Goal: Task Accomplishment & Management: Use online tool/utility

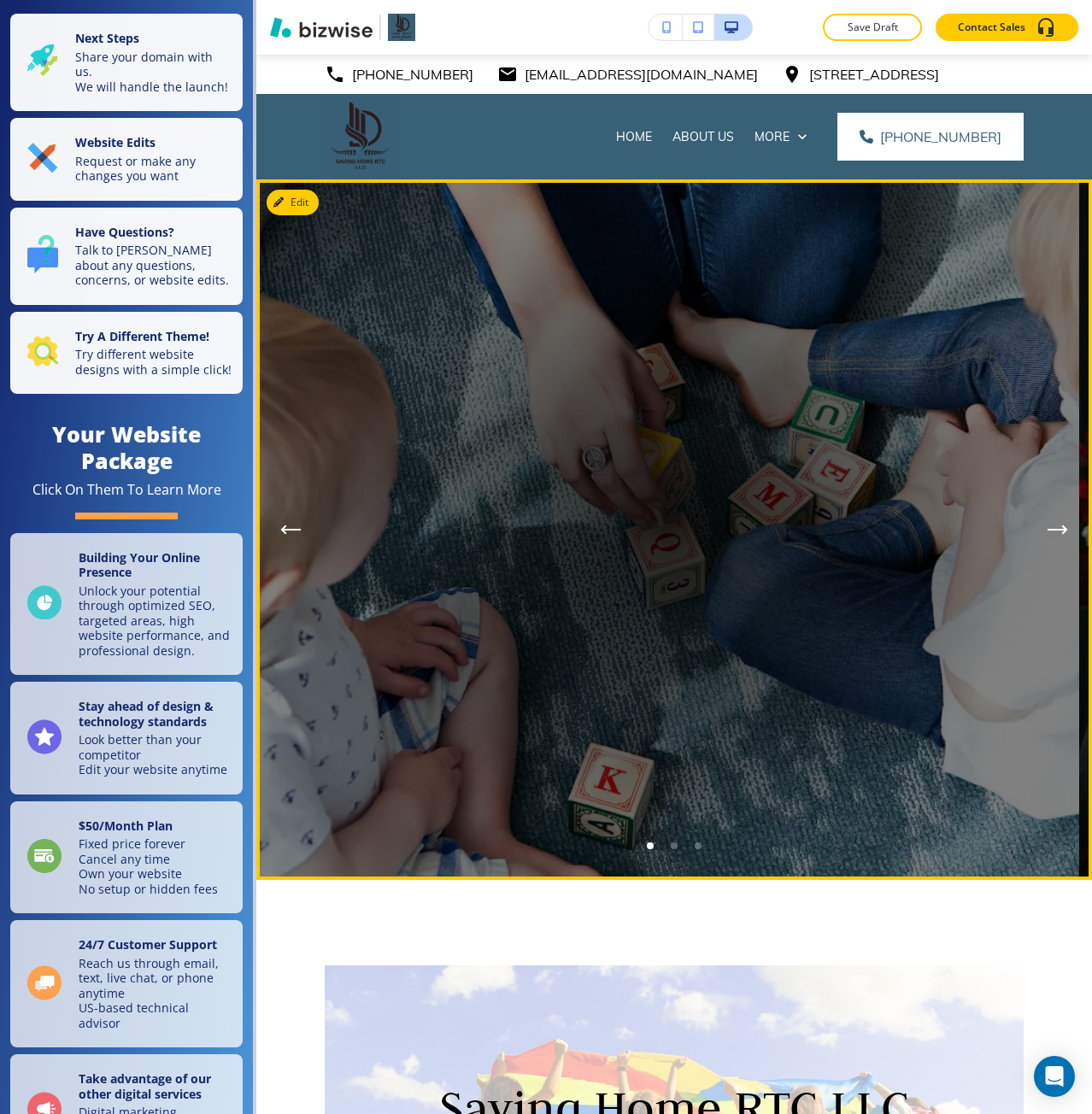
click at [767, 701] on div at bounding box center [668, 529] width 700 height 700
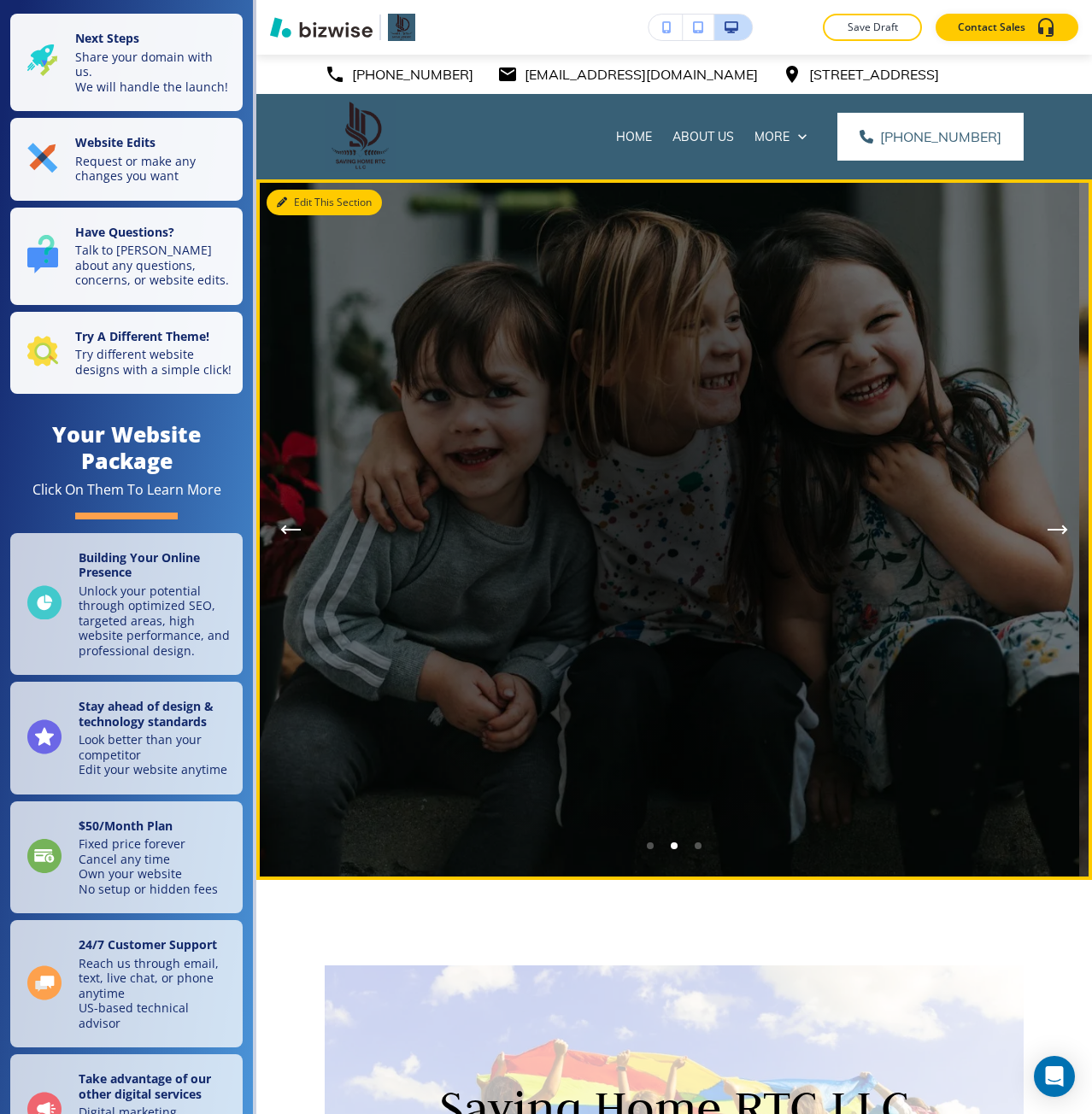
click at [308, 209] on button "Edit This Section" at bounding box center [324, 202] width 116 height 25
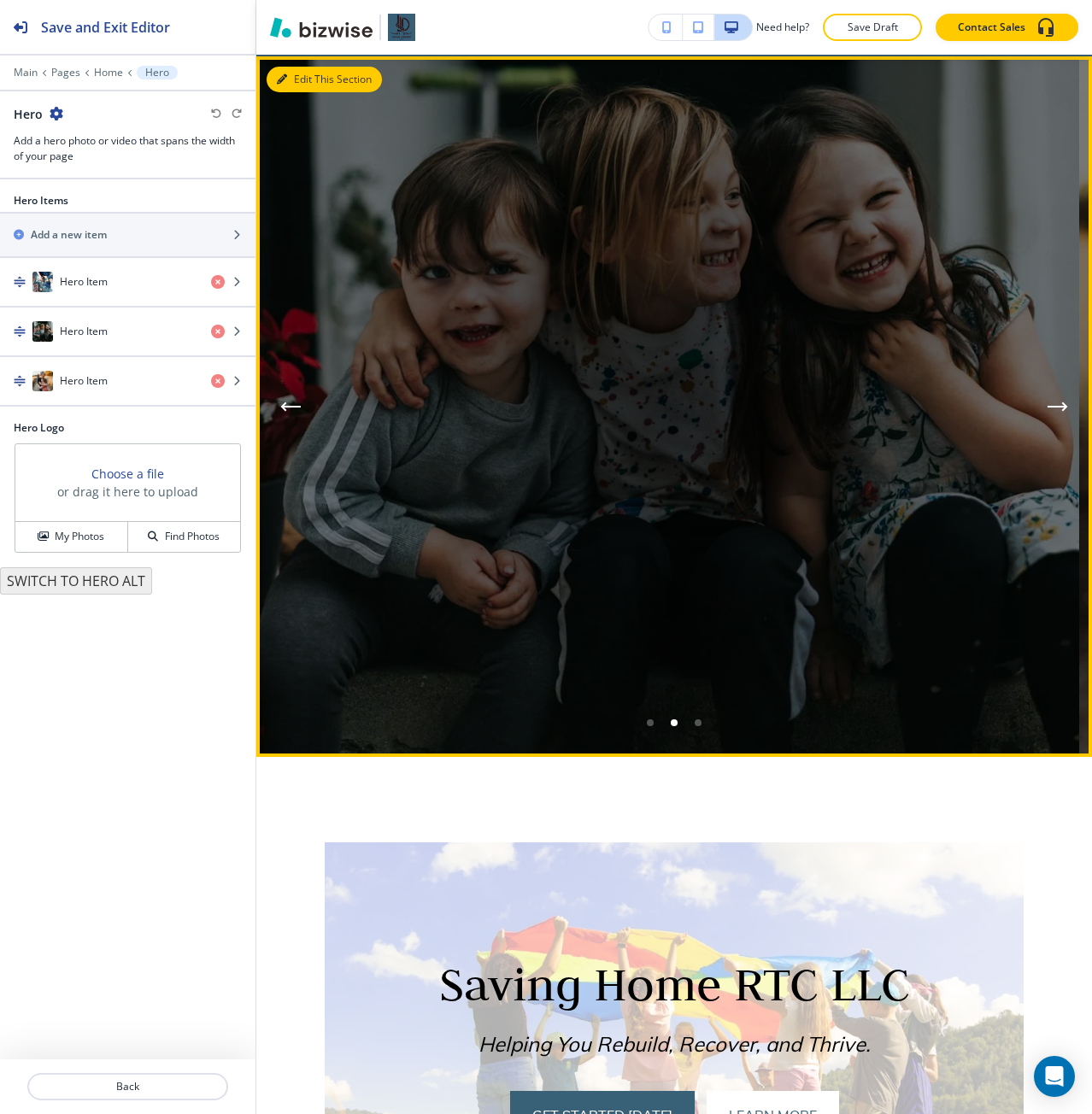
scroll to position [124, 0]
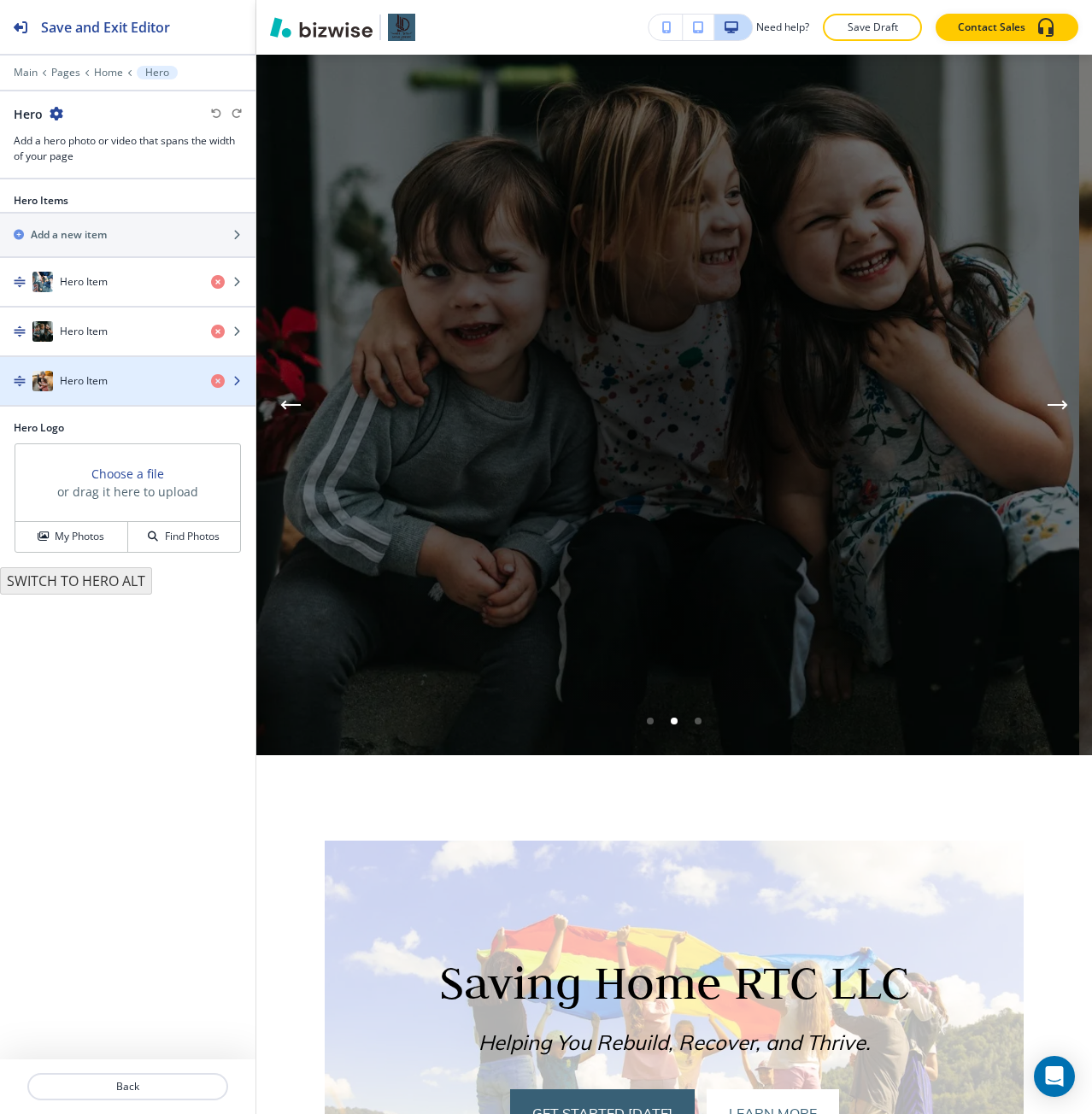
click at [103, 369] on div "button" at bounding box center [127, 364] width 255 height 14
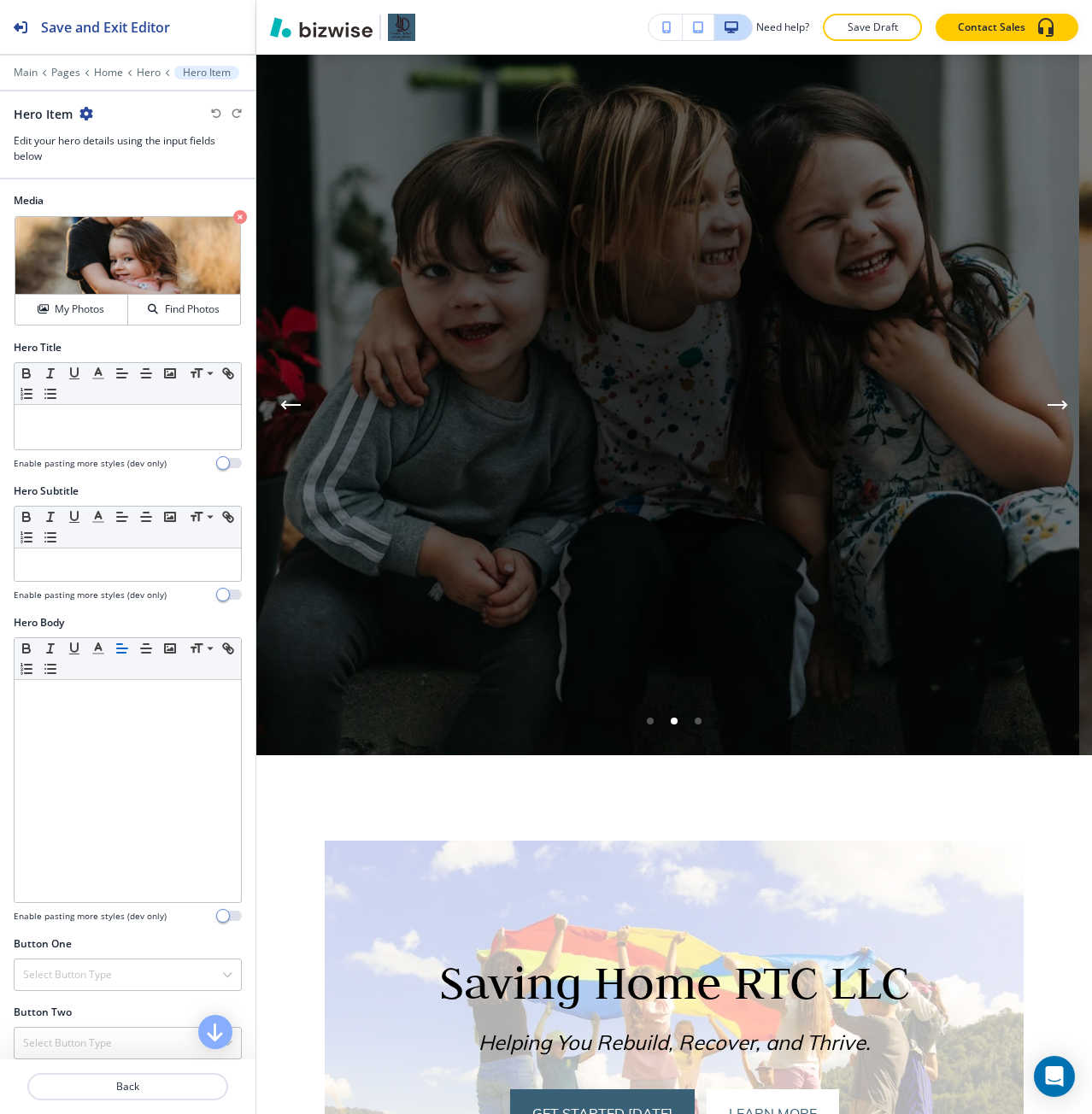
click at [90, 115] on icon "button" at bounding box center [87, 114] width 14 height 14
click at [102, 172] on p "Duplicate Hero Item" at bounding box center [132, 174] width 87 height 16
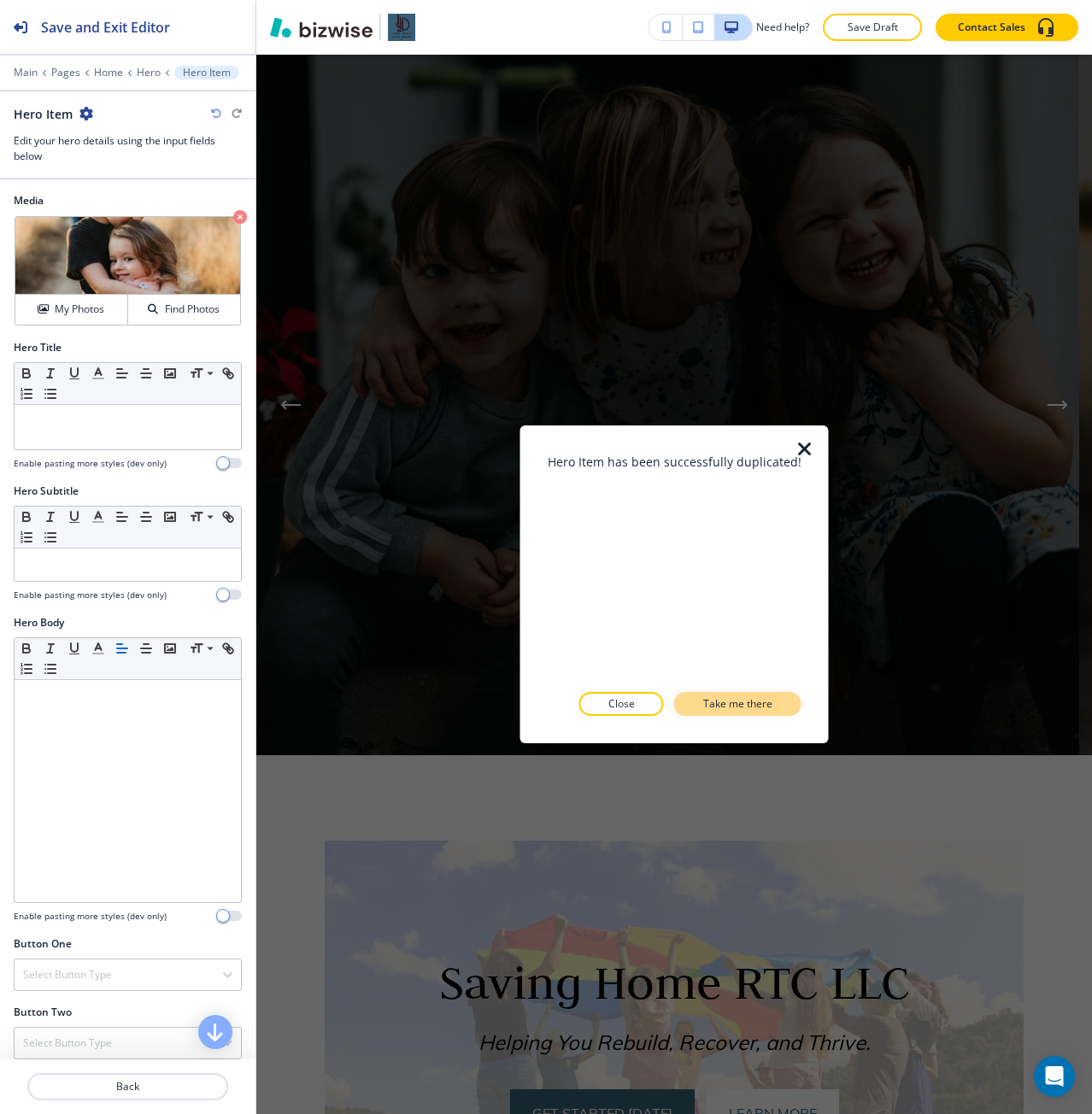
click at [741, 709] on p "Take me there" at bounding box center [737, 705] width 69 height 16
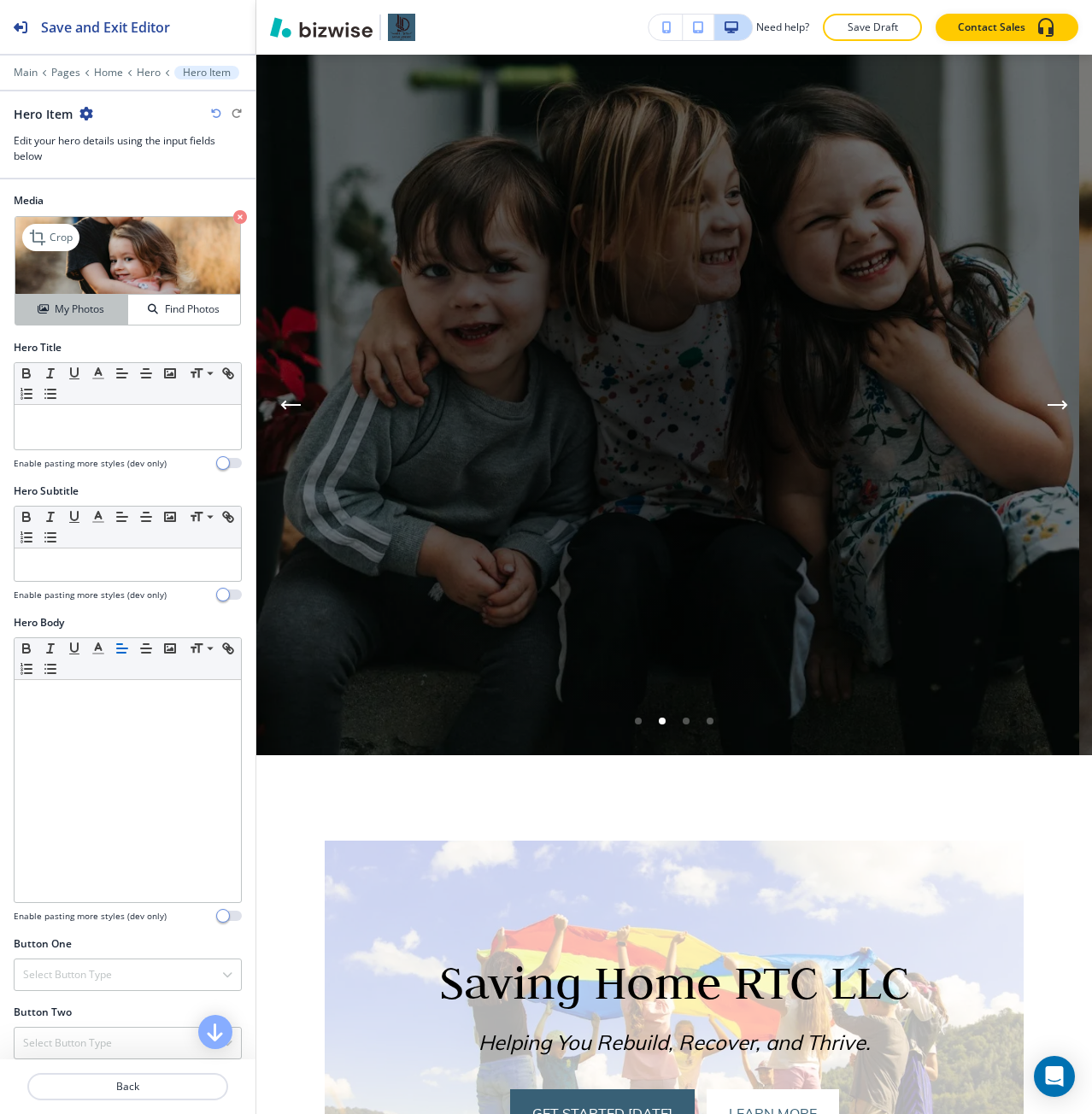
click at [97, 318] on button "My Photos" at bounding box center [72, 309] width 113 height 30
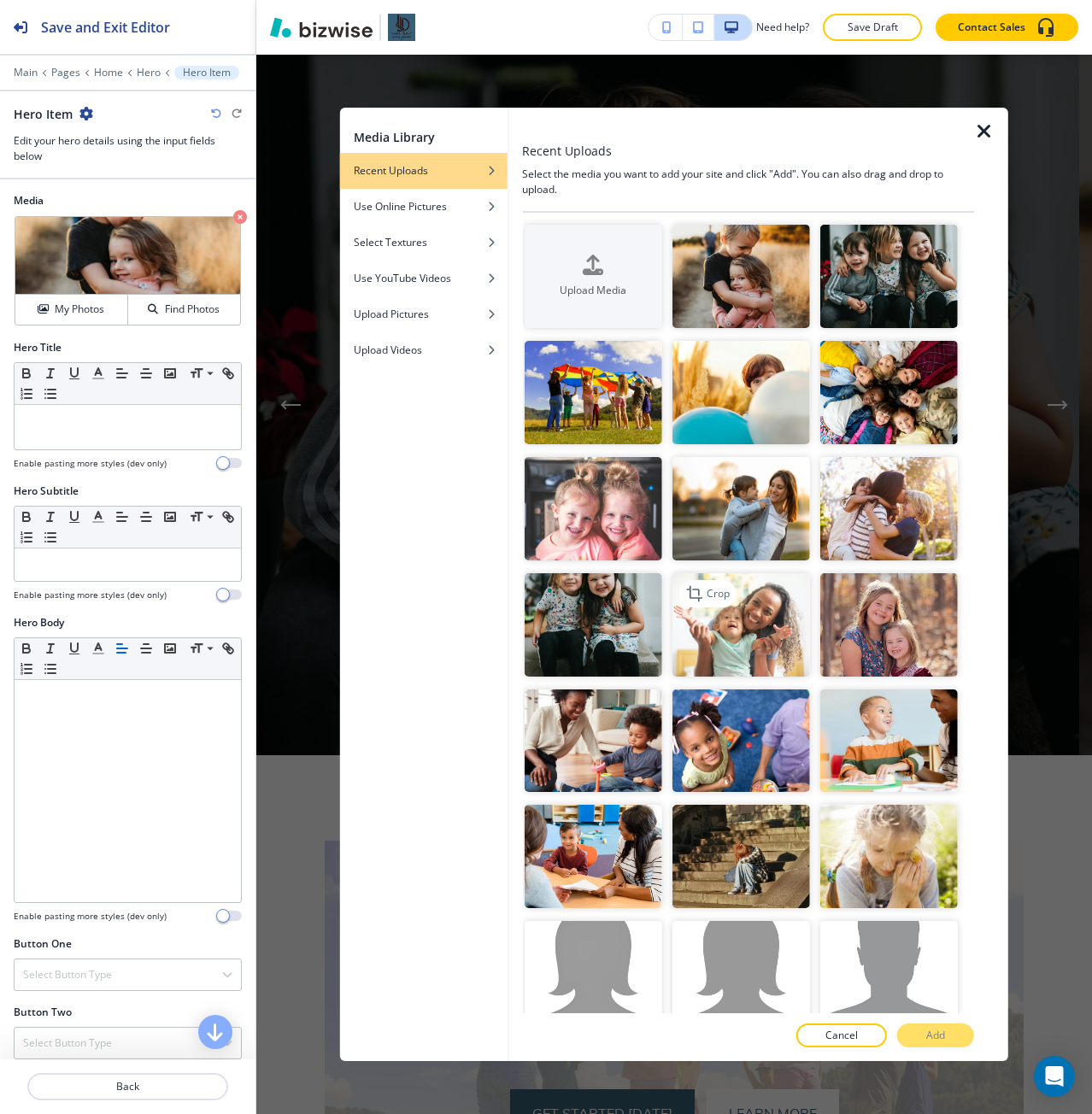
click at [785, 629] on img "button" at bounding box center [741, 625] width 138 height 103
click at [937, 1030] on p "Add" at bounding box center [935, 1036] width 18 height 16
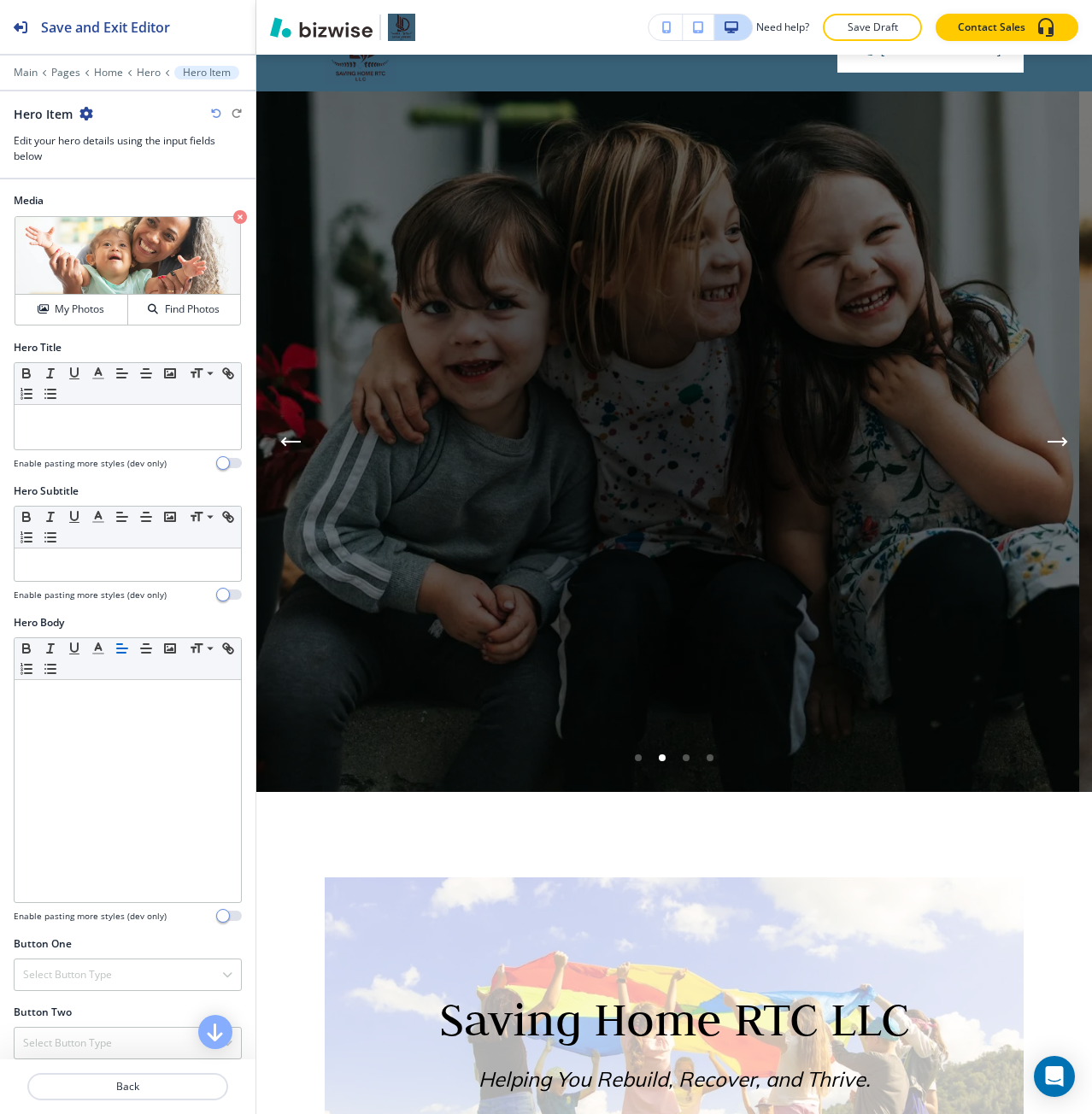
scroll to position [0, 0]
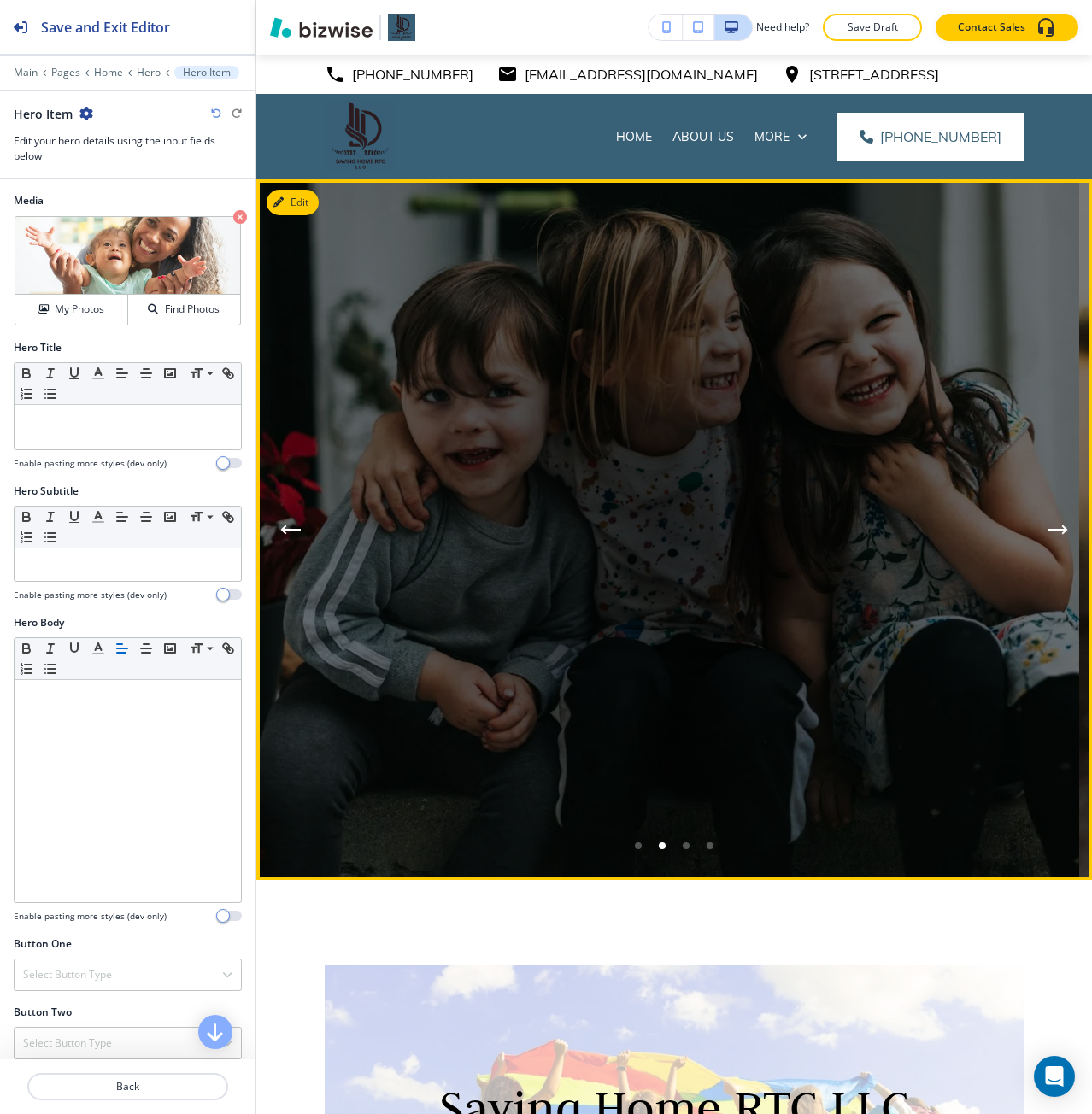
click at [1047, 534] on icon "Next Hero Image" at bounding box center [1057, 530] width 20 height 11
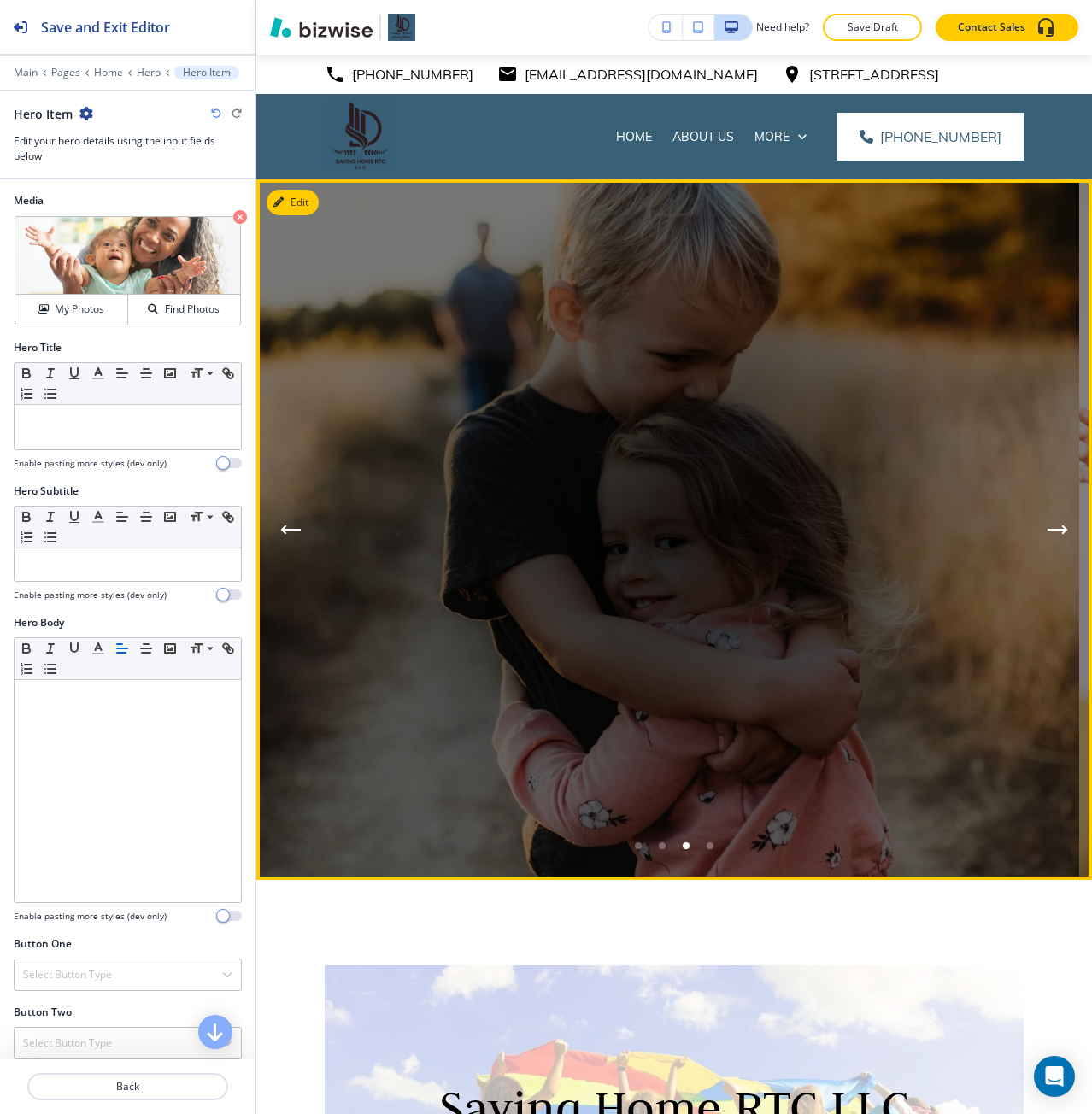
click at [1047, 534] on icon "Next Hero Image" at bounding box center [1057, 530] width 20 height 11
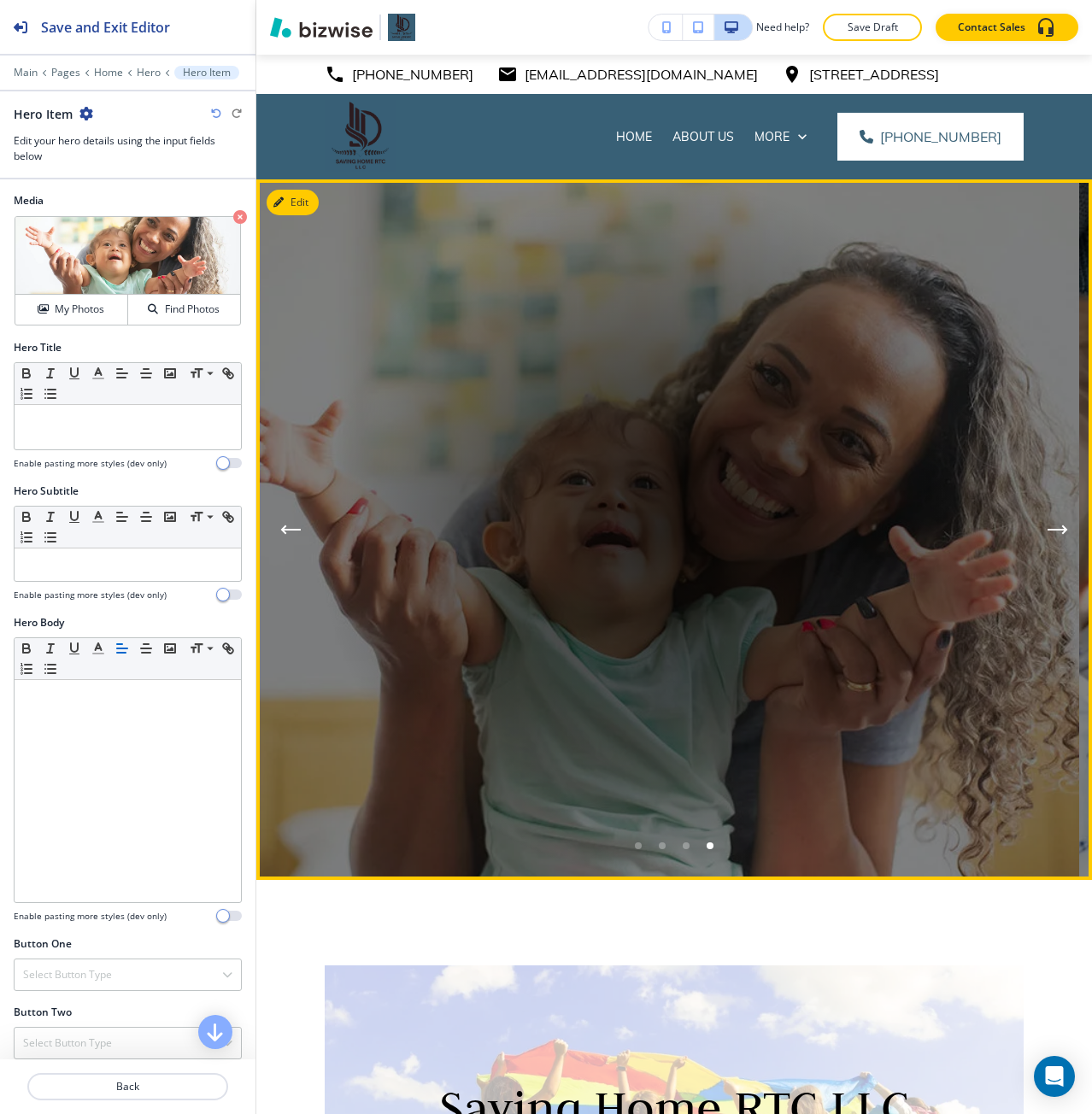
click at [1047, 534] on icon "Next Hero Image" at bounding box center [1057, 530] width 20 height 11
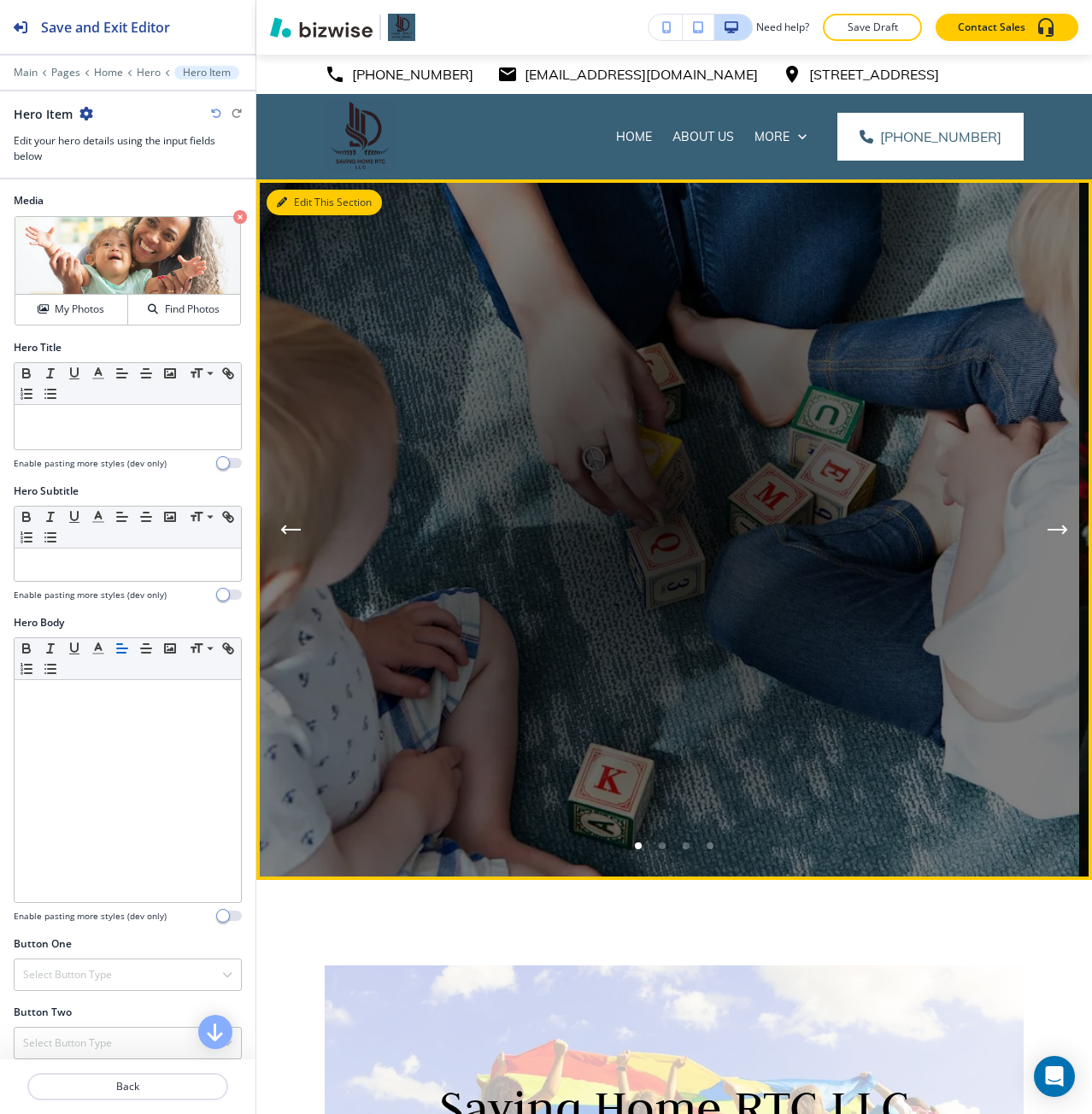
click at [312, 204] on div "Edit This Section" at bounding box center [673, 529] width 835 height 700
click at [304, 203] on button "Edit This Section" at bounding box center [324, 202] width 116 height 25
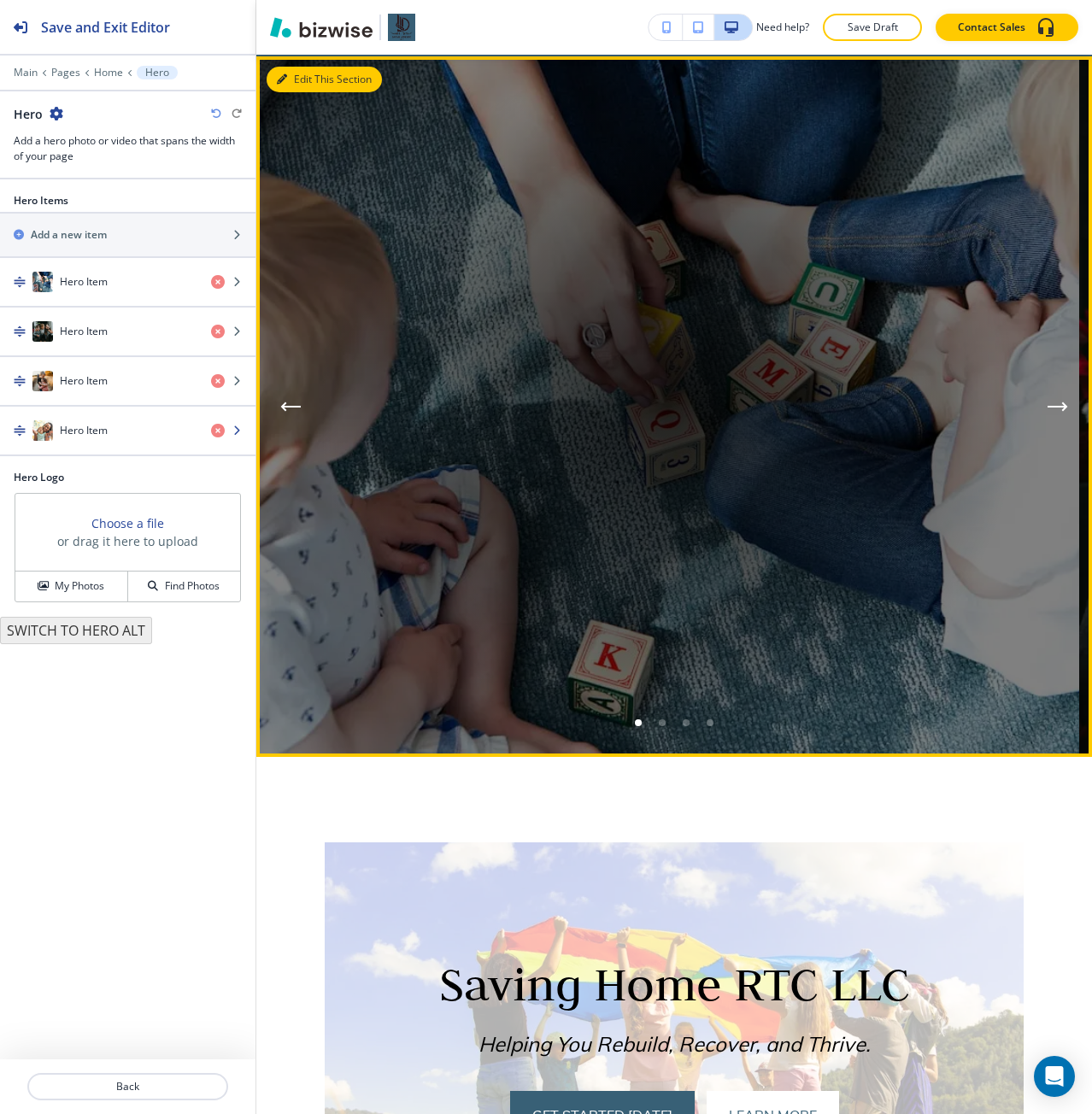
scroll to position [124, 0]
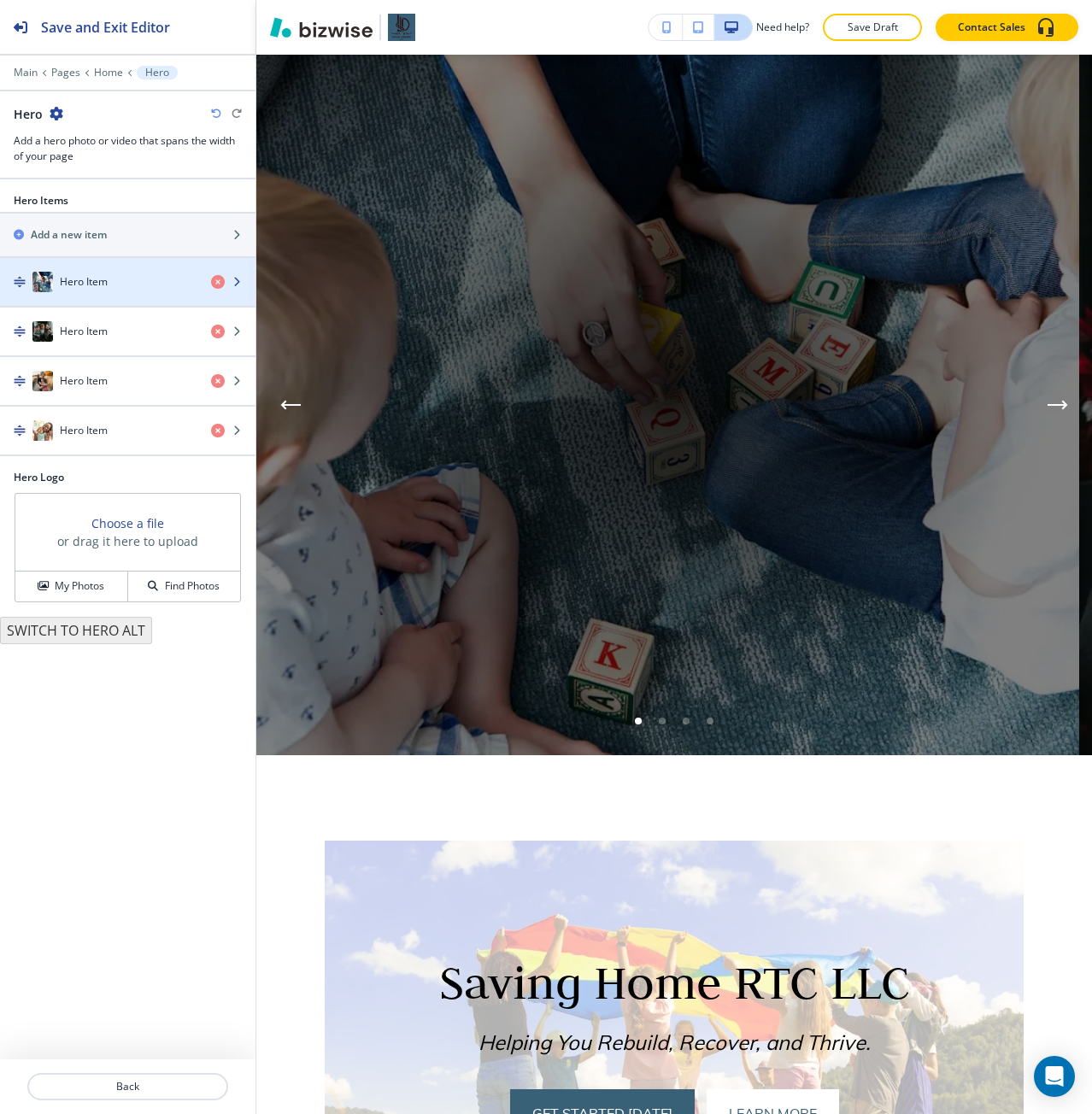
click at [144, 288] on div "Hero Item" at bounding box center [98, 281] width 197 height 20
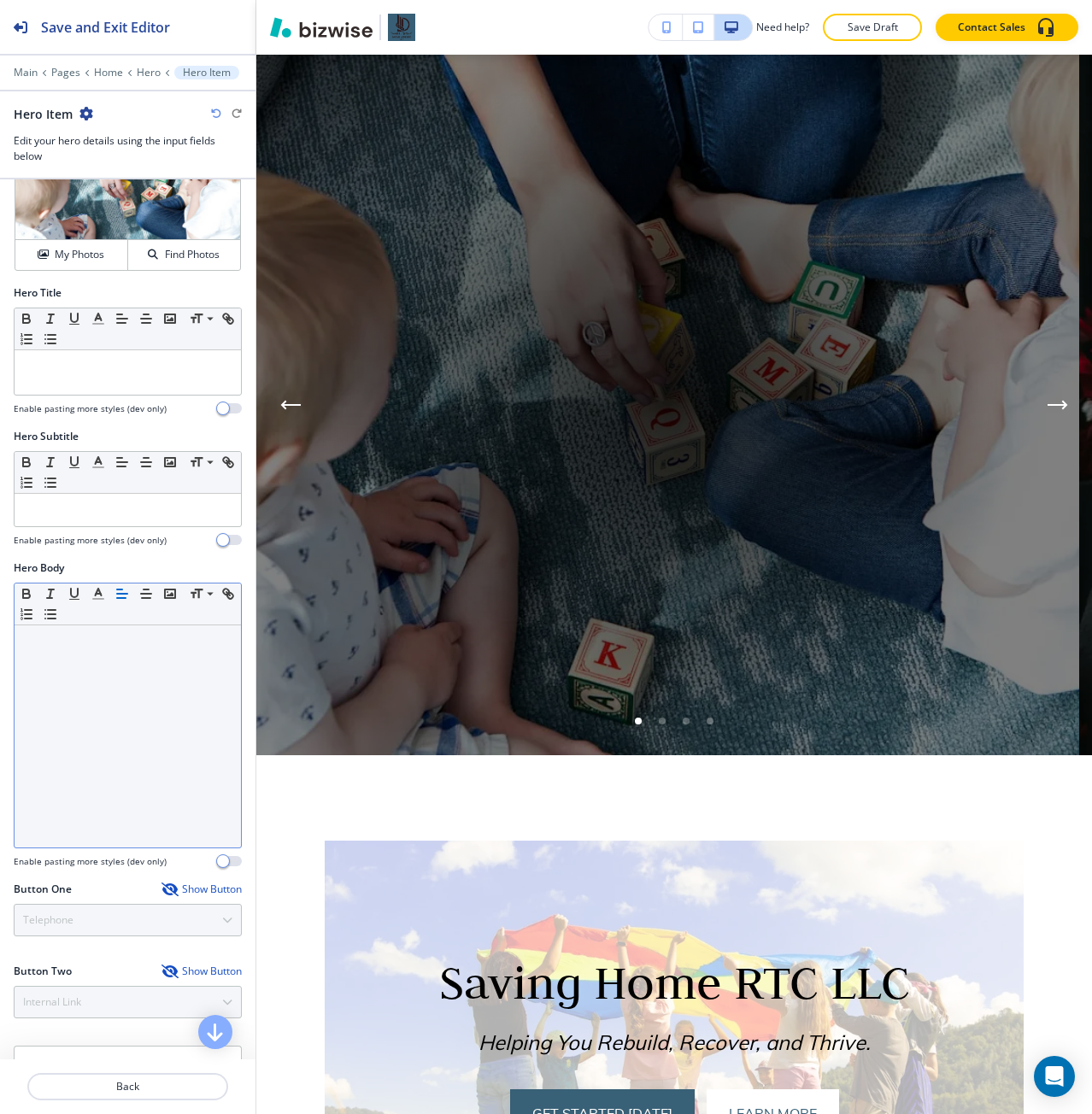
scroll to position [202, 0]
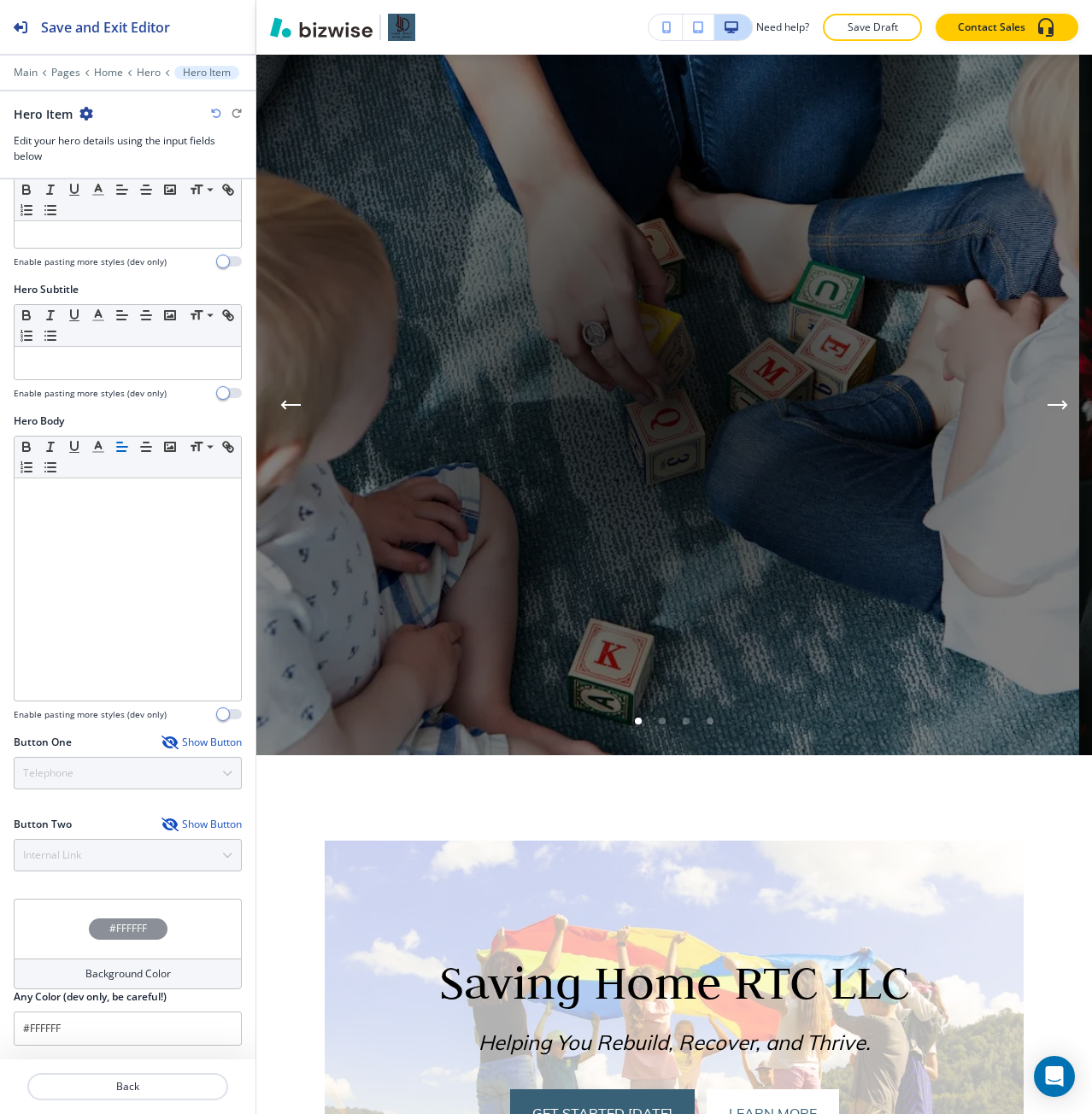
click at [137, 934] on h4 "#FFFFFF" at bounding box center [128, 929] width 38 height 16
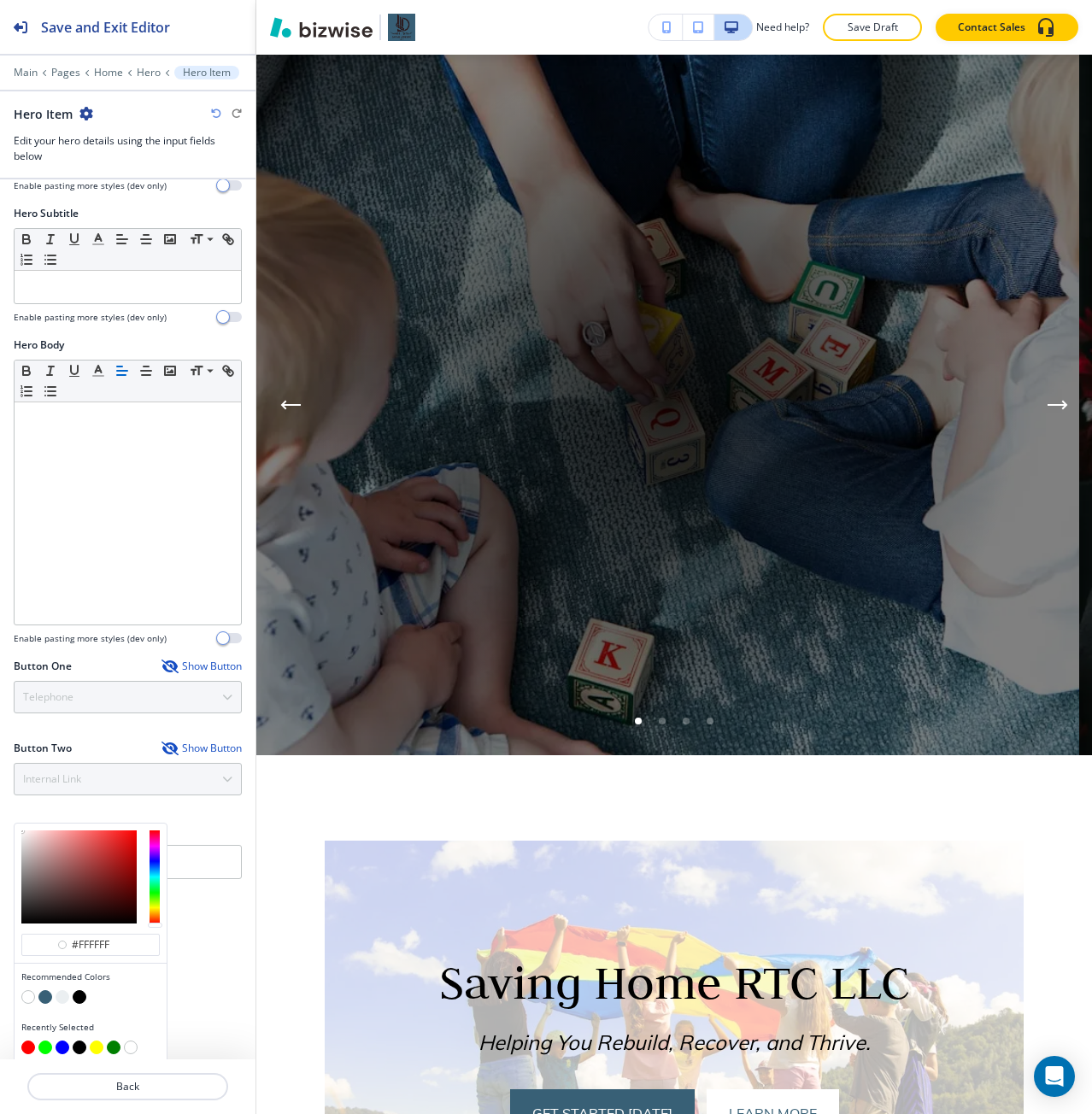
scroll to position [284, 0]
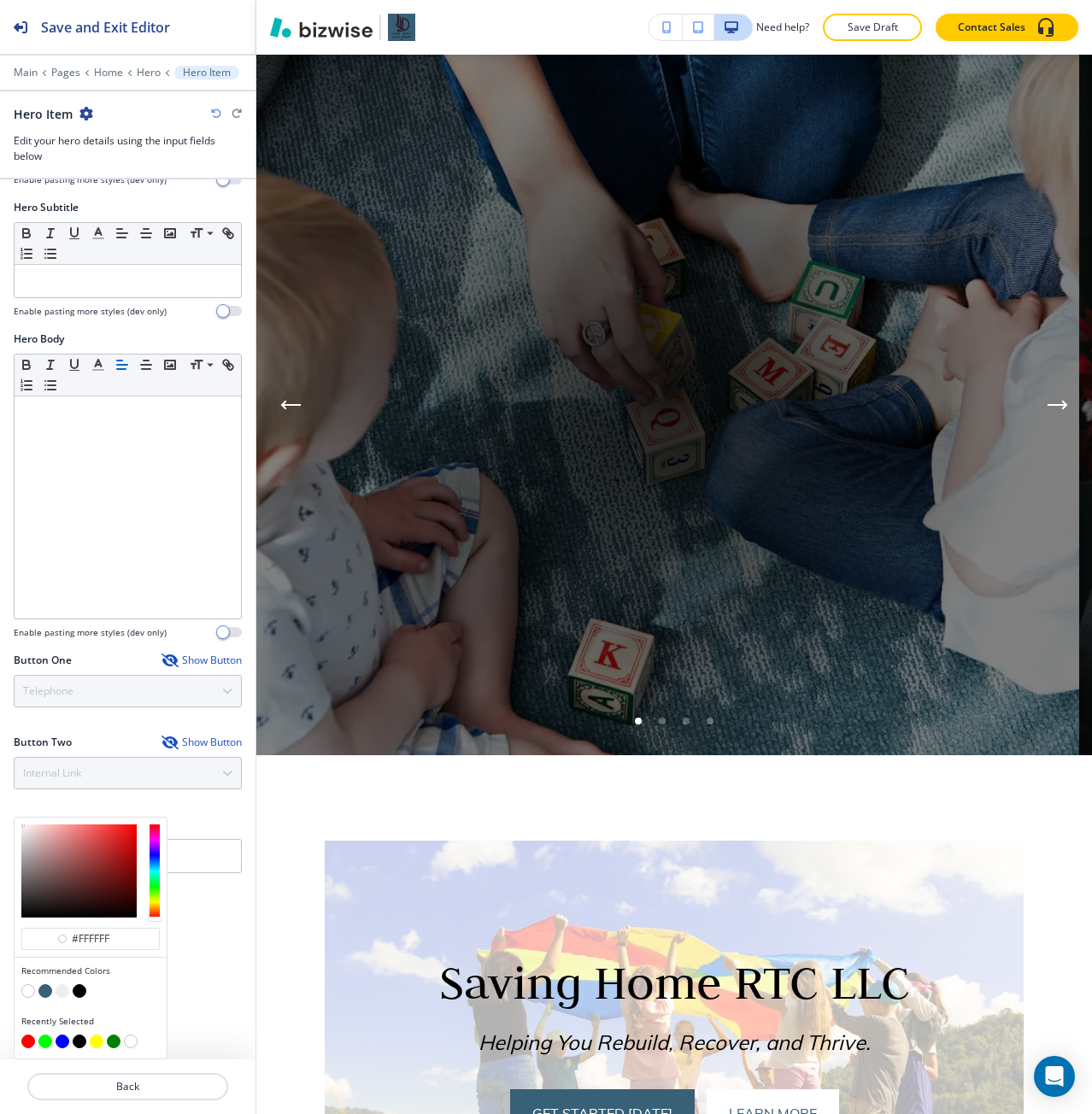
click at [31, 990] on button "button" at bounding box center [28, 991] width 14 height 14
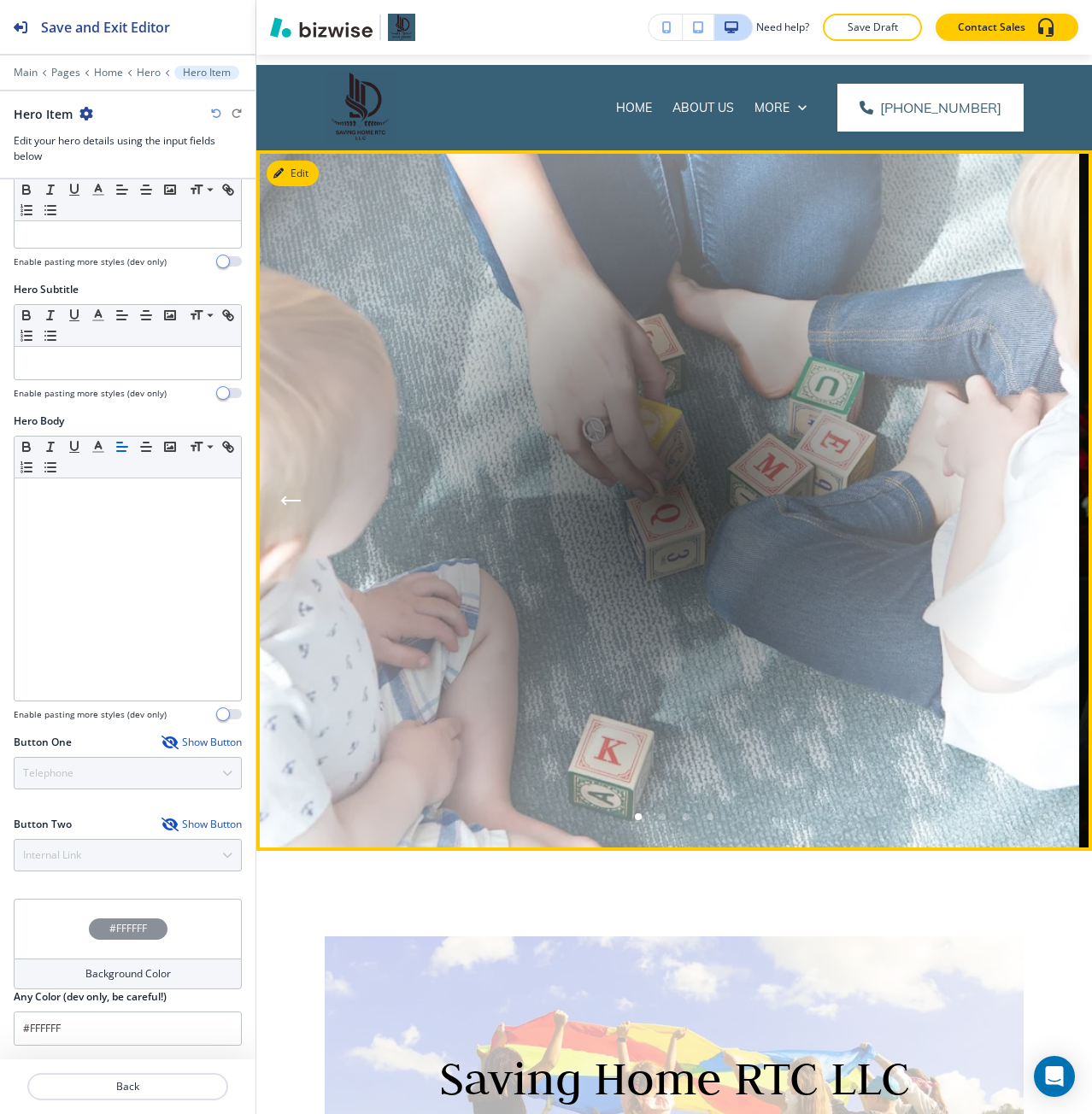
scroll to position [0, 0]
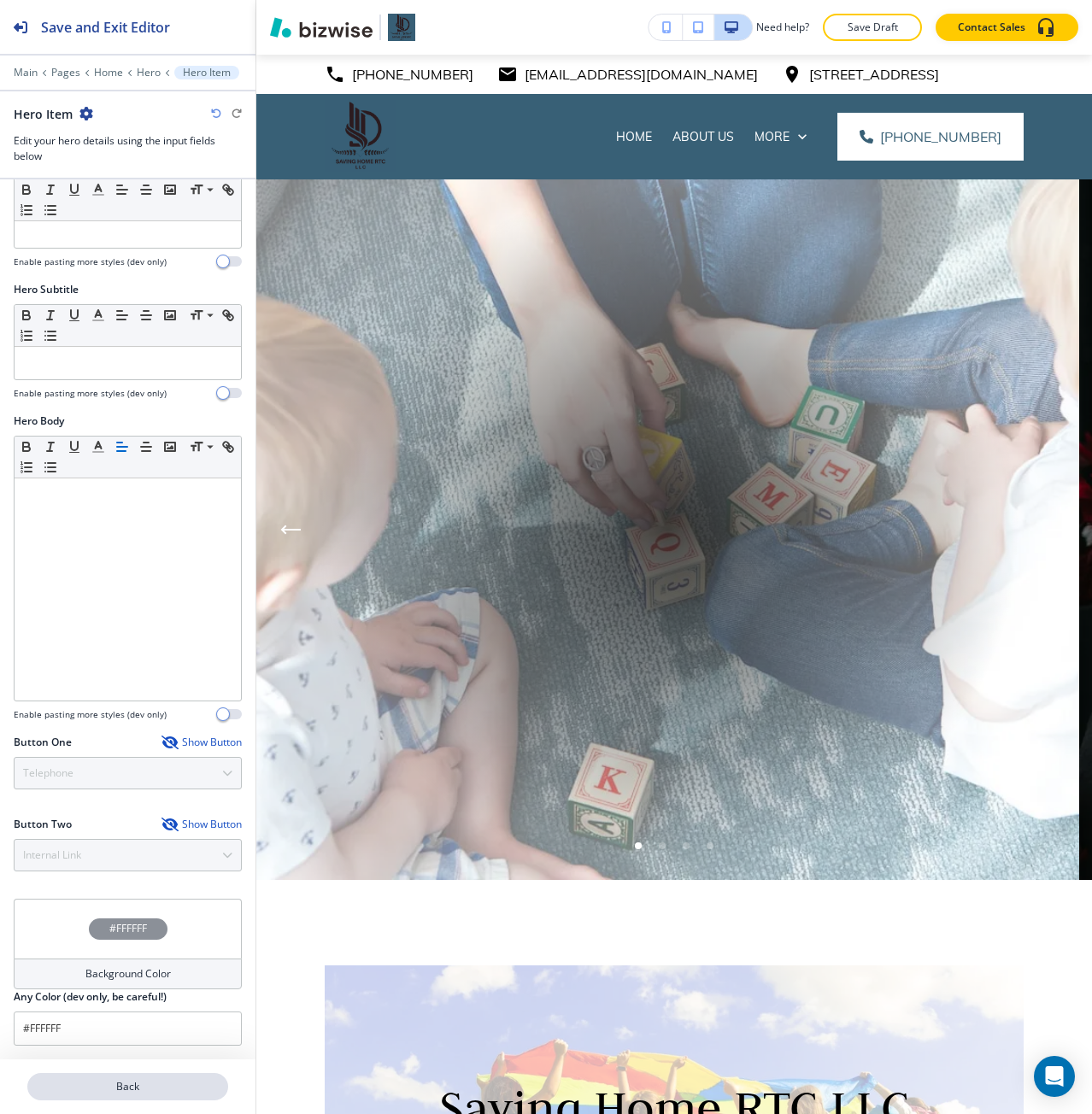
click at [67, 1085] on p "Back" at bounding box center [127, 1087] width 197 height 16
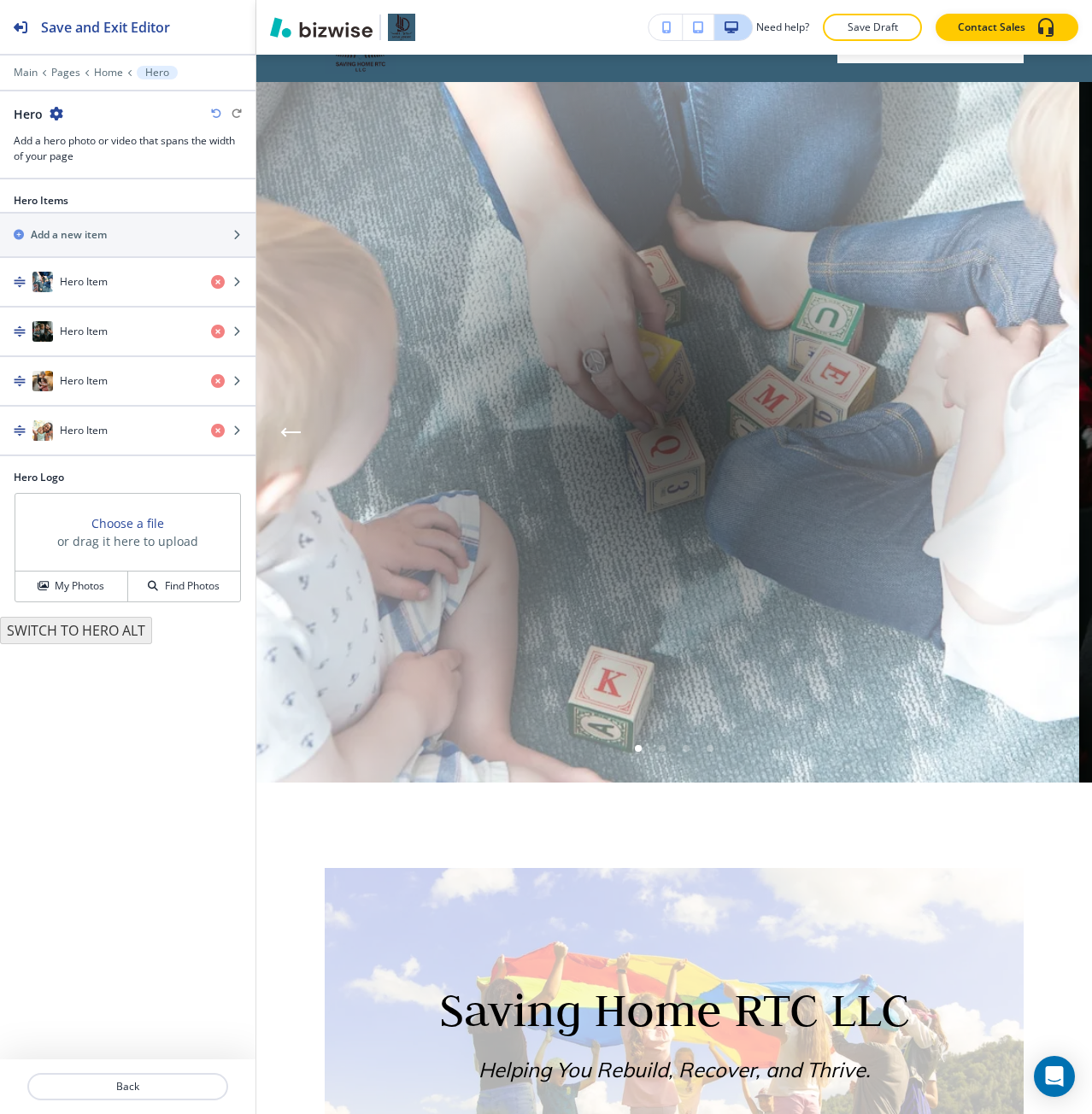
scroll to position [124, 0]
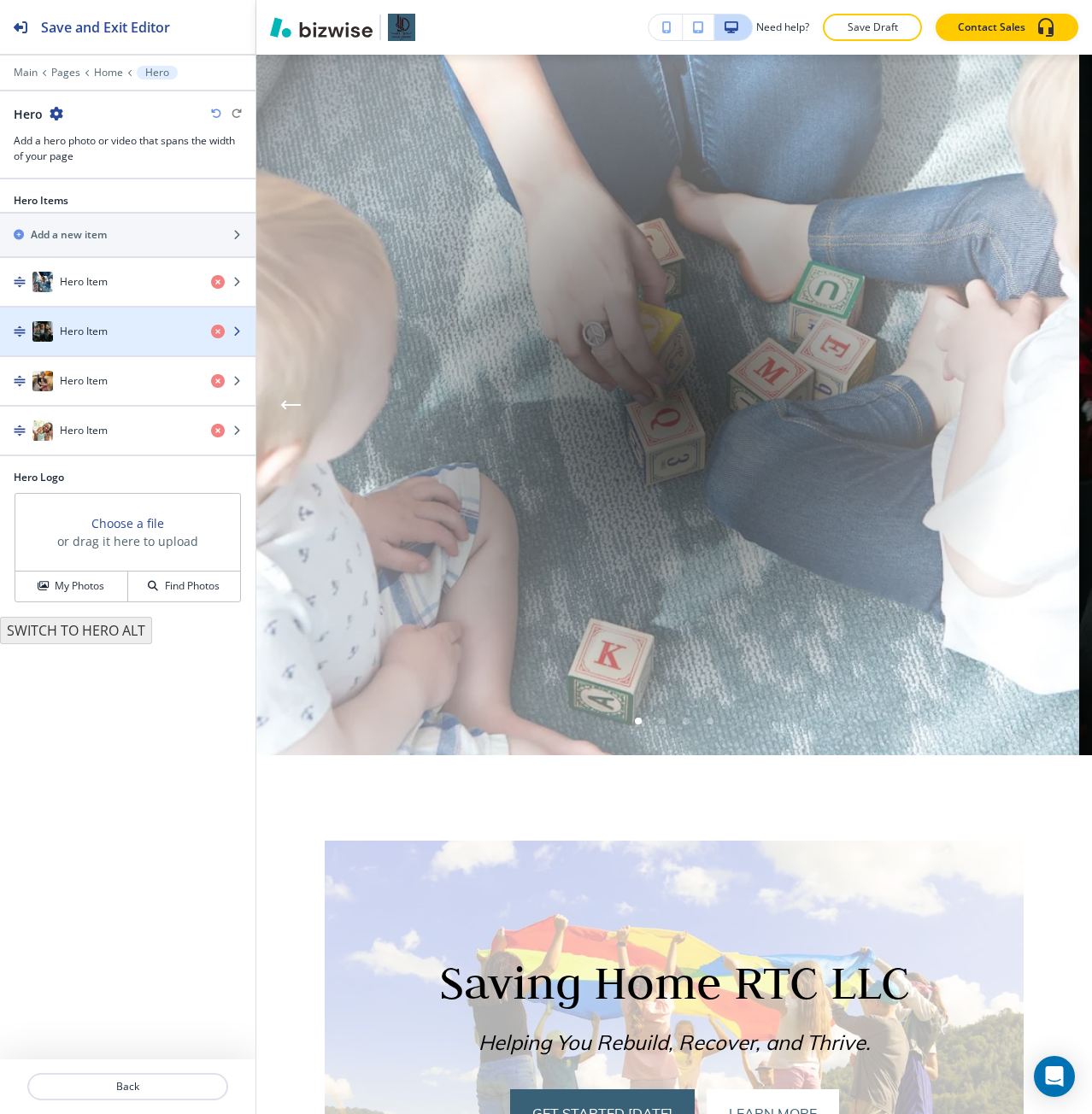
click at [139, 342] on div "button" at bounding box center [127, 349] width 255 height 14
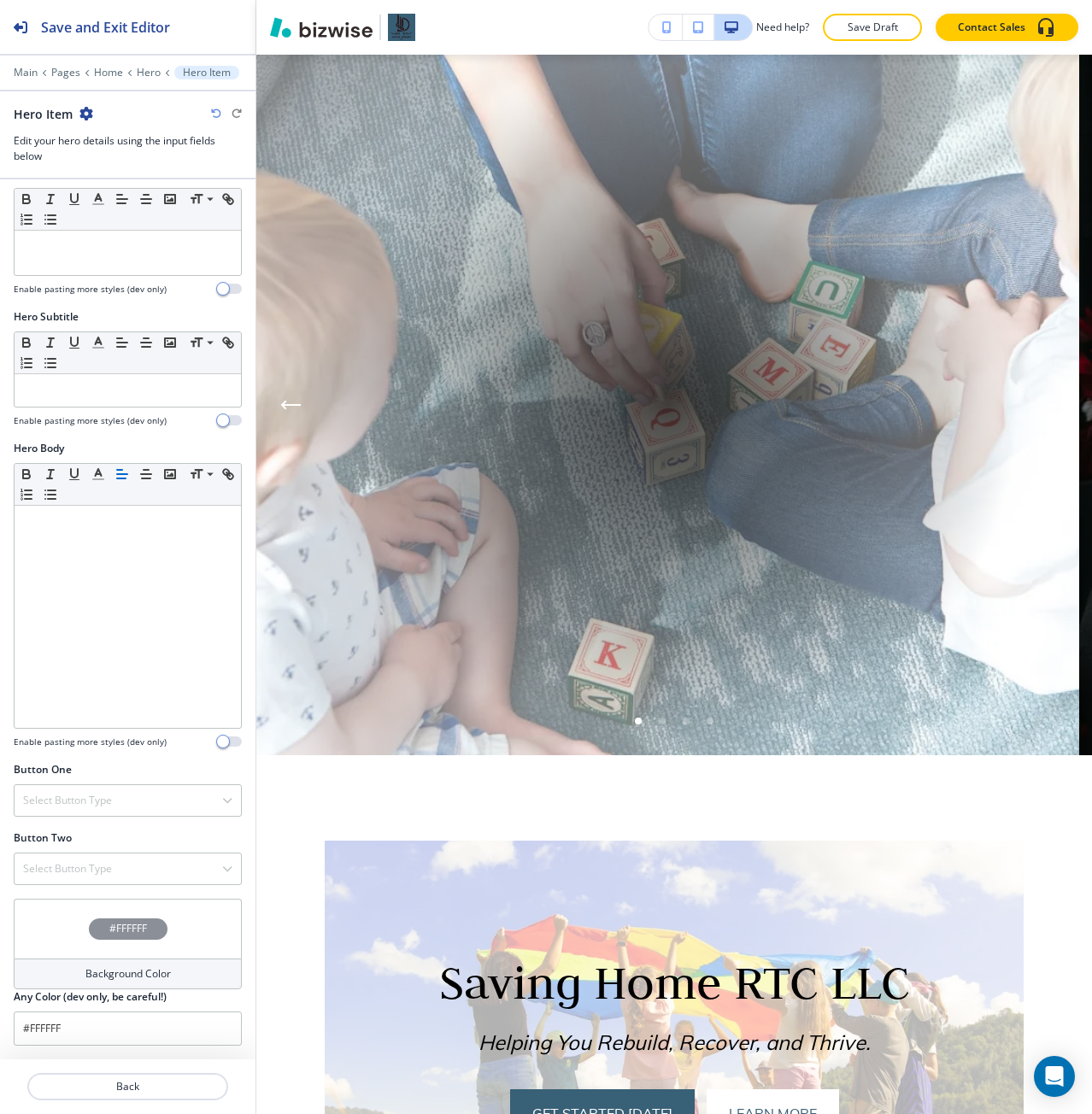
click at [134, 941] on div "#FFFFFF" at bounding box center [128, 929] width 228 height 60
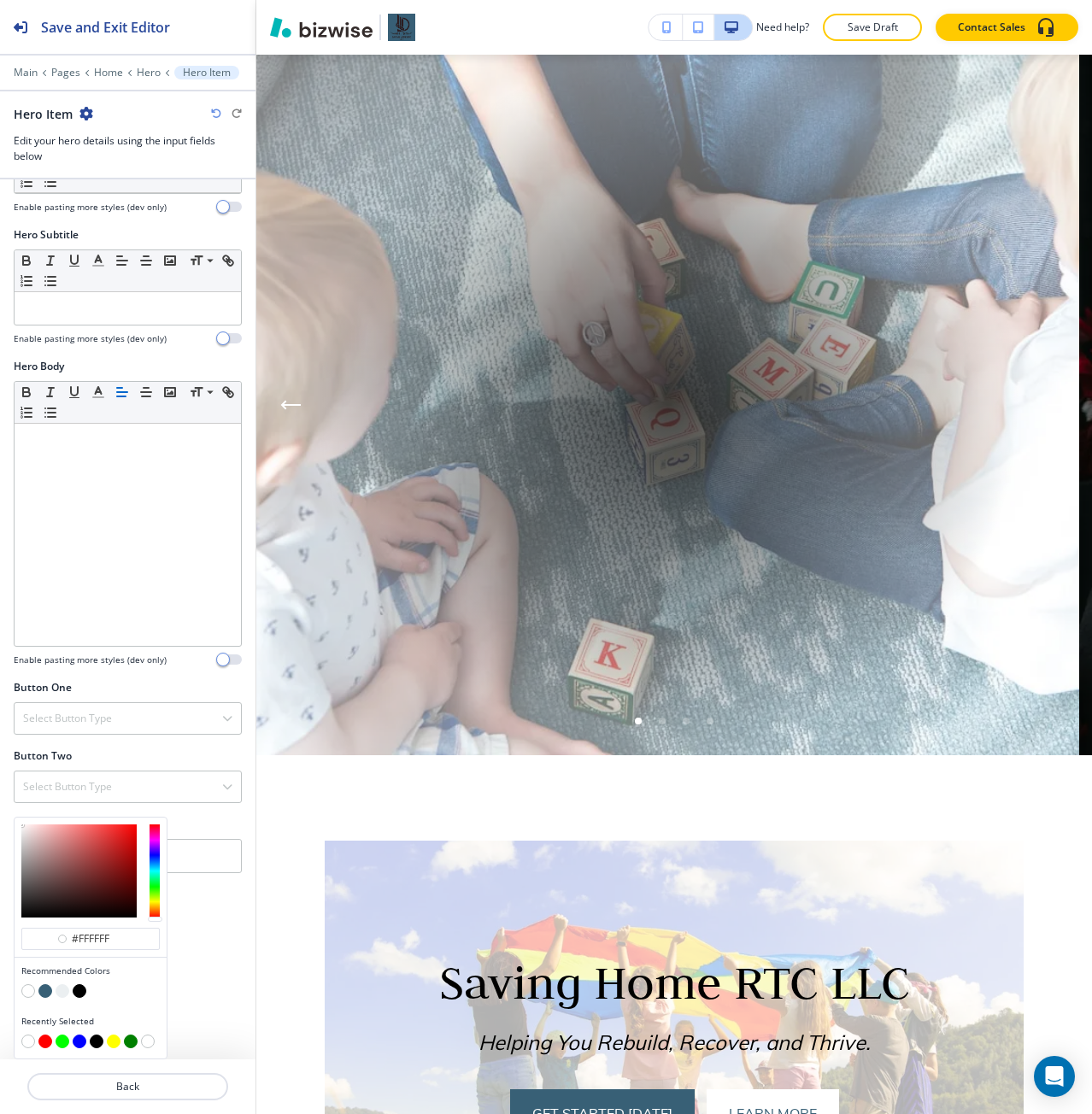
click at [27, 993] on button "button" at bounding box center [28, 991] width 14 height 14
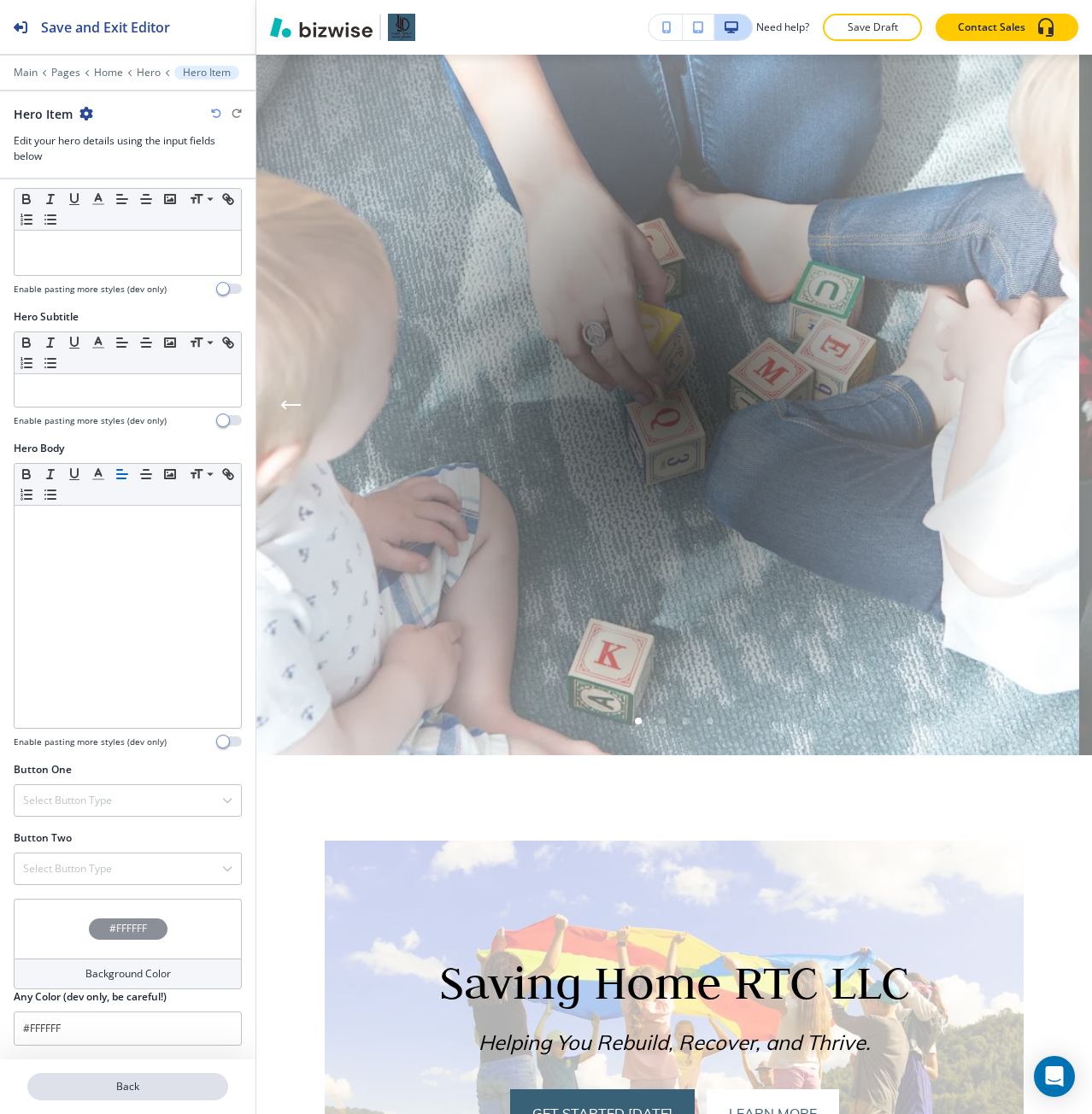
click at [126, 1084] on p "Back" at bounding box center [127, 1087] width 197 height 16
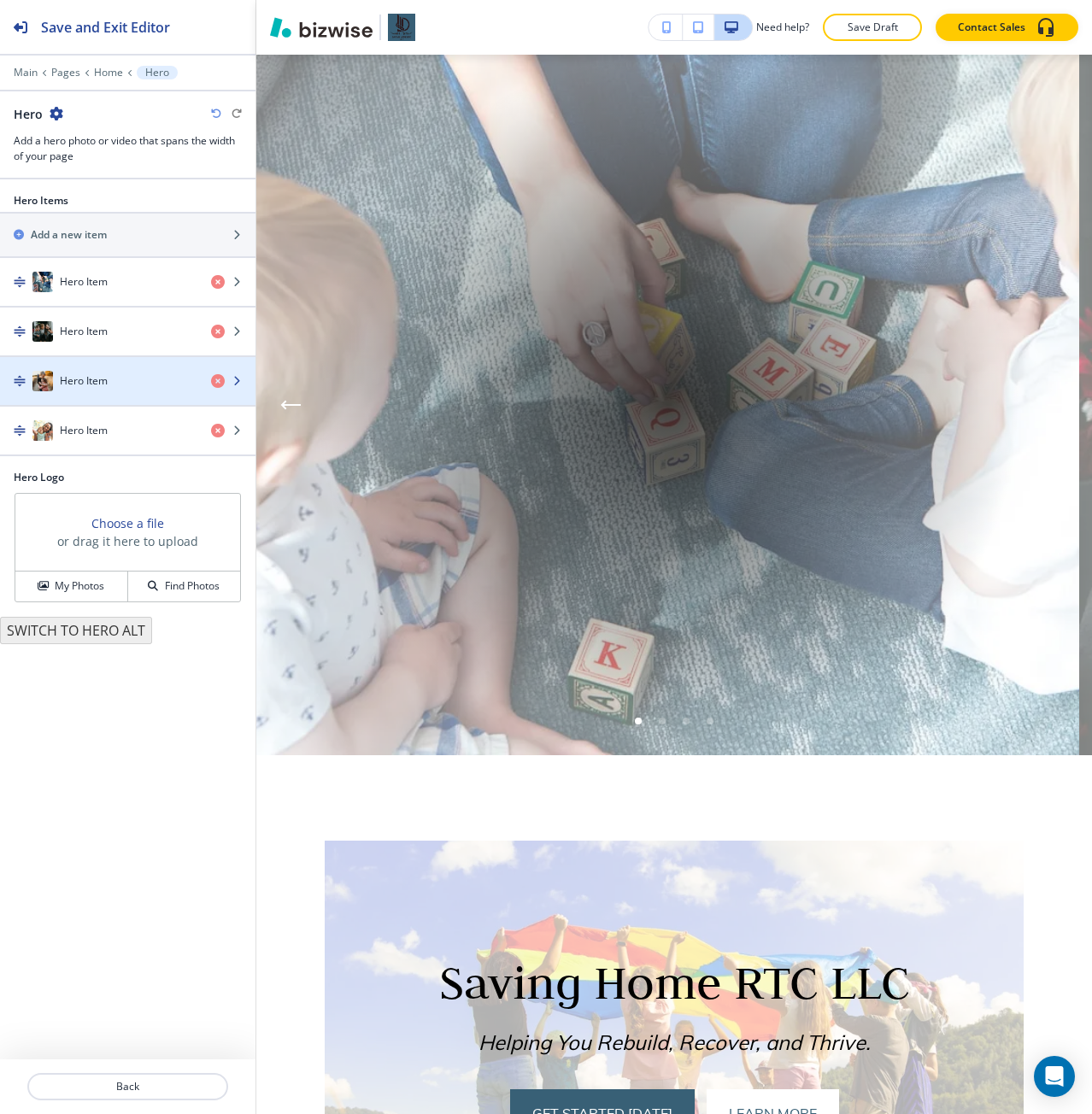
click at [129, 386] on div "Hero Item" at bounding box center [98, 380] width 197 height 20
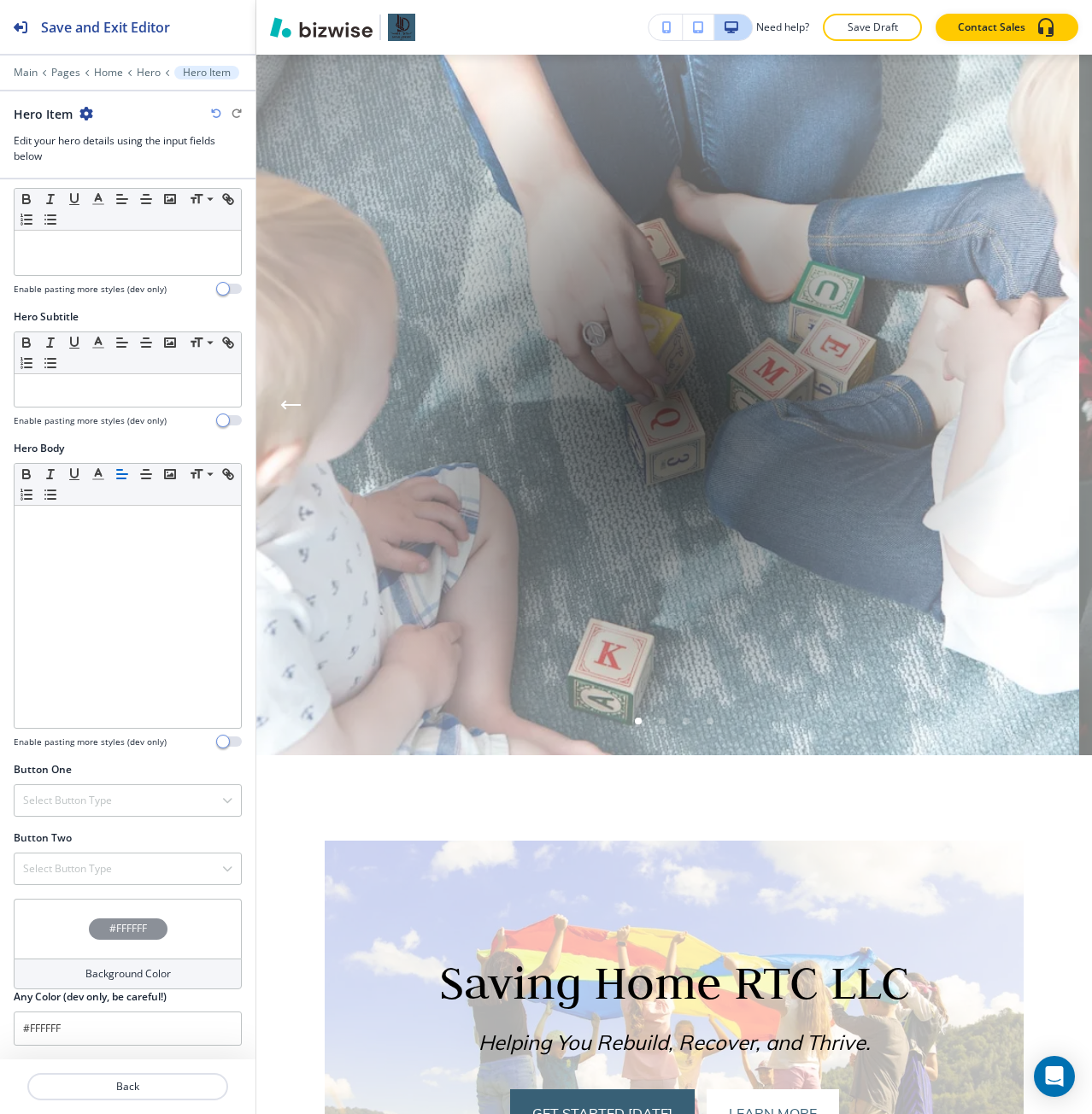
click at [145, 935] on div "#FFFFFF" at bounding box center [128, 929] width 79 height 21
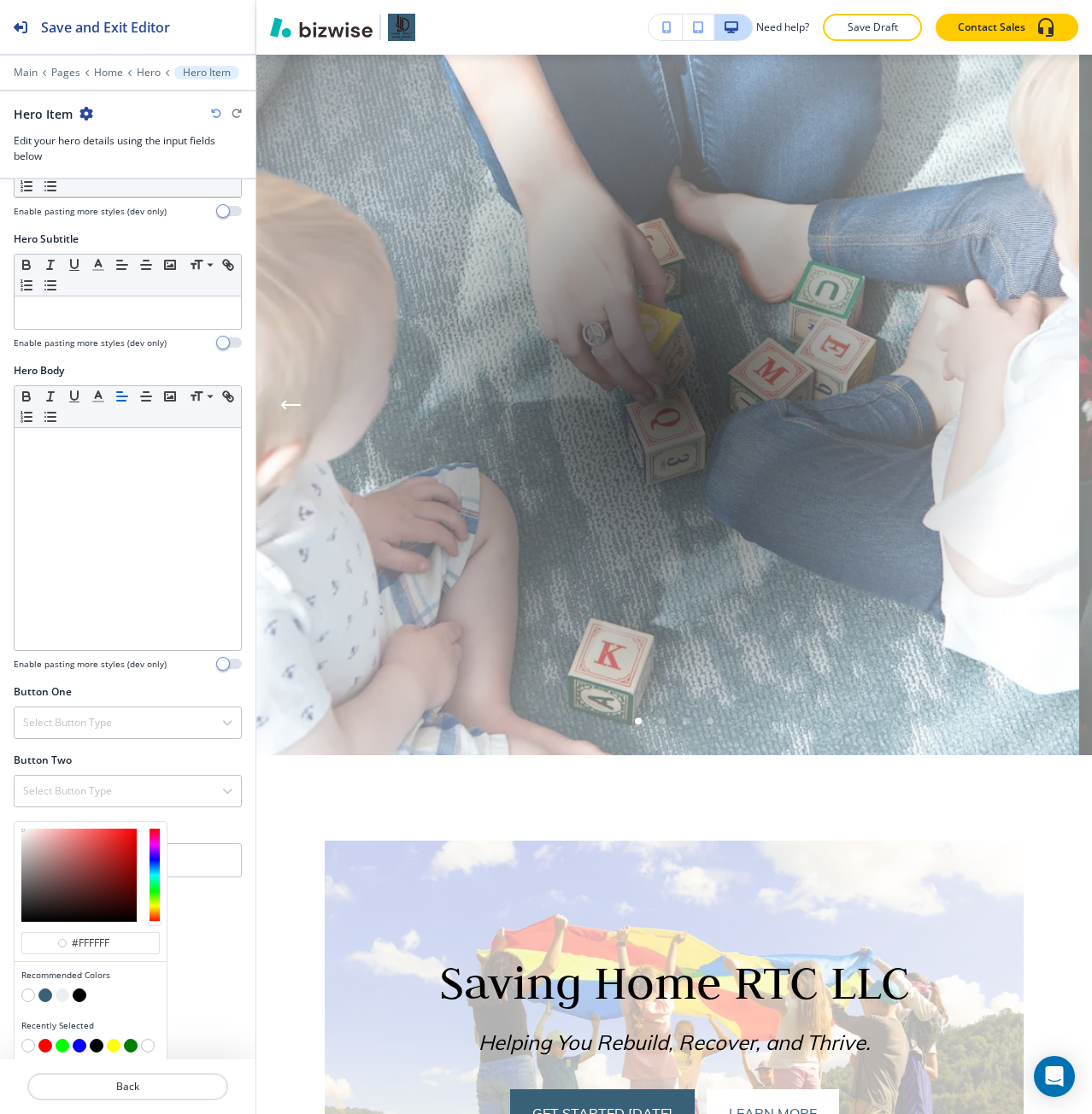
scroll to position [256, 0]
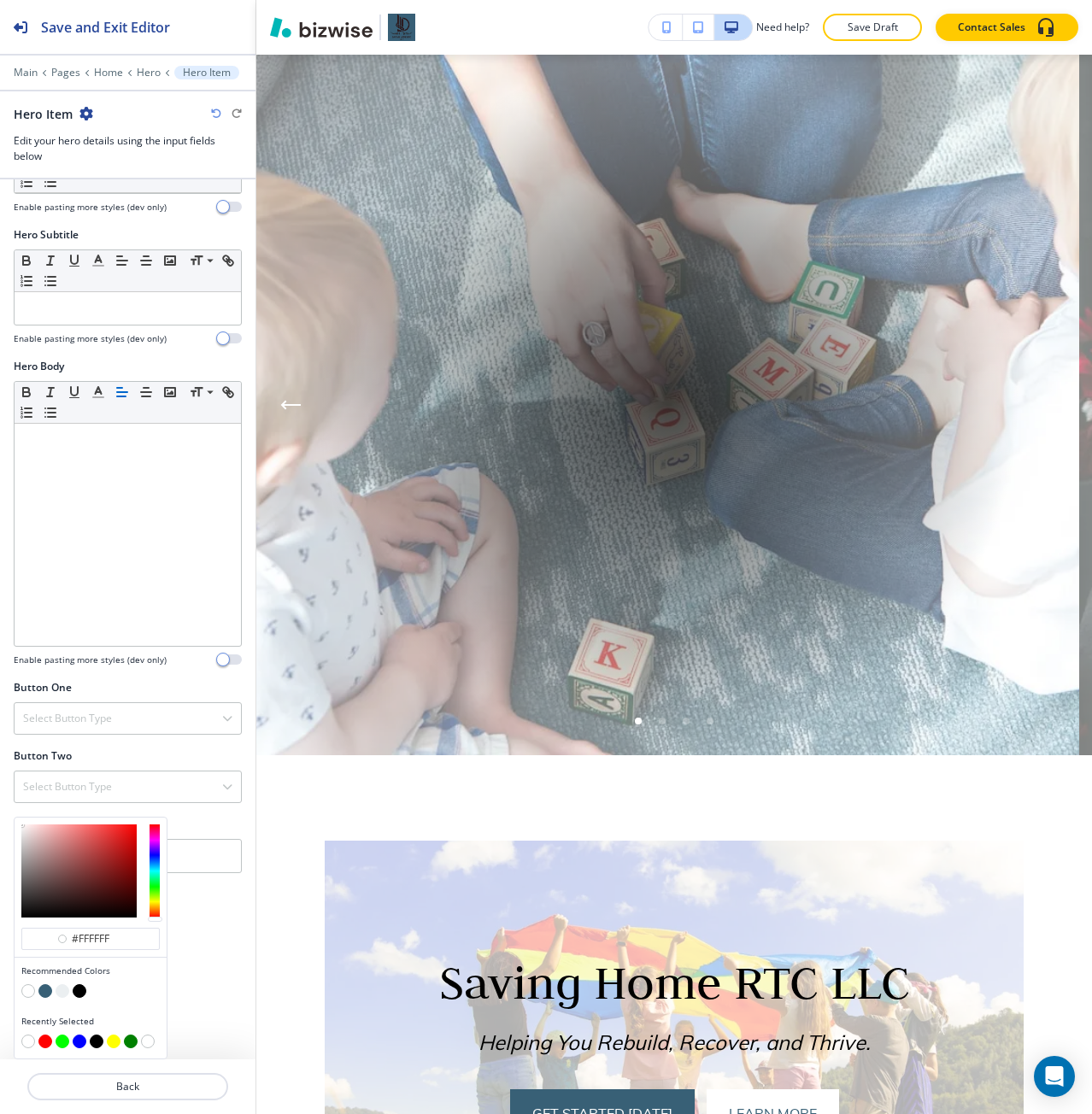
click at [29, 996] on button "button" at bounding box center [28, 991] width 14 height 14
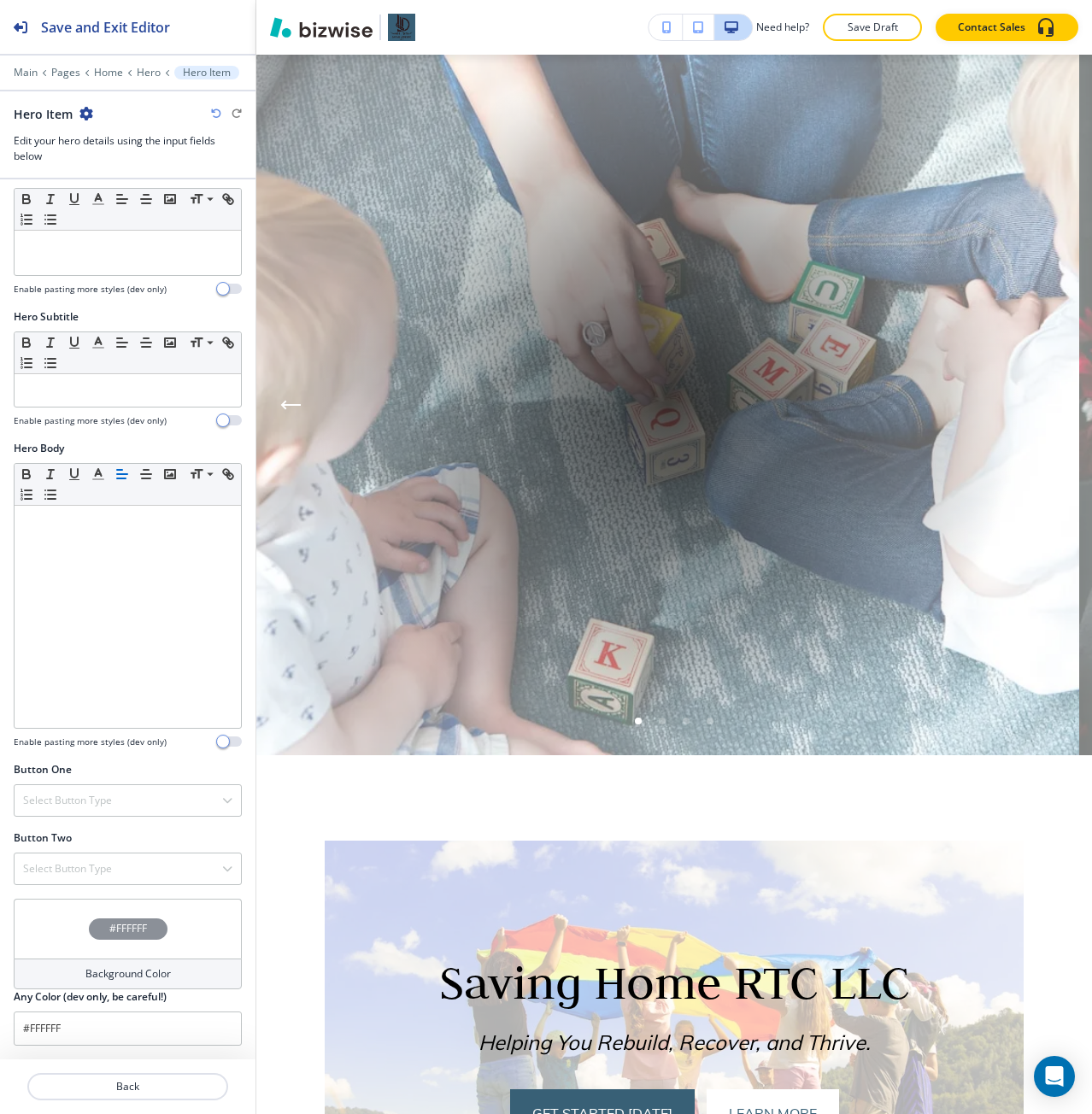
scroll to position [174, 0]
click at [108, 1086] on p "Back" at bounding box center [127, 1087] width 197 height 16
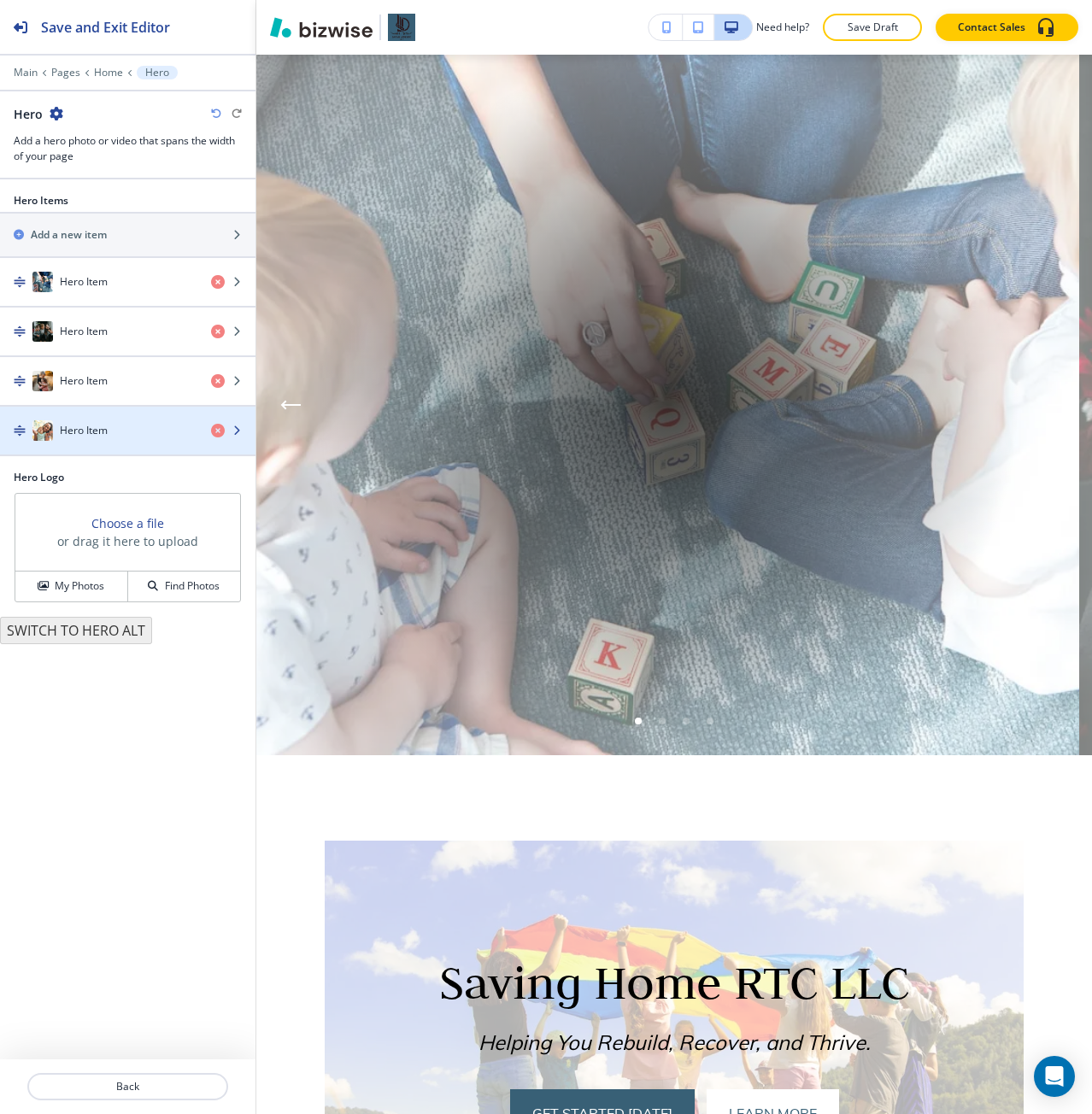
click at [98, 436] on h4 "Hero Item" at bounding box center [83, 431] width 48 height 16
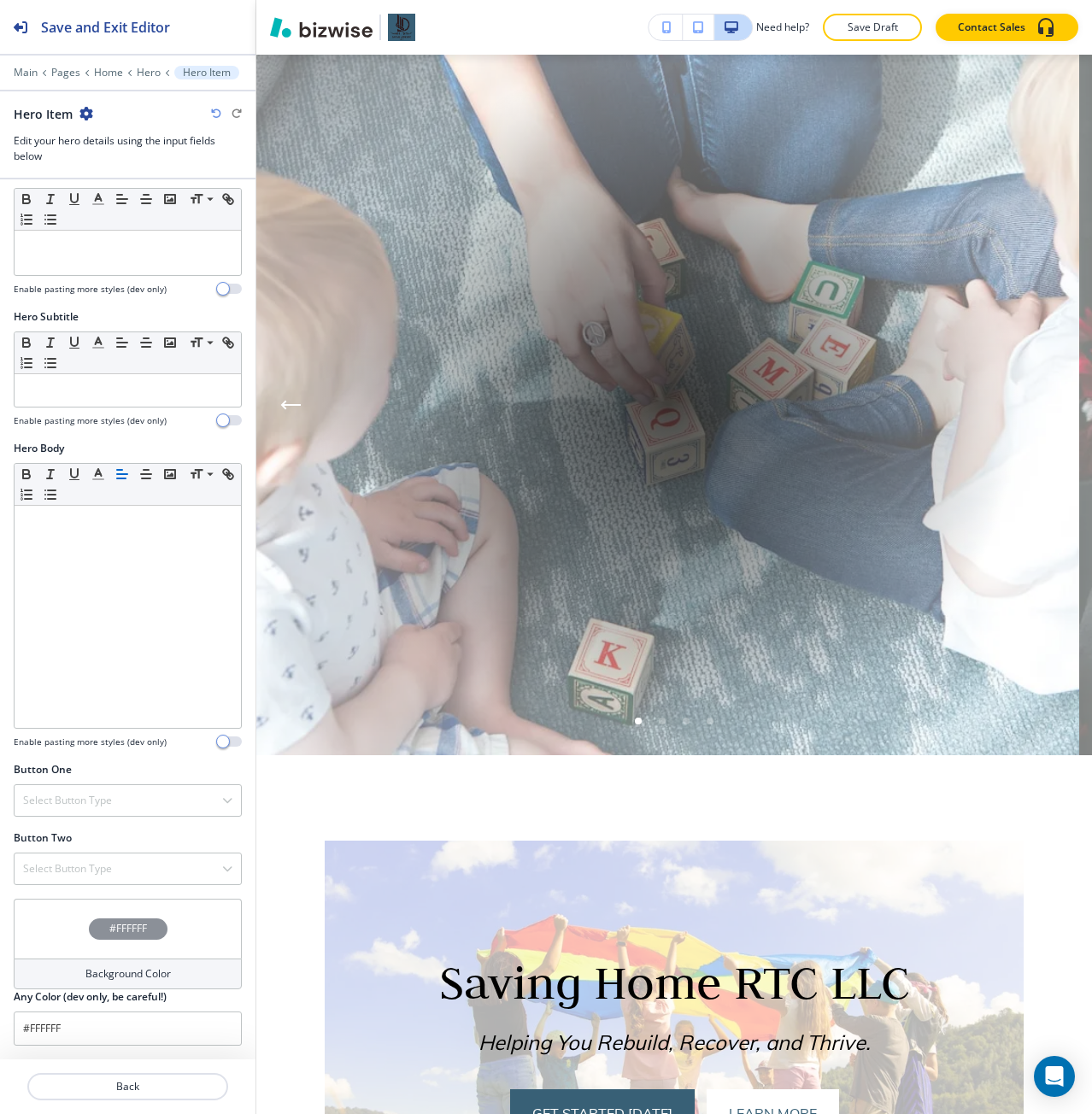
click at [67, 954] on div "#FFFFFF" at bounding box center [128, 929] width 228 height 60
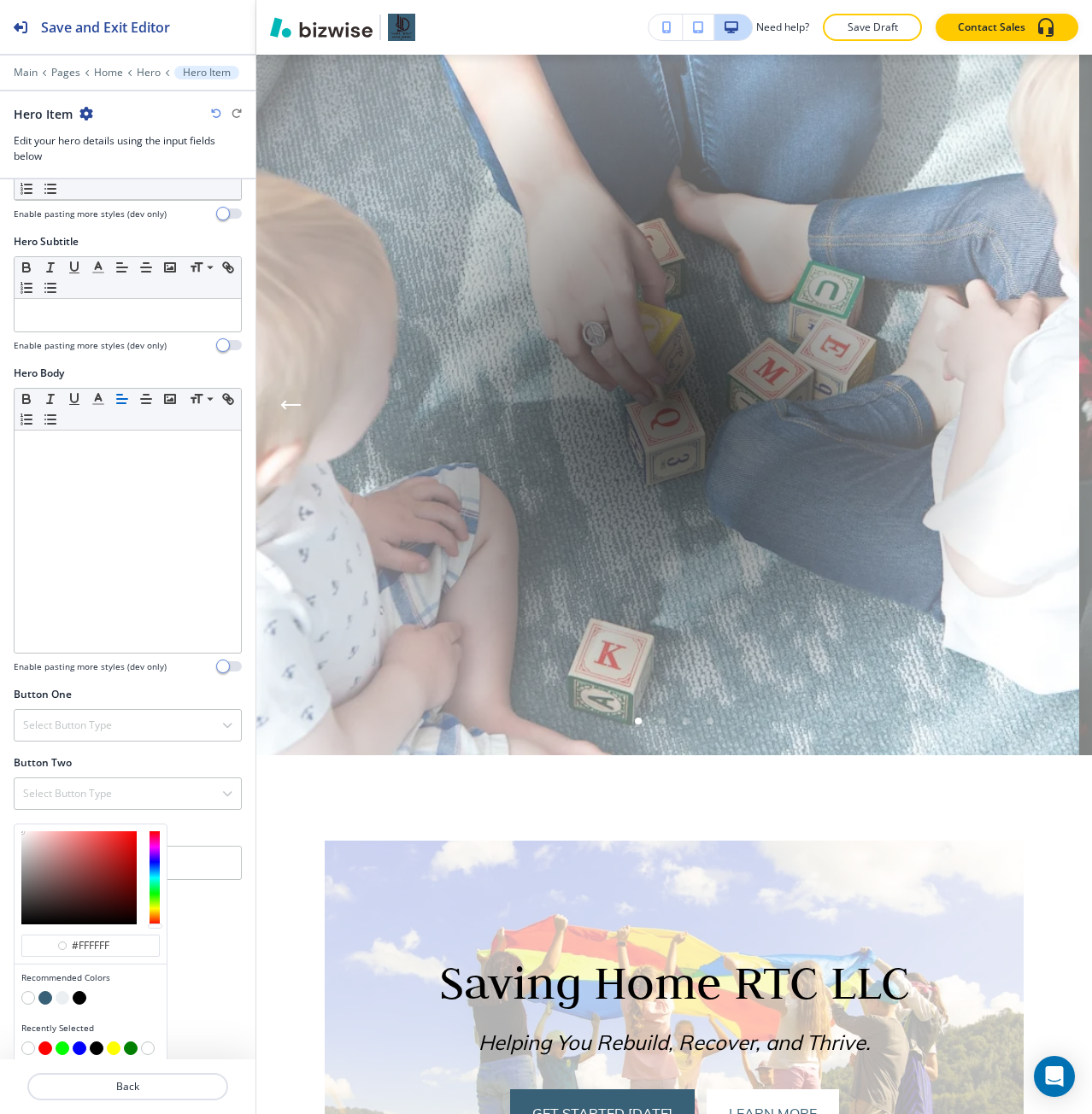
scroll to position [256, 0]
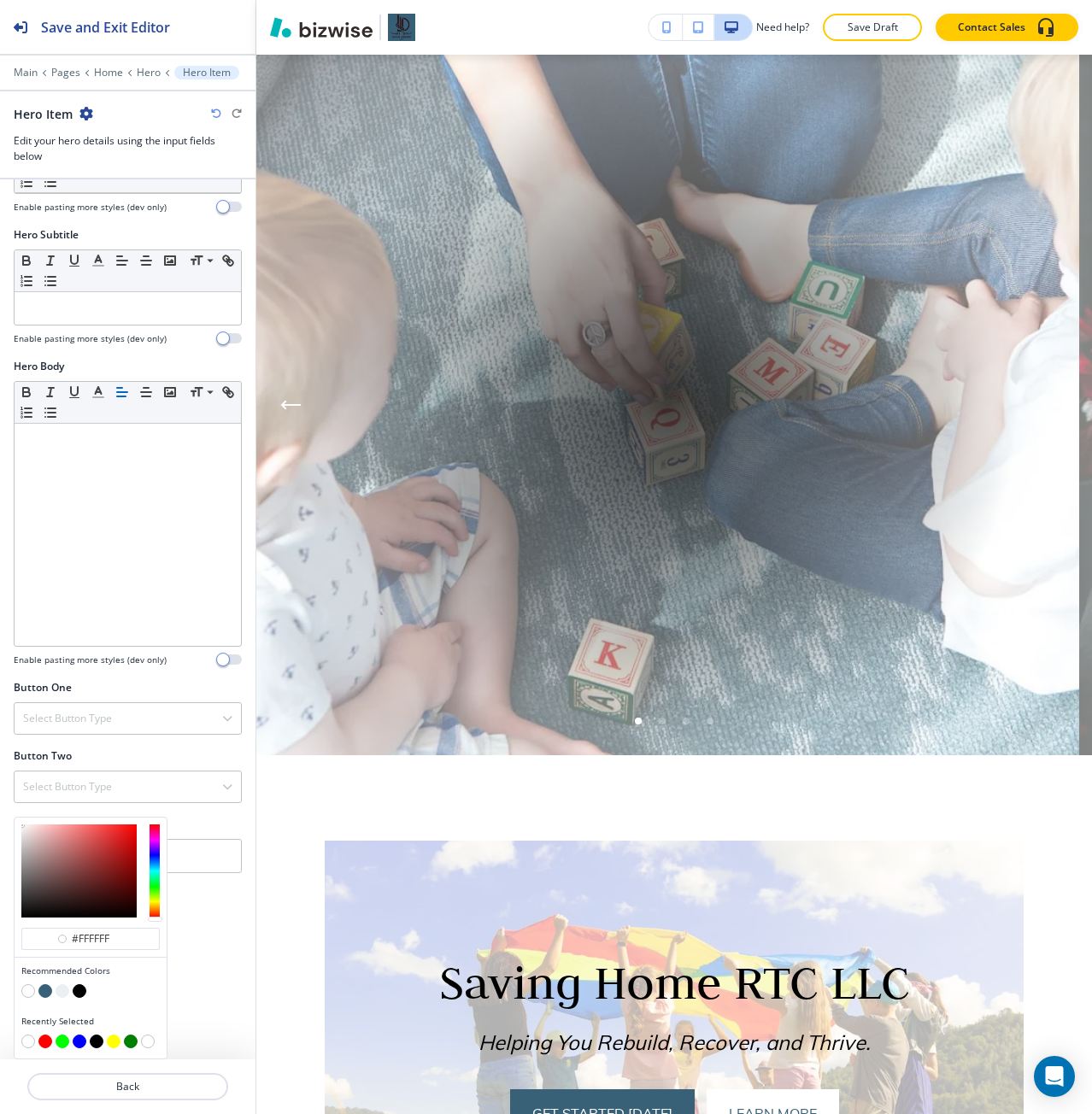
click at [31, 988] on button "button" at bounding box center [28, 991] width 14 height 14
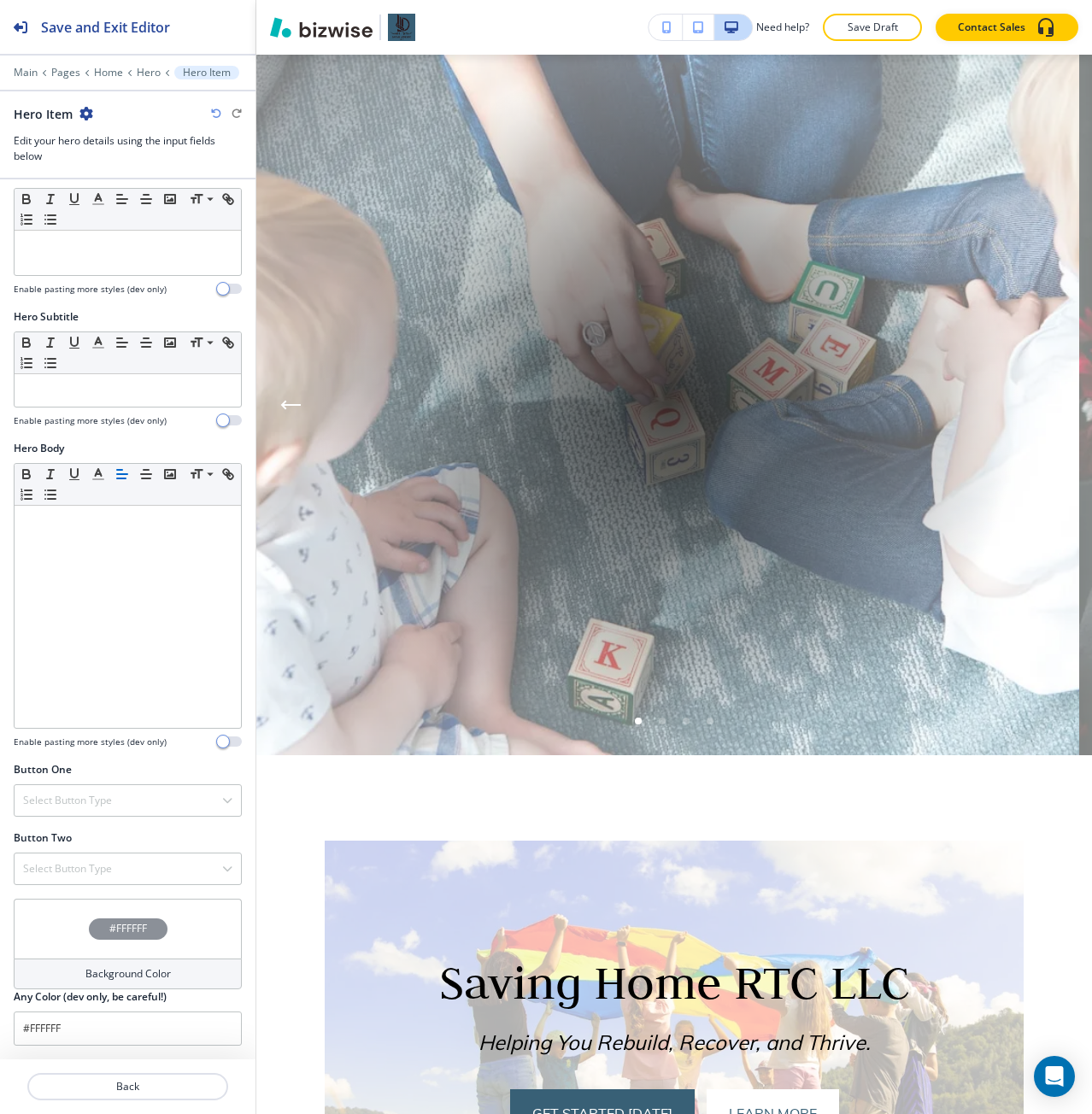
scroll to position [174, 0]
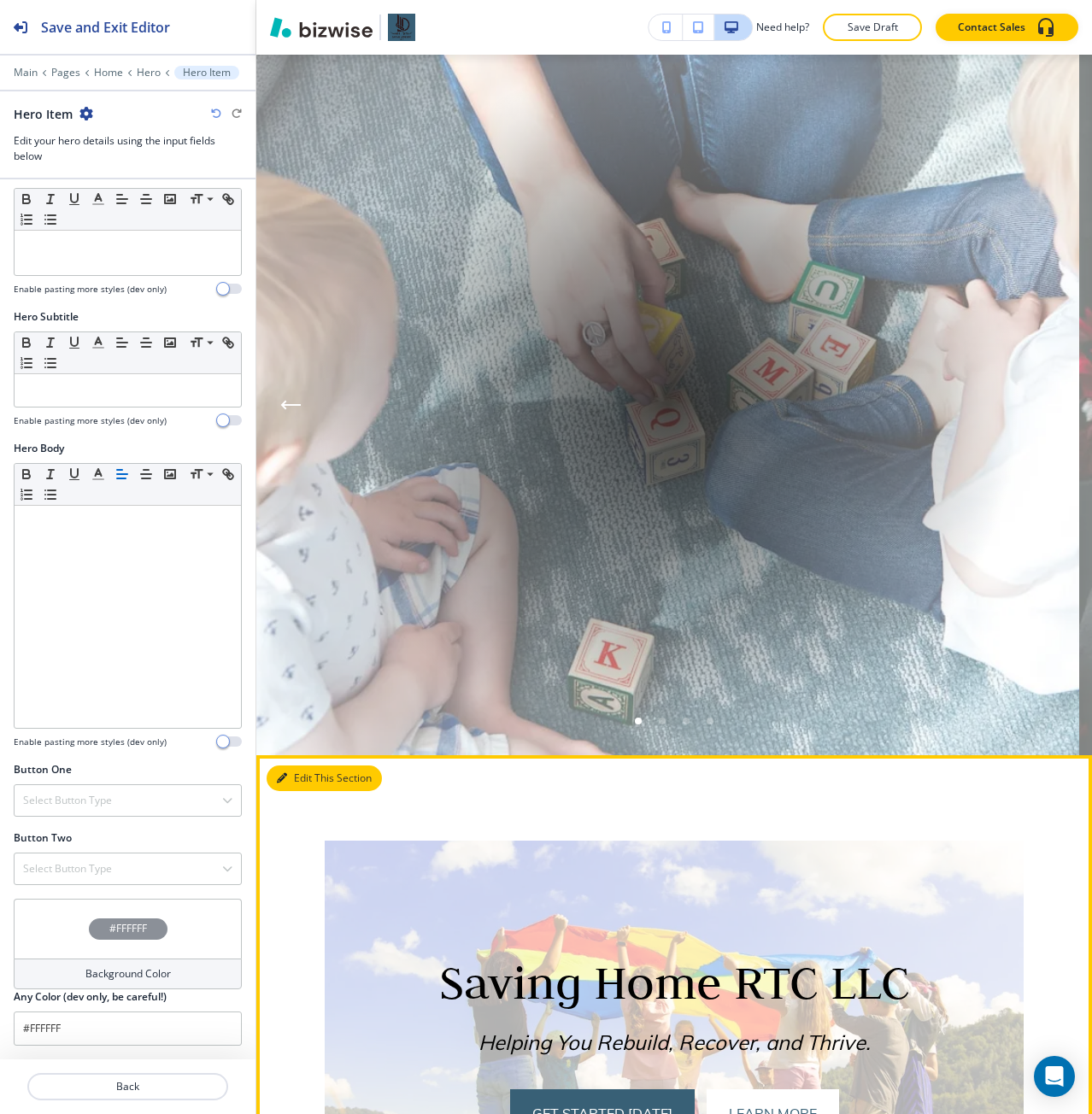
click at [289, 783] on button "Edit This Section" at bounding box center [324, 777] width 116 height 25
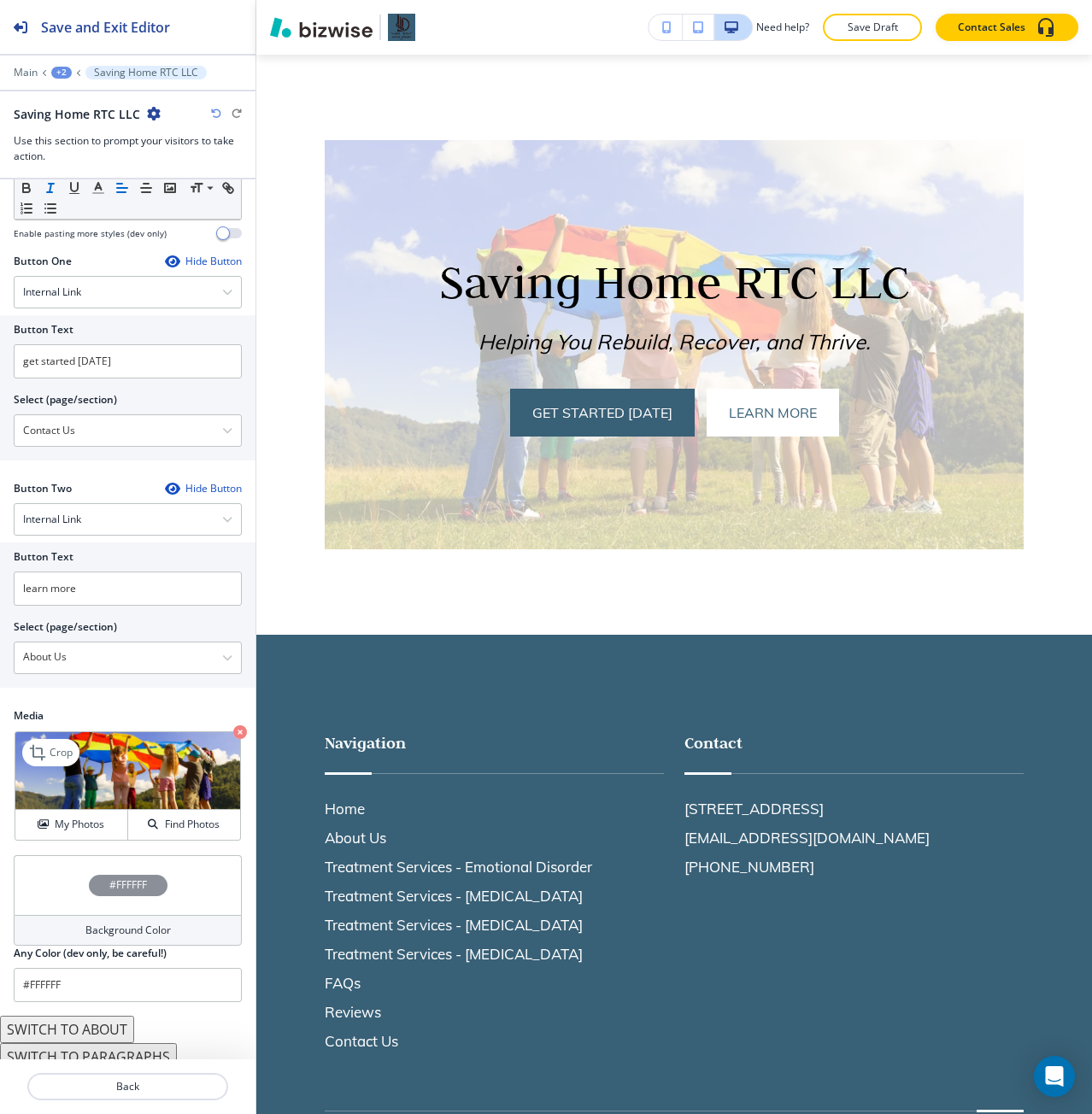
scroll to position [547, 0]
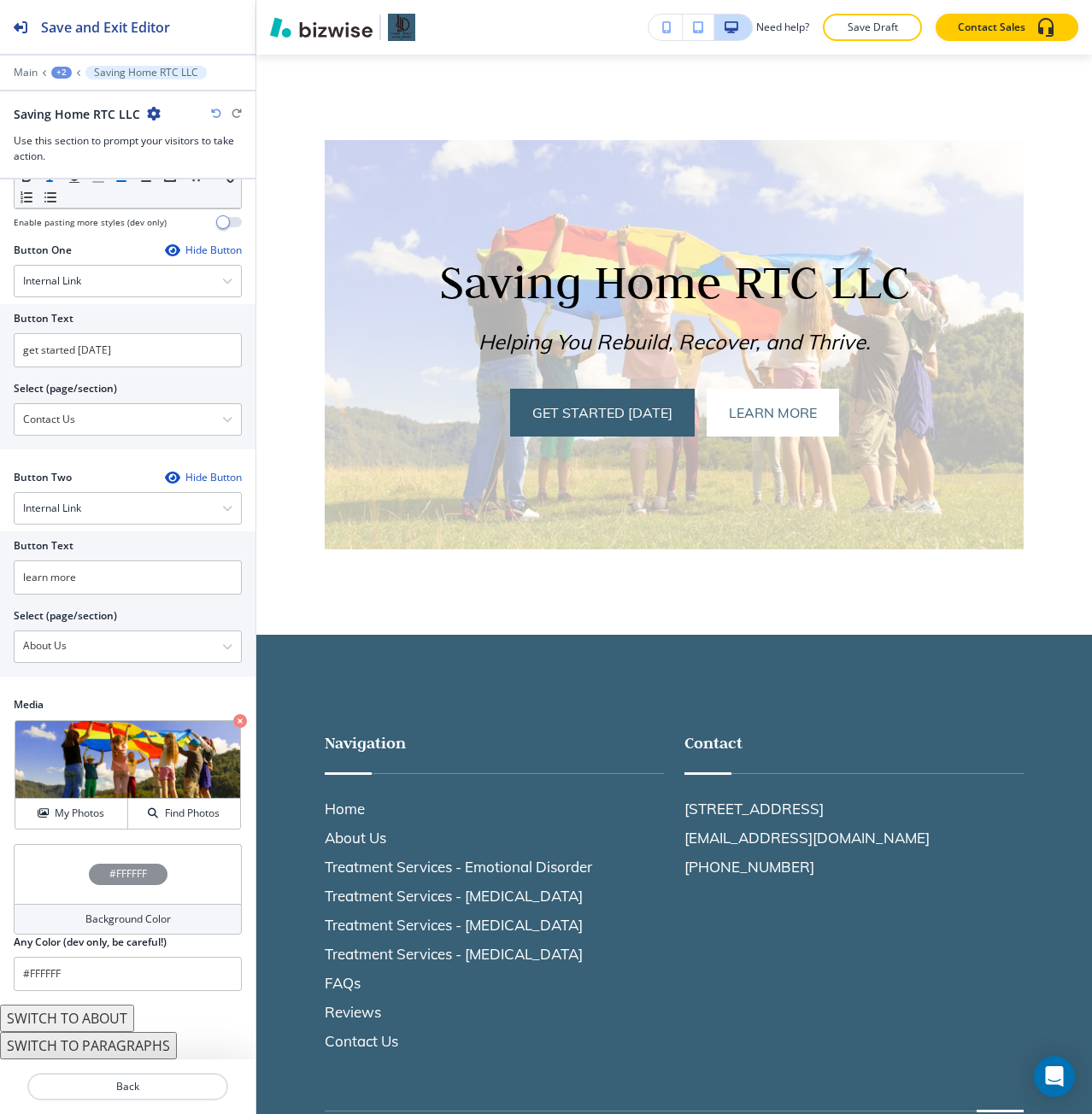
click at [167, 863] on div "#FFFFFF" at bounding box center [128, 874] width 228 height 60
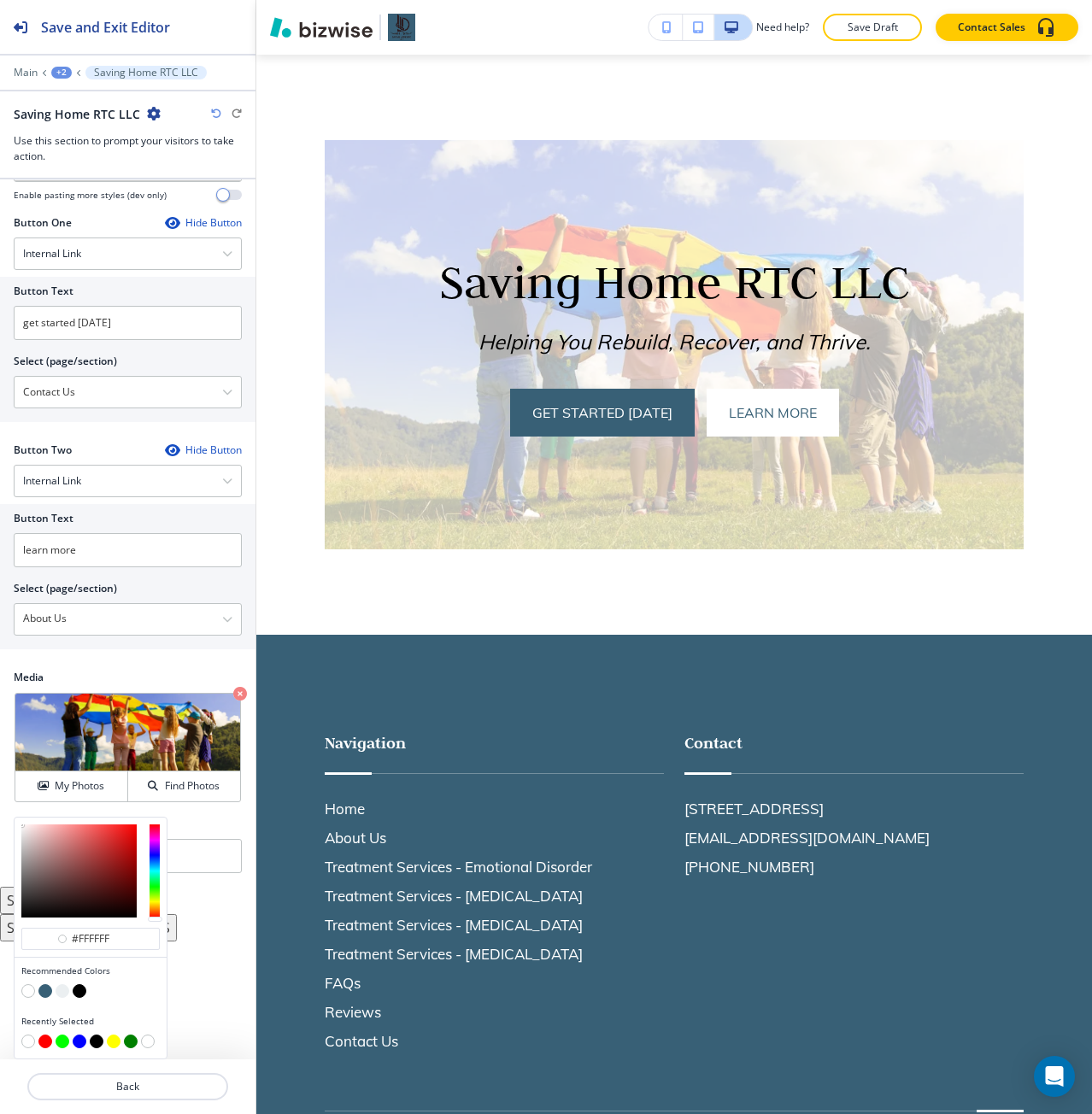
click at [45, 990] on button "button" at bounding box center [46, 991] width 14 height 14
type input "#386076"
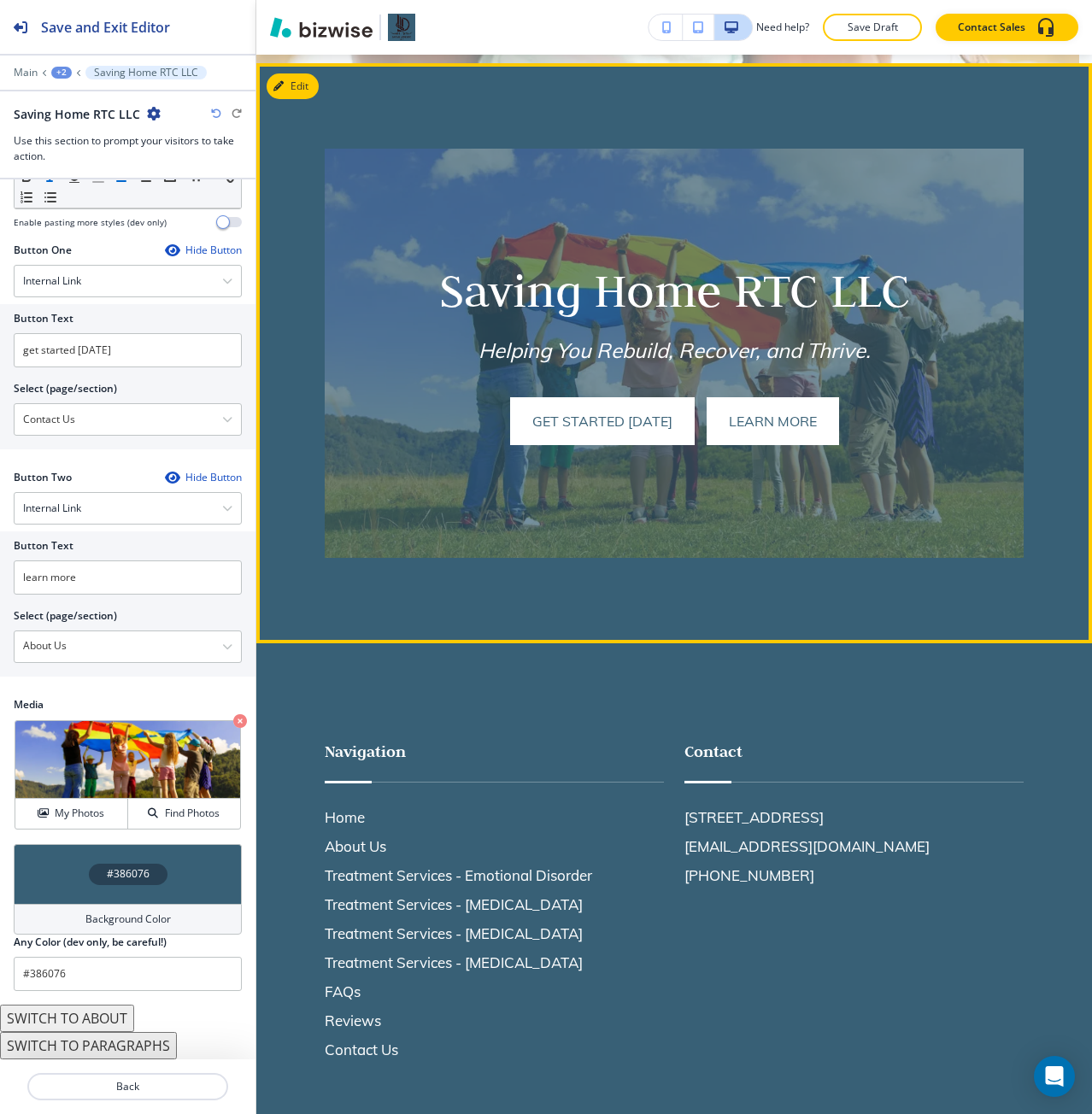
scroll to position [826, 0]
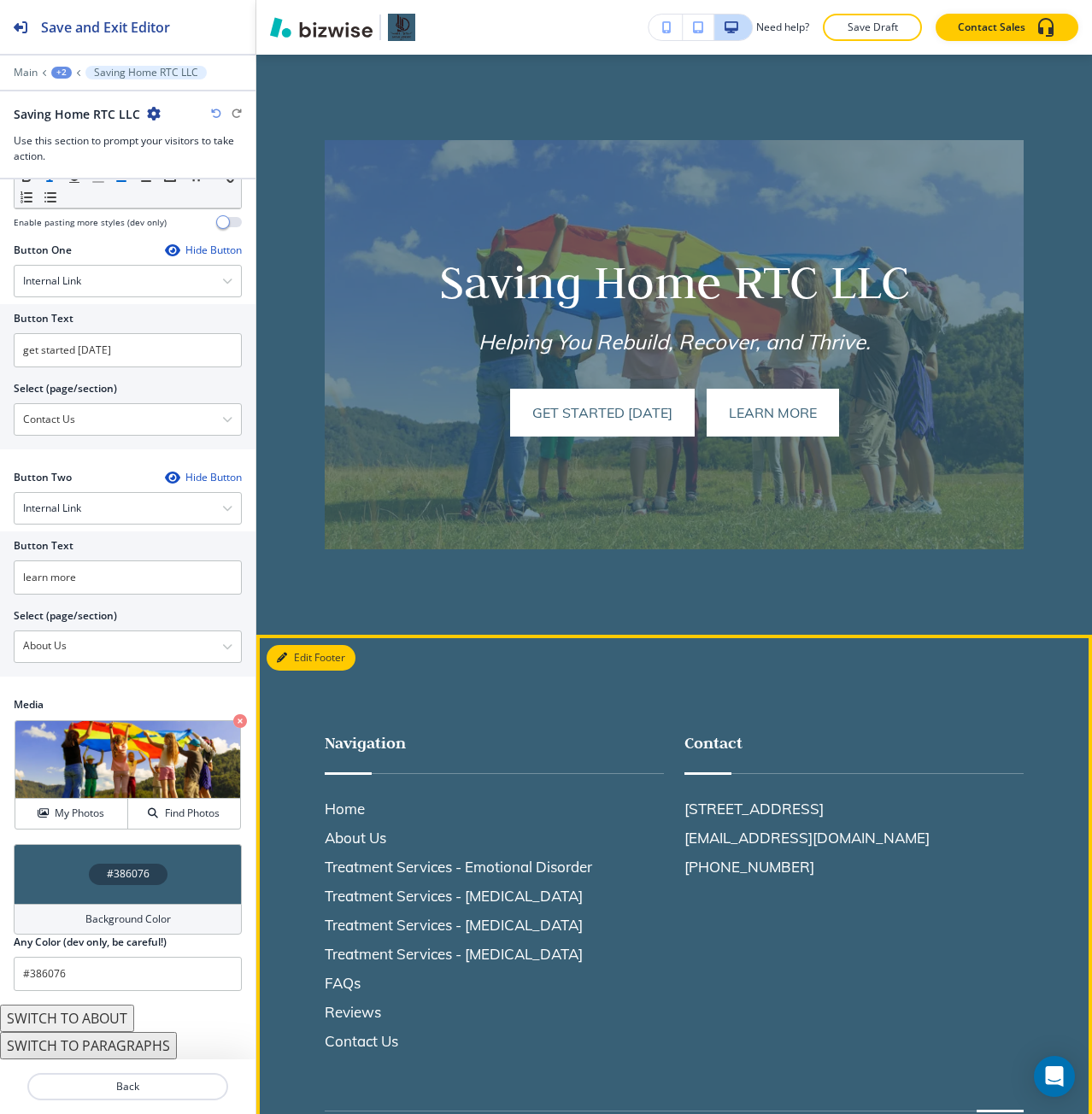
click at [290, 666] on button "Edit Footer" at bounding box center [310, 657] width 89 height 25
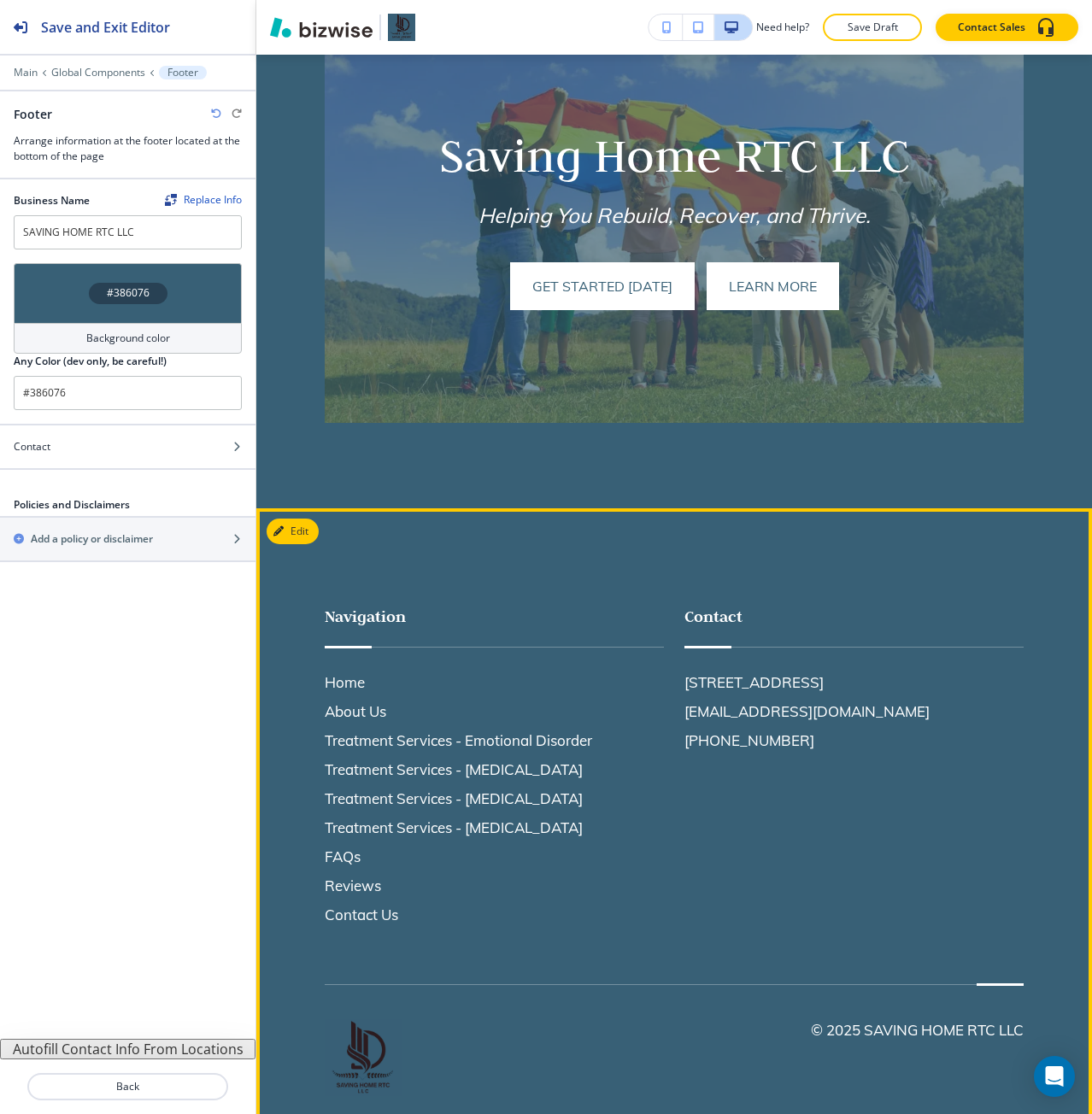
scroll to position [997, 0]
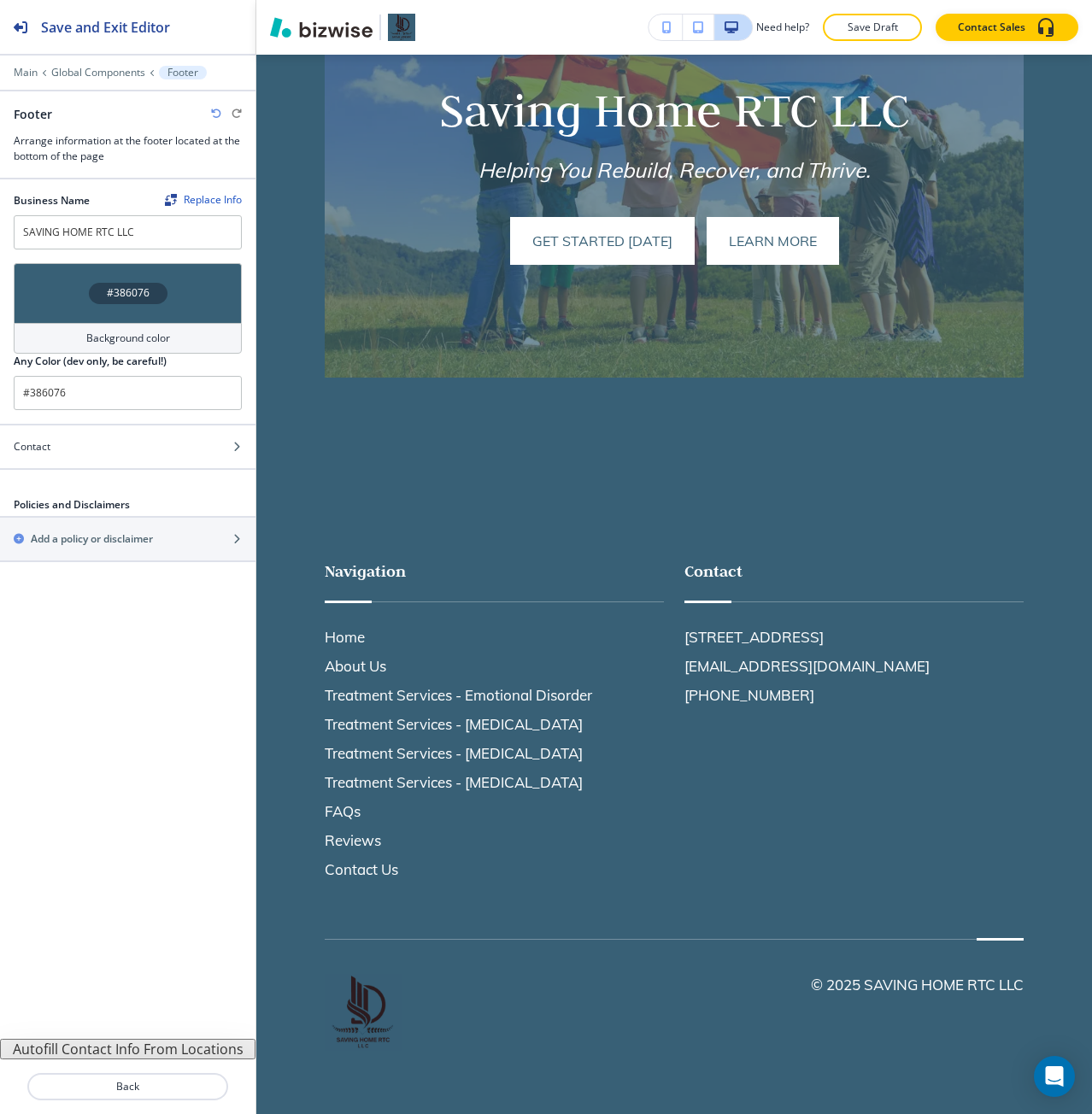
click at [159, 304] on div "#386076" at bounding box center [128, 293] width 228 height 60
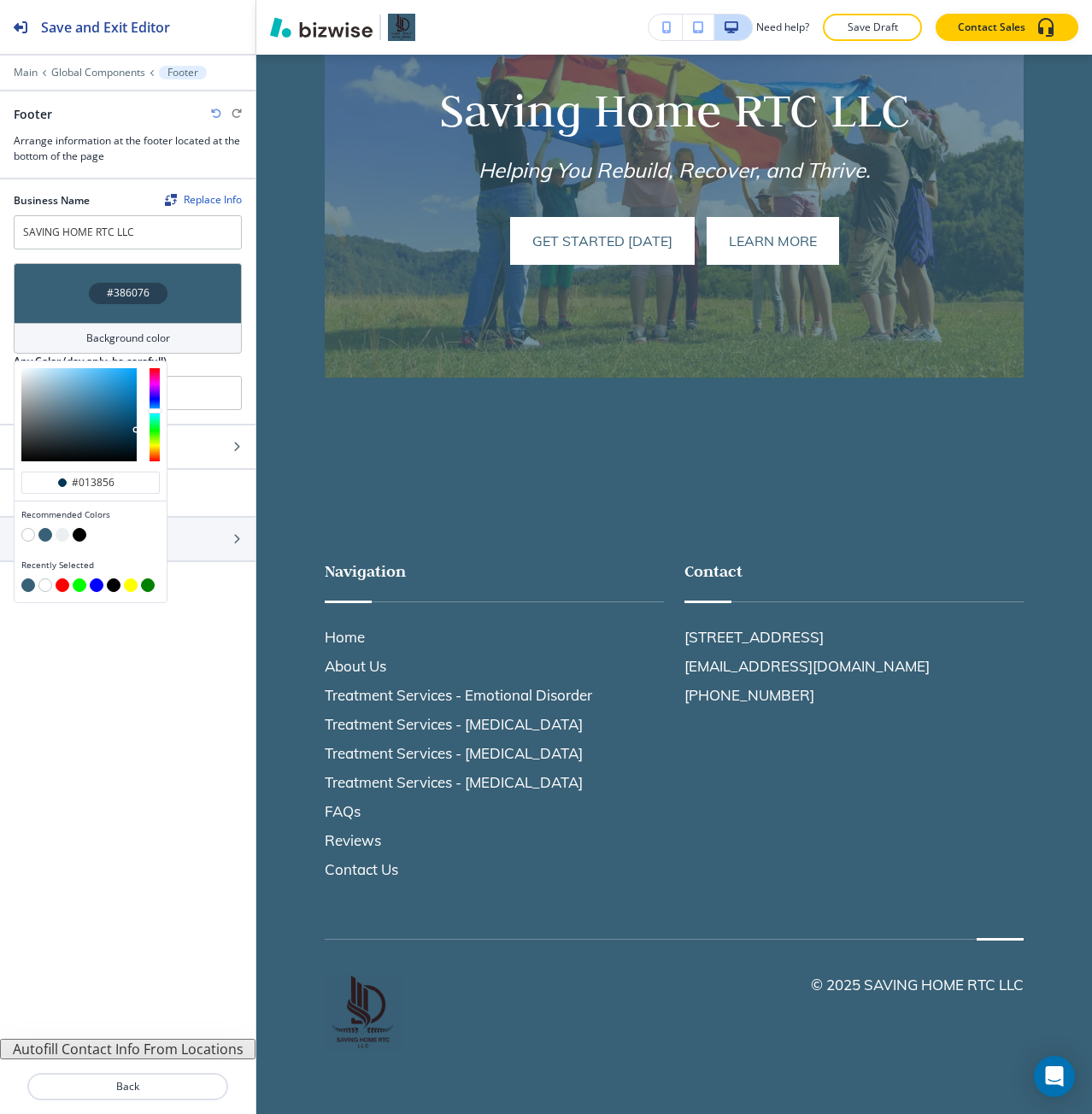
drag, startPoint x: 122, startPoint y: 422, endPoint x: 138, endPoint y: 437, distance: 21.9
click at [138, 437] on div at bounding box center [91, 415] width 152 height 107
type input "#042e46"
click at [131, 436] on div at bounding box center [79, 415] width 116 height 93
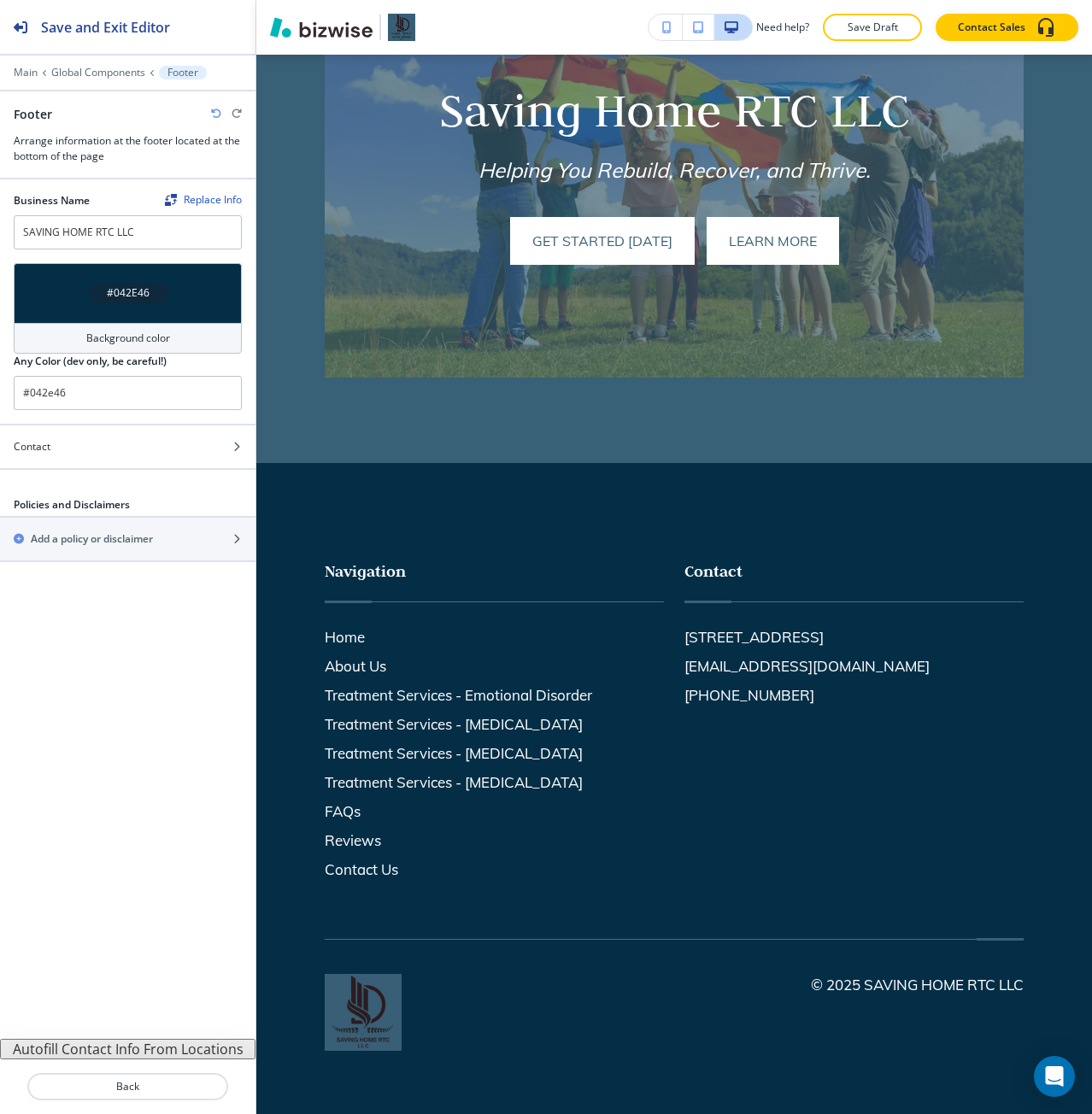
click at [234, 633] on div "Business Name Replace Info SAVING HOME RTC LLC #042E46 Background color Any Col…" at bounding box center [127, 609] width 255 height 860
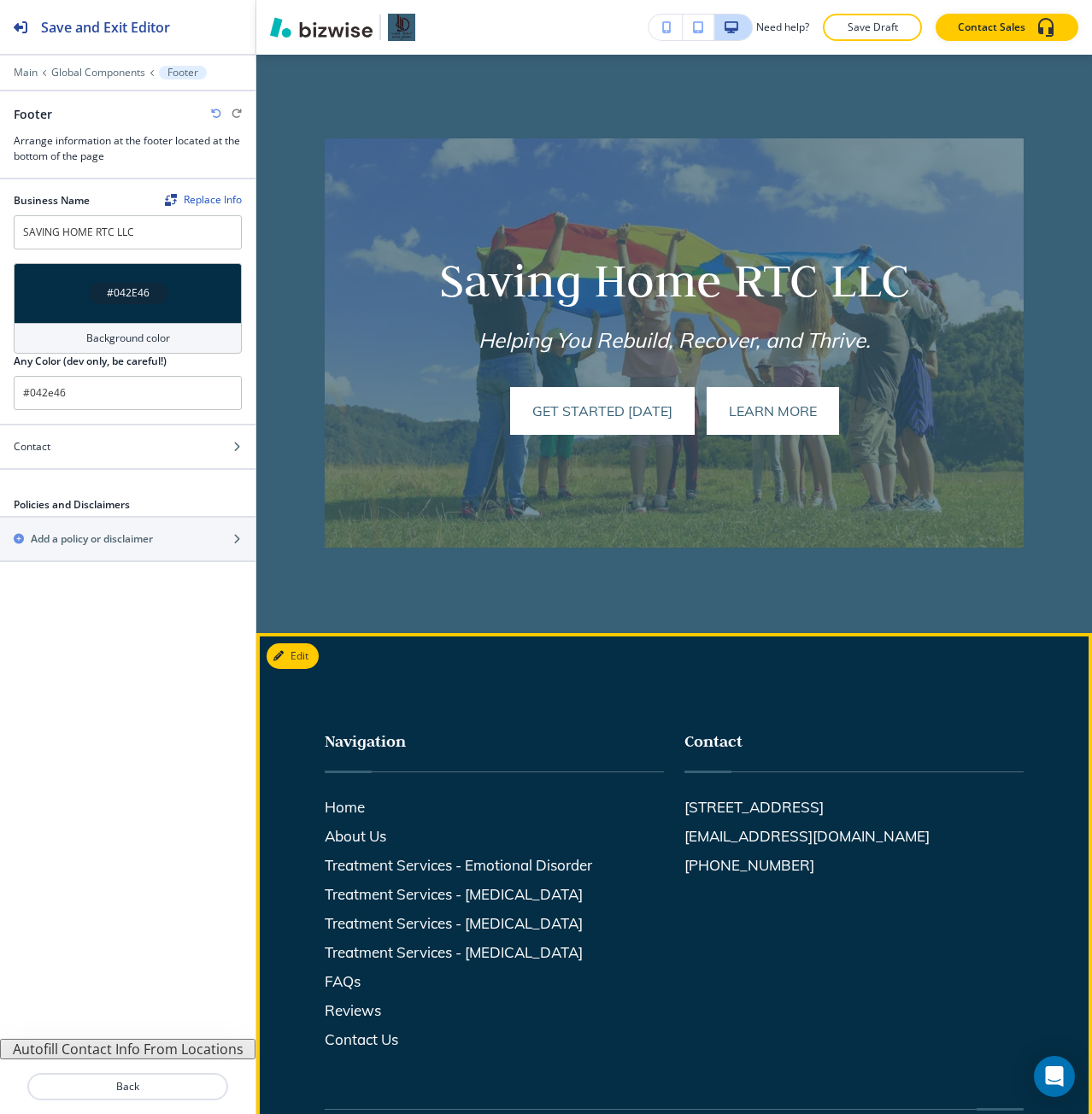
scroll to position [741, 0]
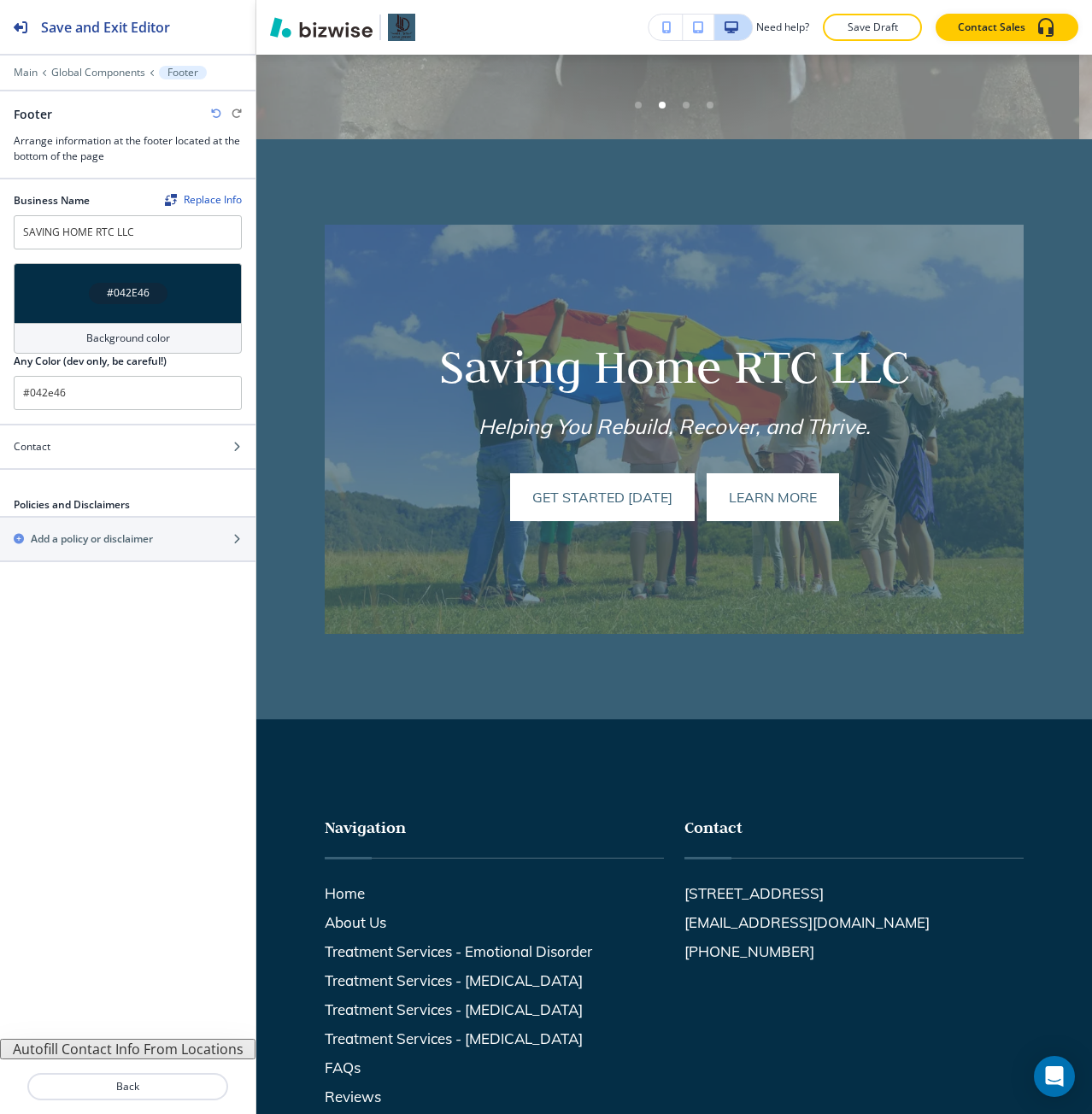
click at [152, 320] on div "#042E46" at bounding box center [128, 293] width 228 height 60
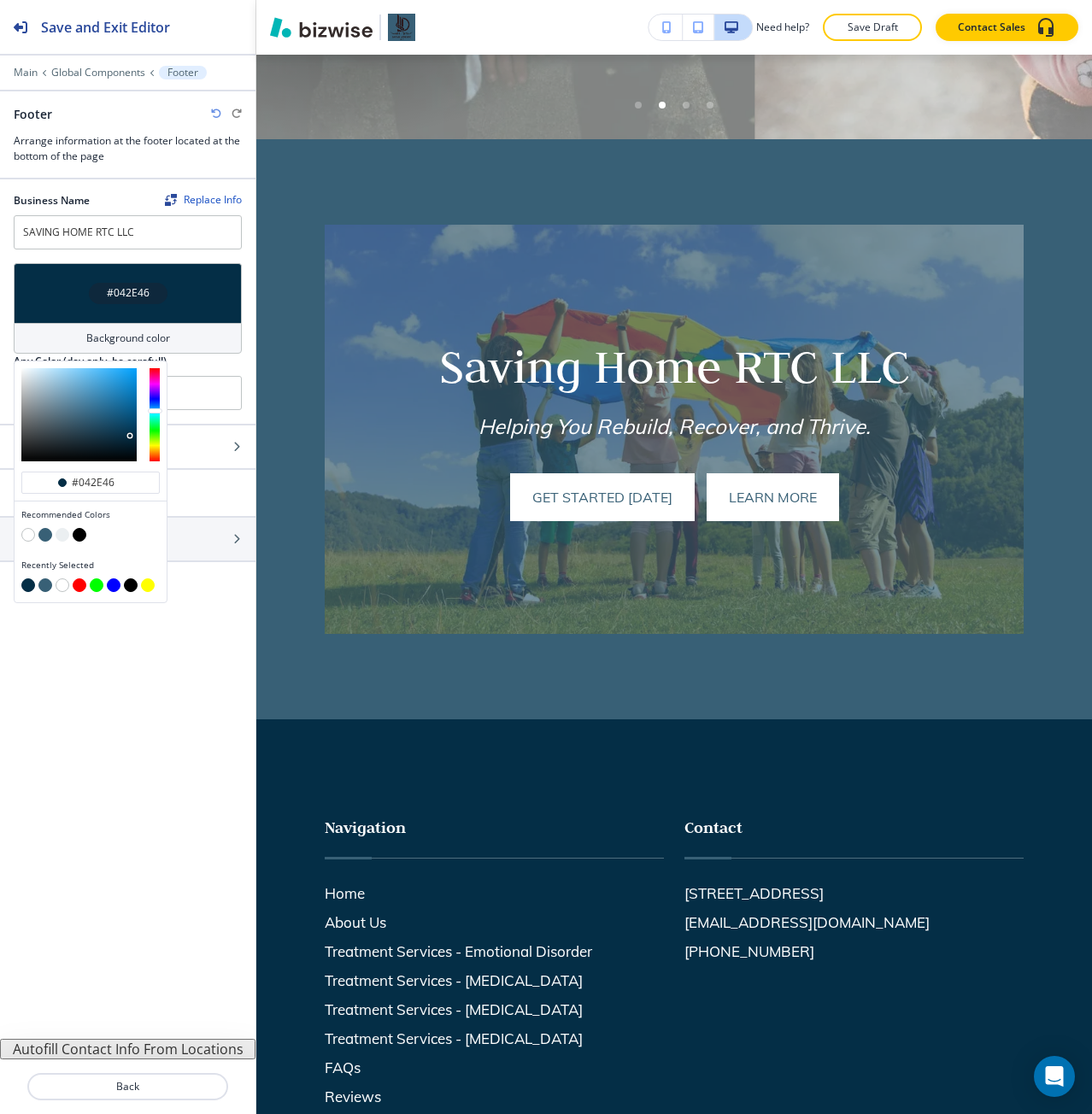
click at [81, 534] on button "button" at bounding box center [80, 535] width 14 height 14
type input "#000000"
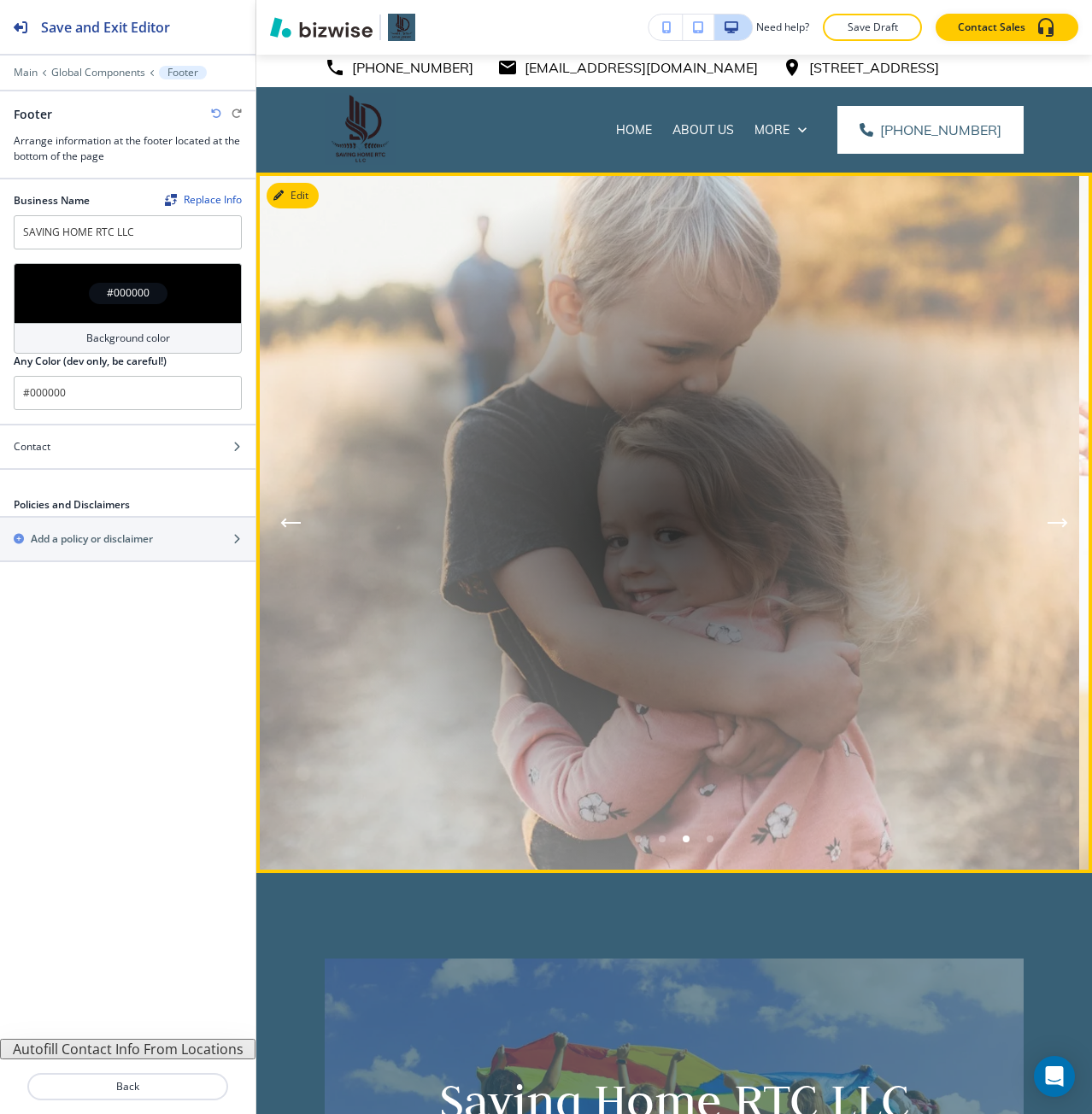
scroll to position [0, 0]
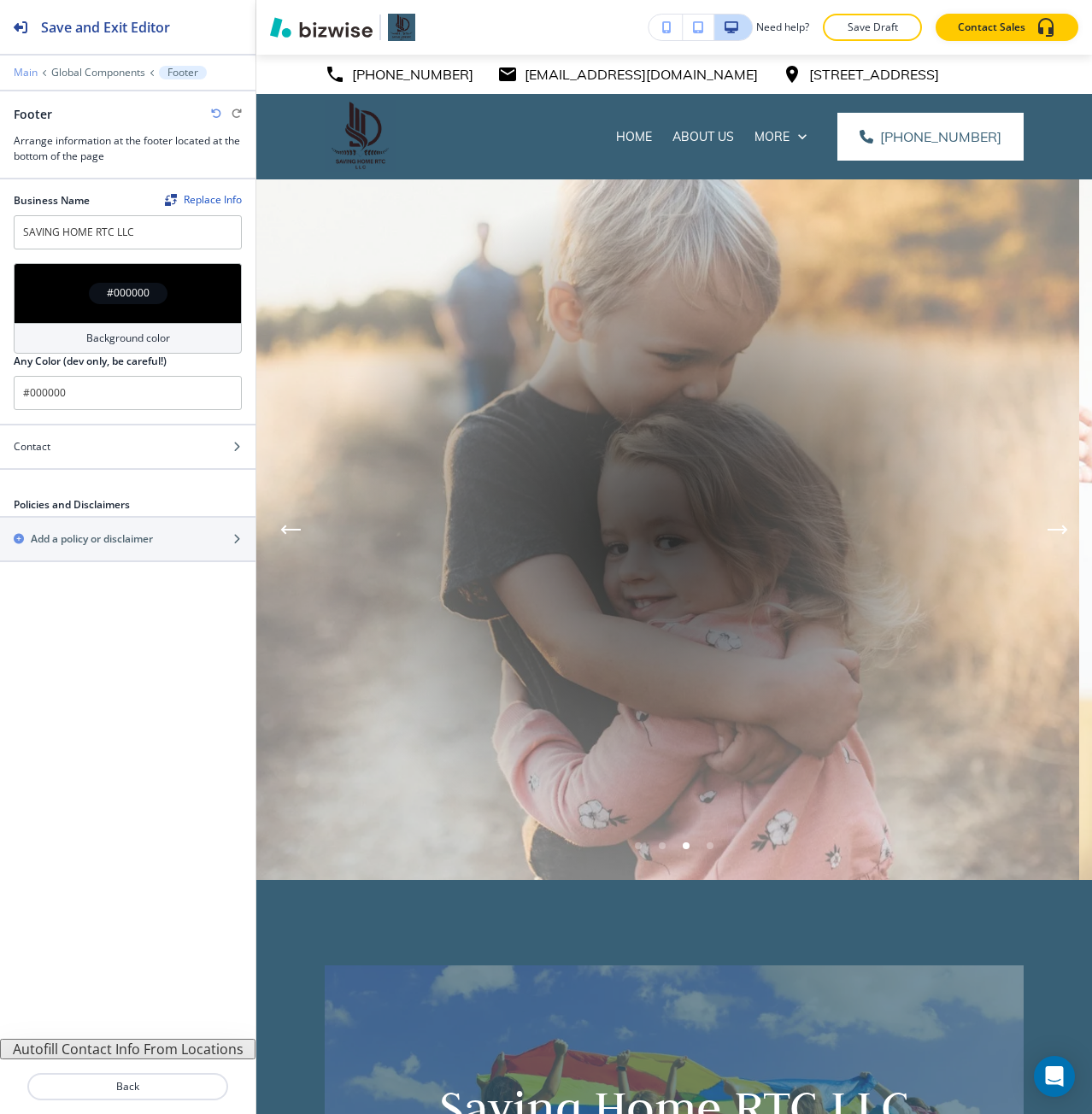
click at [22, 75] on p "Main" at bounding box center [25, 73] width 24 height 12
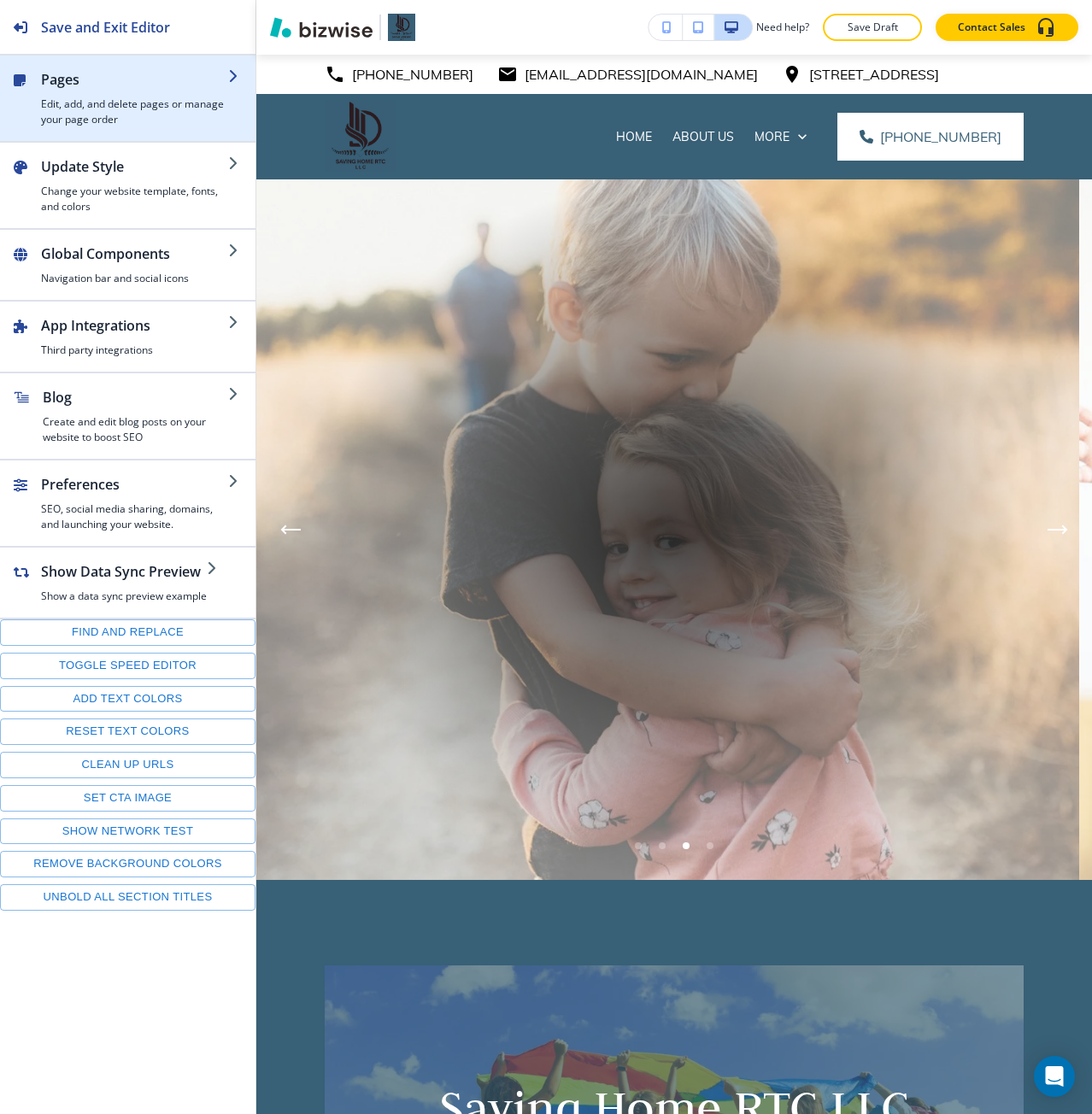
click at [174, 116] on h4 "Edit, add, and delete pages or manage your page order" at bounding box center [134, 111] width 187 height 31
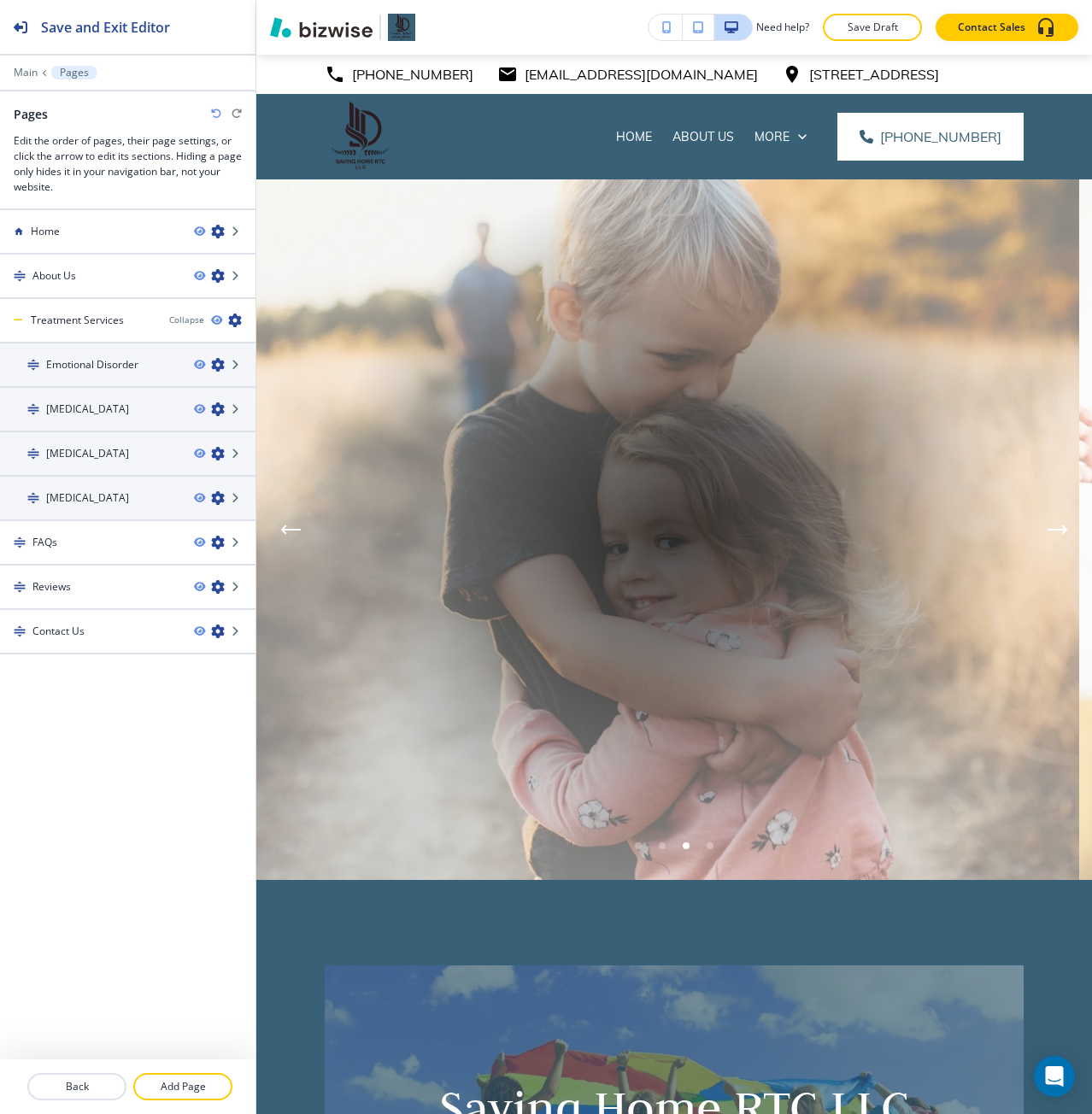
click at [179, 1103] on div at bounding box center [127, 1108] width 255 height 14
click at [183, 1086] on p "Add Page" at bounding box center [182, 1087] width 96 height 16
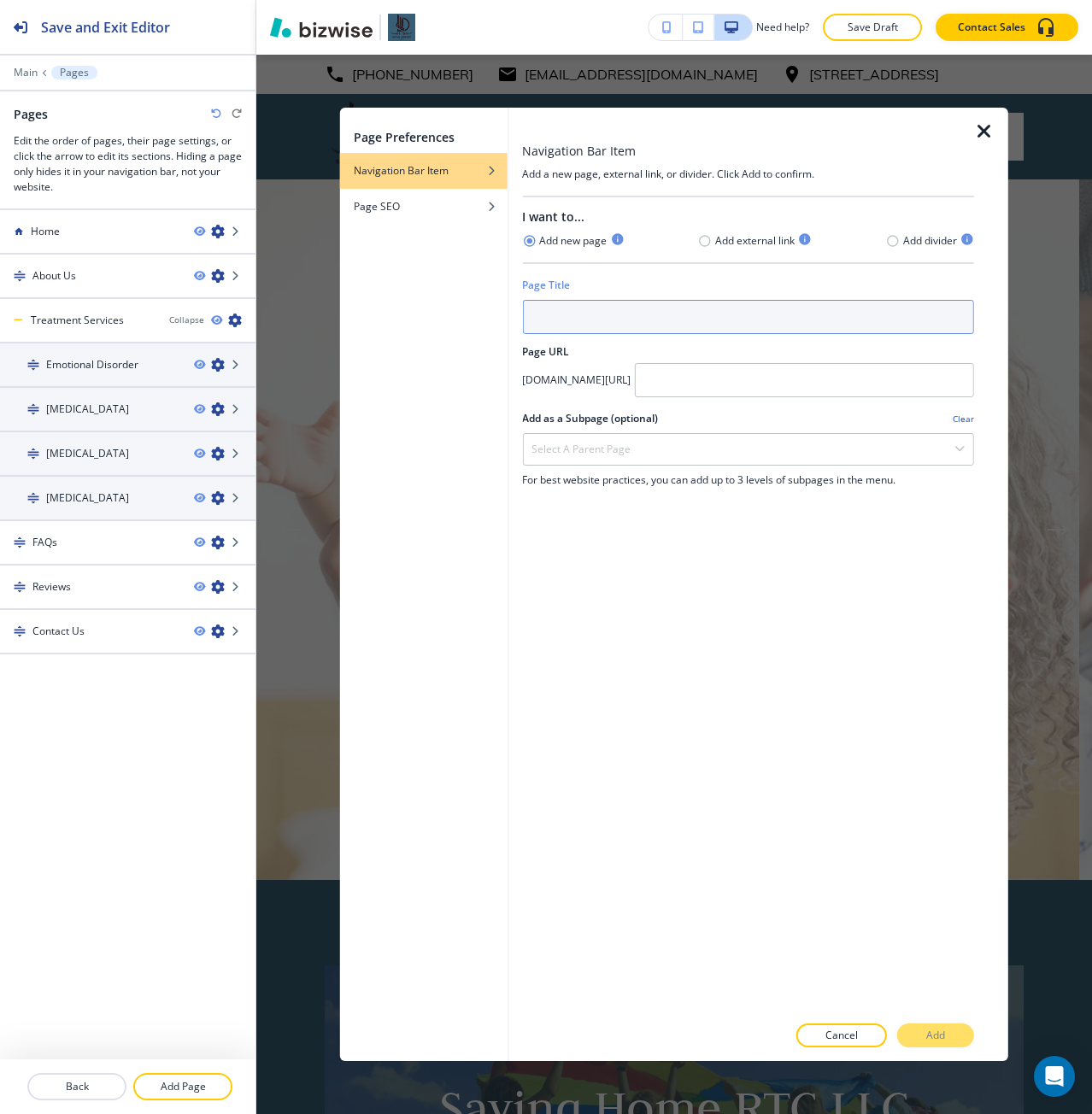
click at [588, 319] on input "text" at bounding box center [748, 316] width 452 height 34
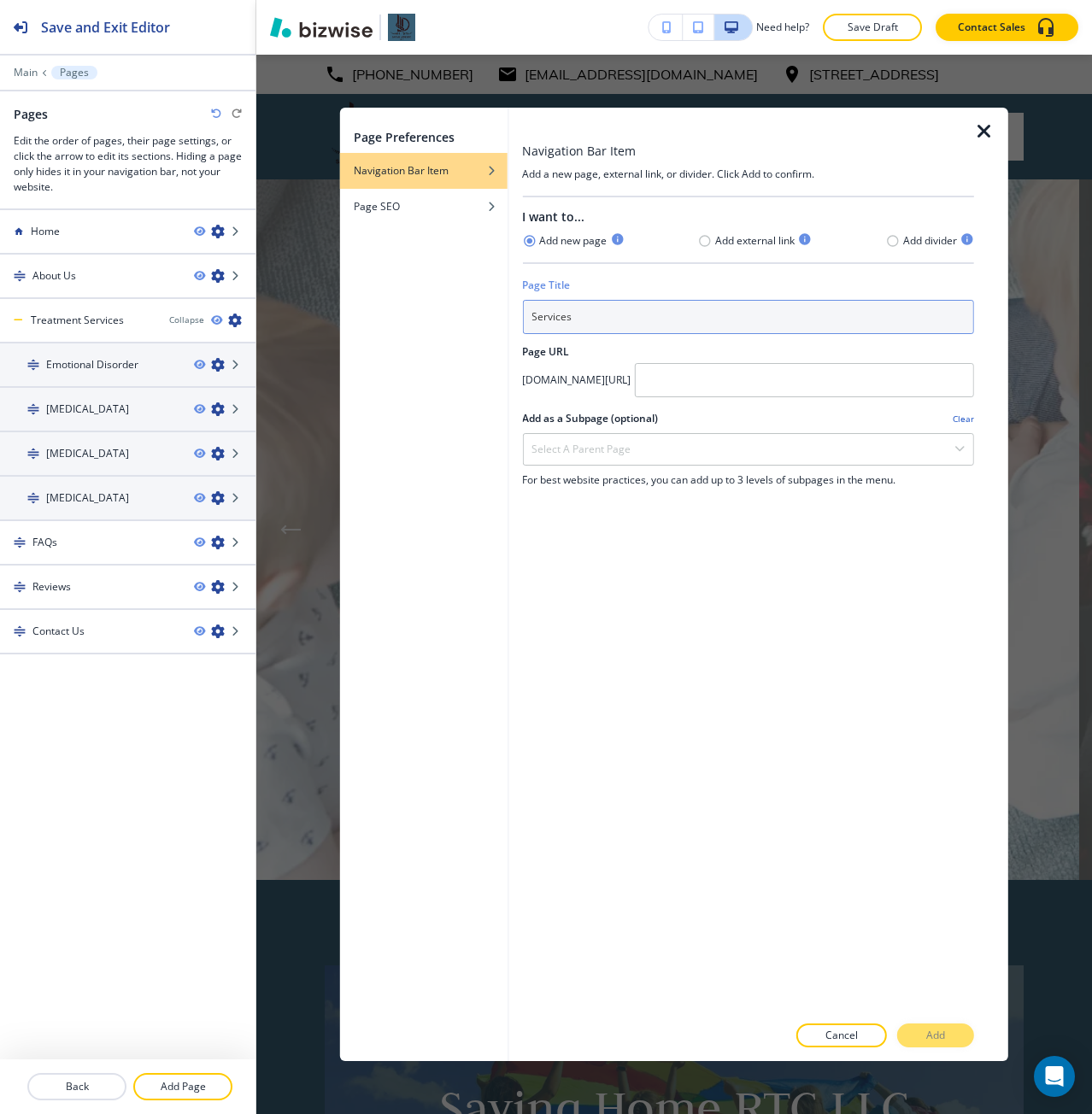
type input "Services"
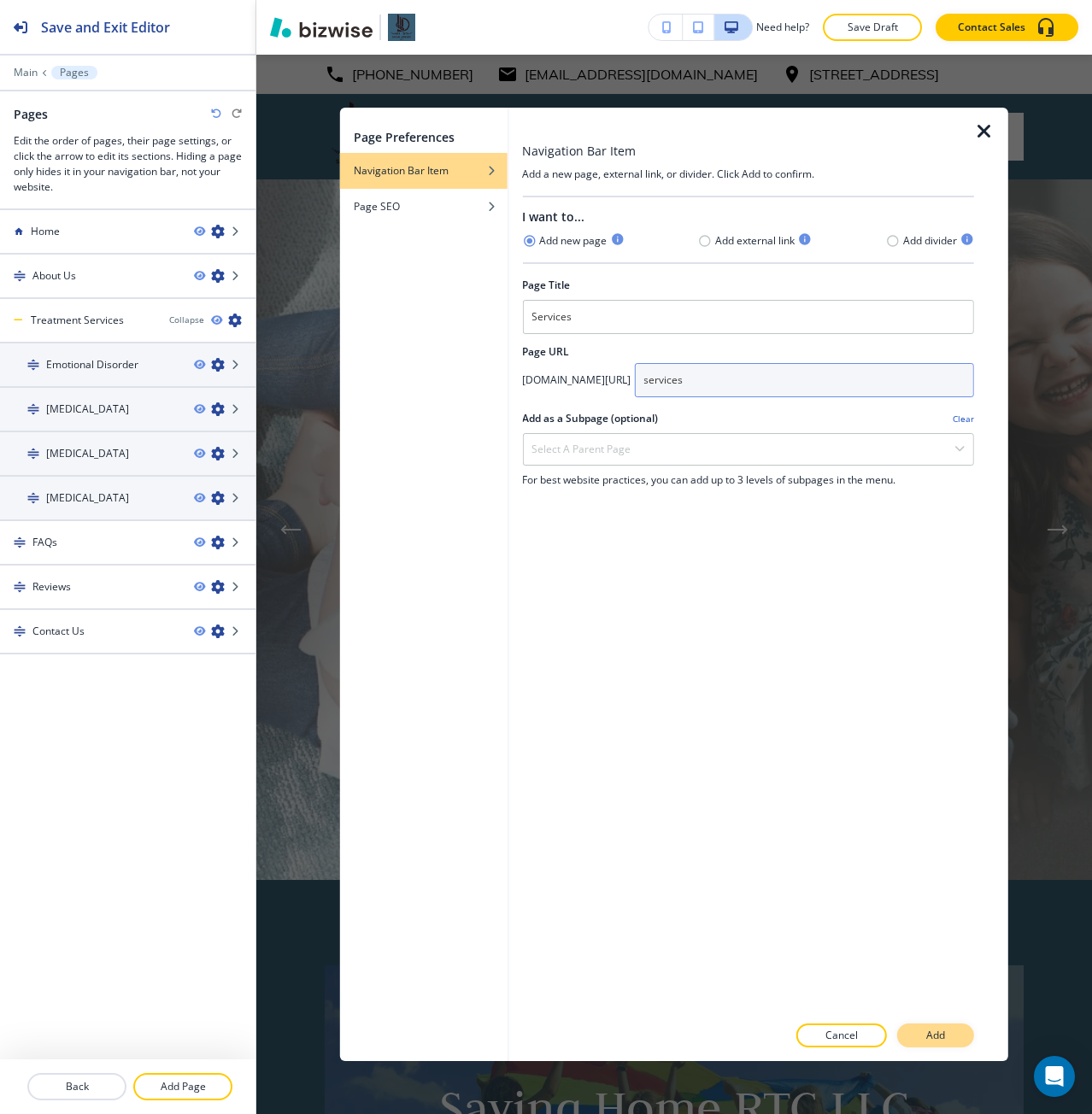
type input "services"
click at [946, 1029] on button "Add" at bounding box center [936, 1035] width 77 height 24
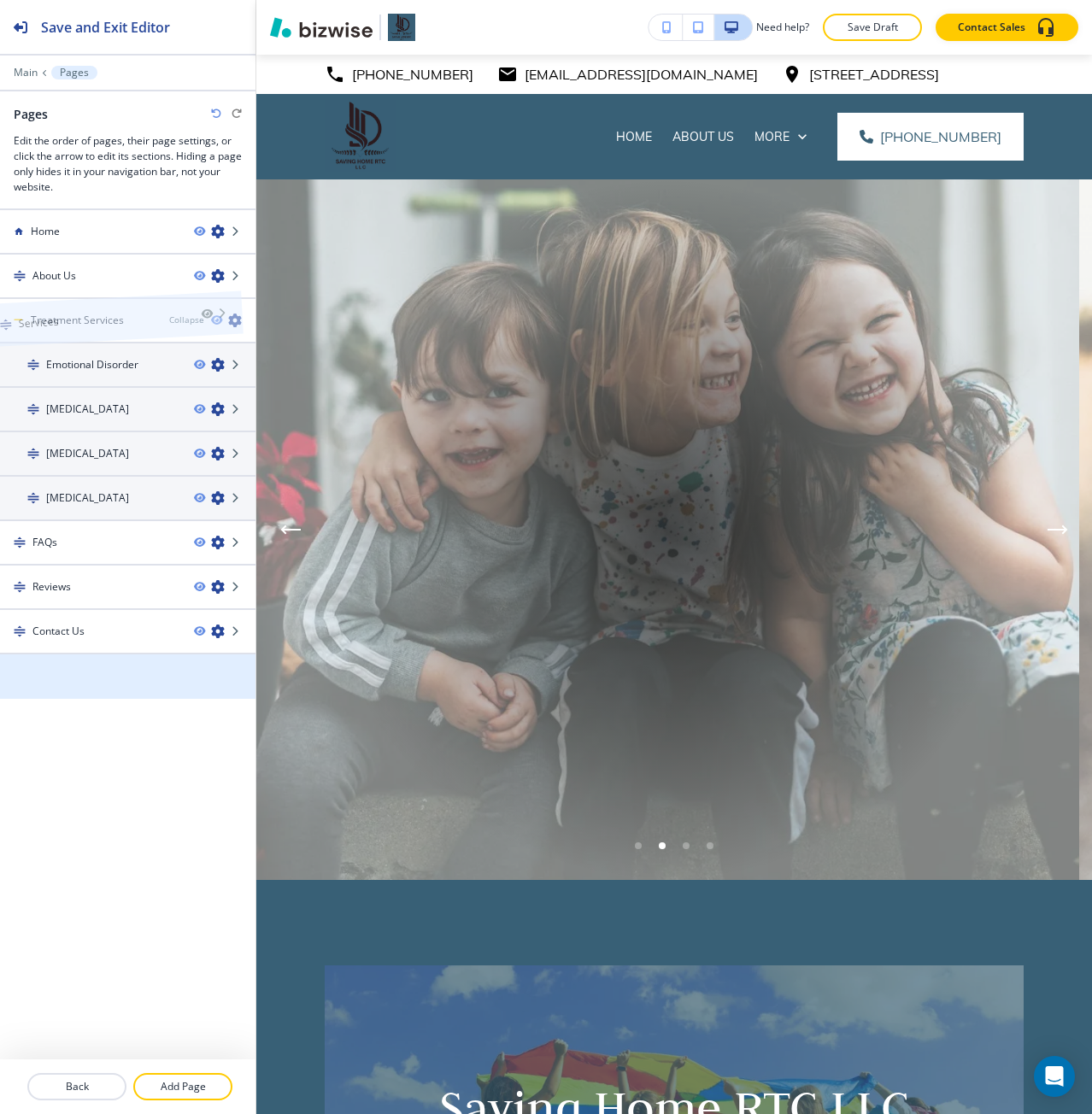
drag, startPoint x: 50, startPoint y: 674, endPoint x: 35, endPoint y: 295, distance: 379.3
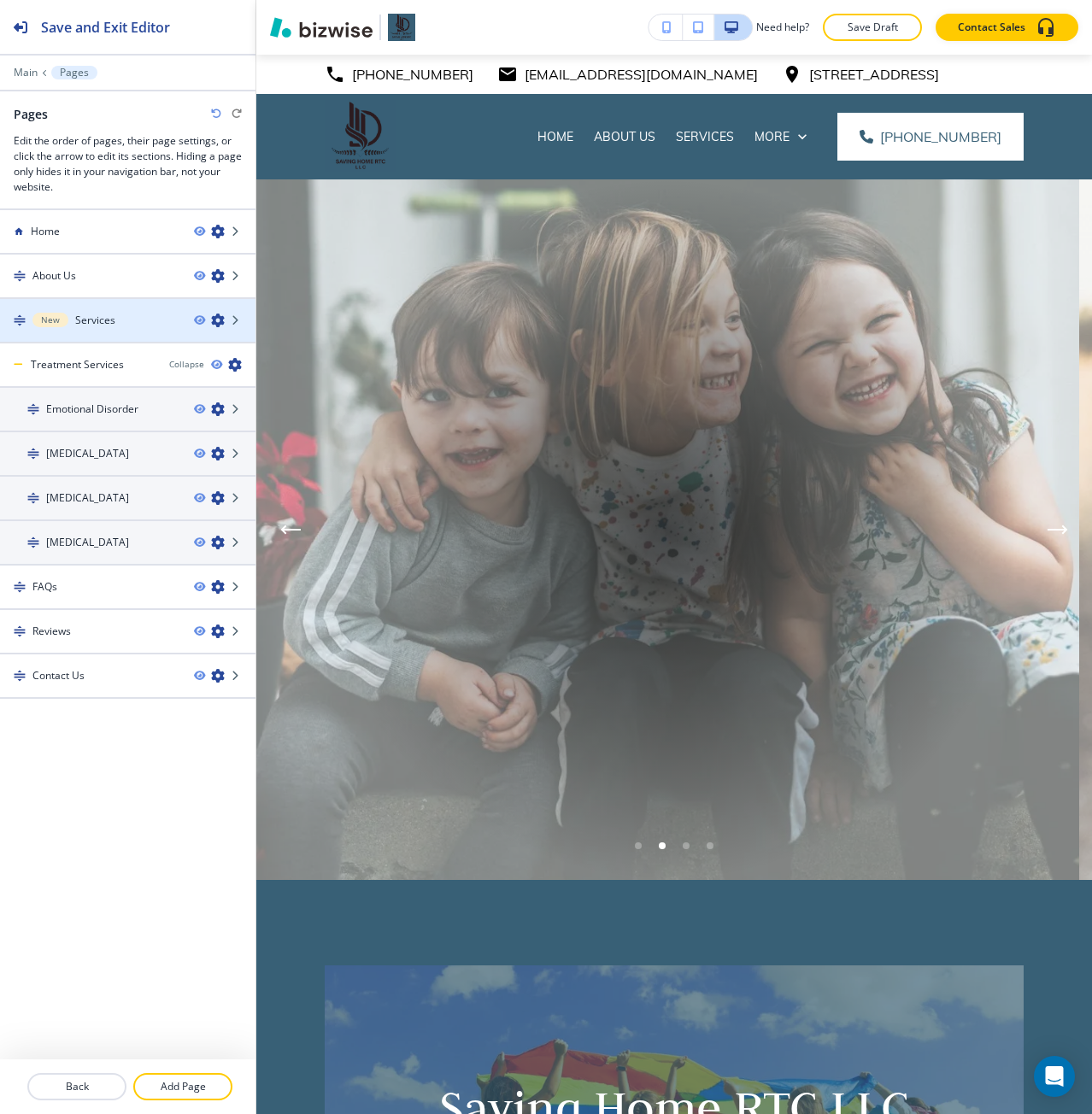
click at [79, 319] on h4 "Services" at bounding box center [96, 321] width 40 height 16
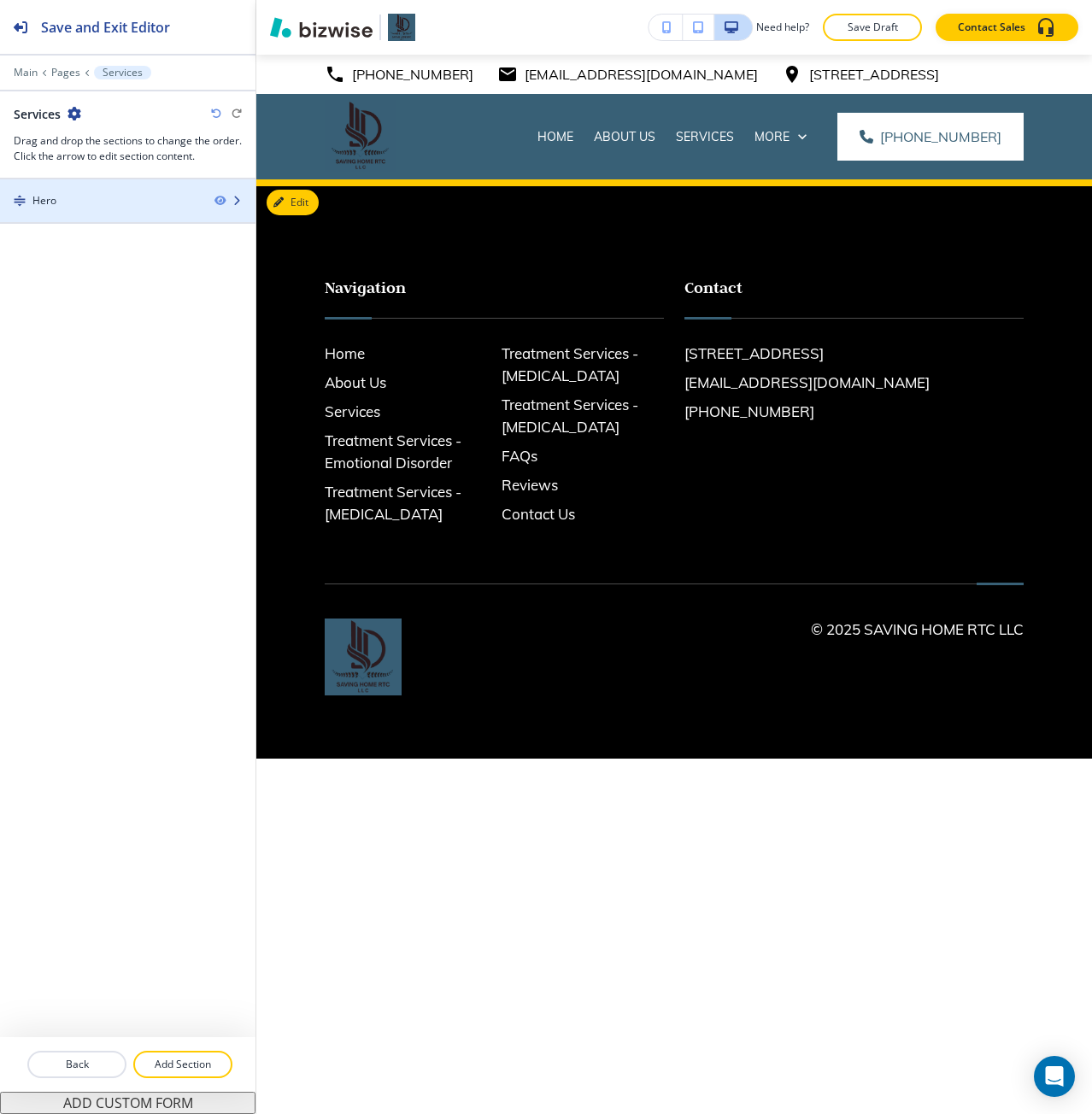
click at [126, 190] on div at bounding box center [127, 187] width 255 height 14
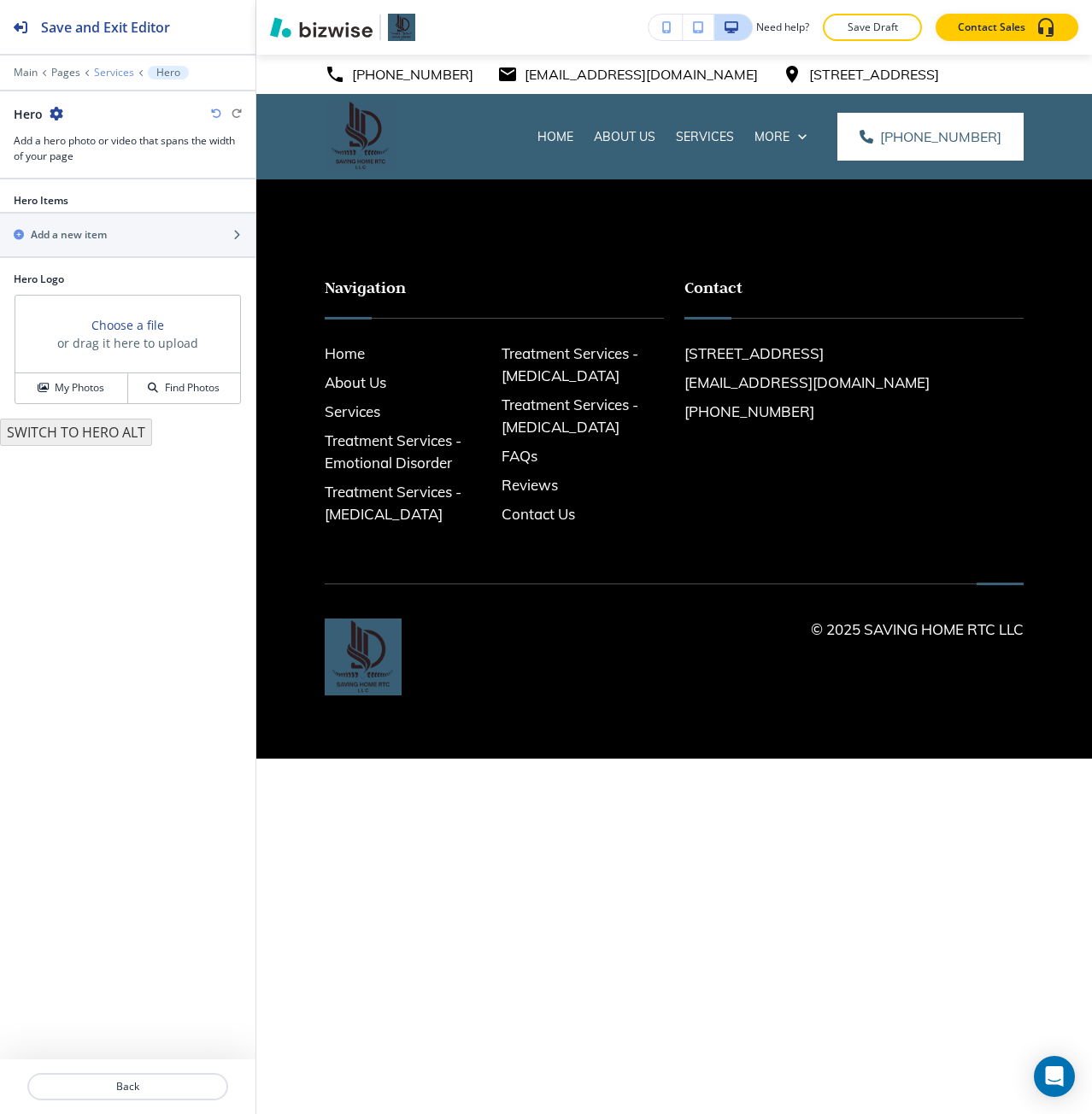
click at [109, 78] on p "Services" at bounding box center [114, 73] width 40 height 12
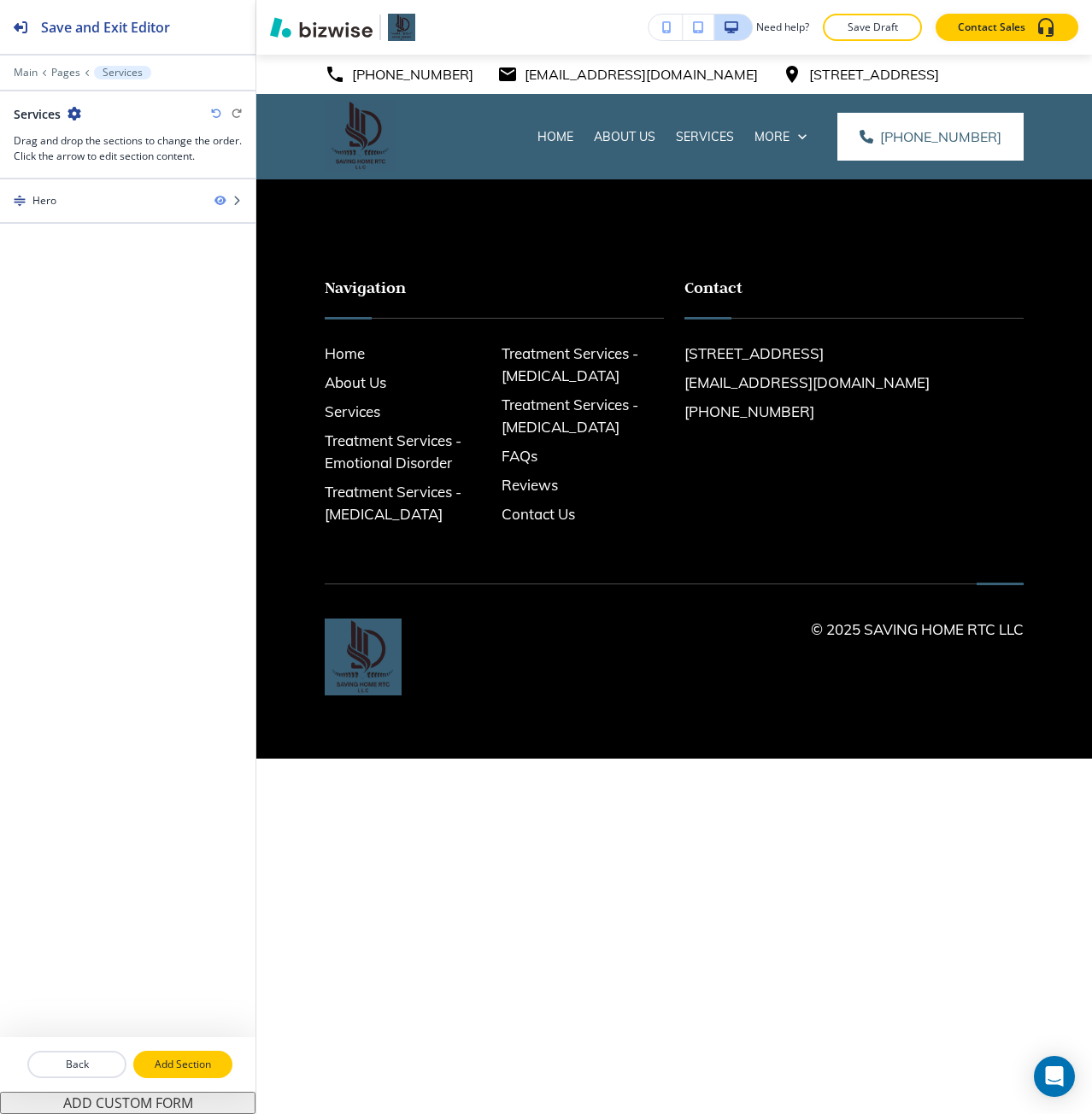
click at [174, 1068] on p "Add Section" at bounding box center [182, 1065] width 96 height 16
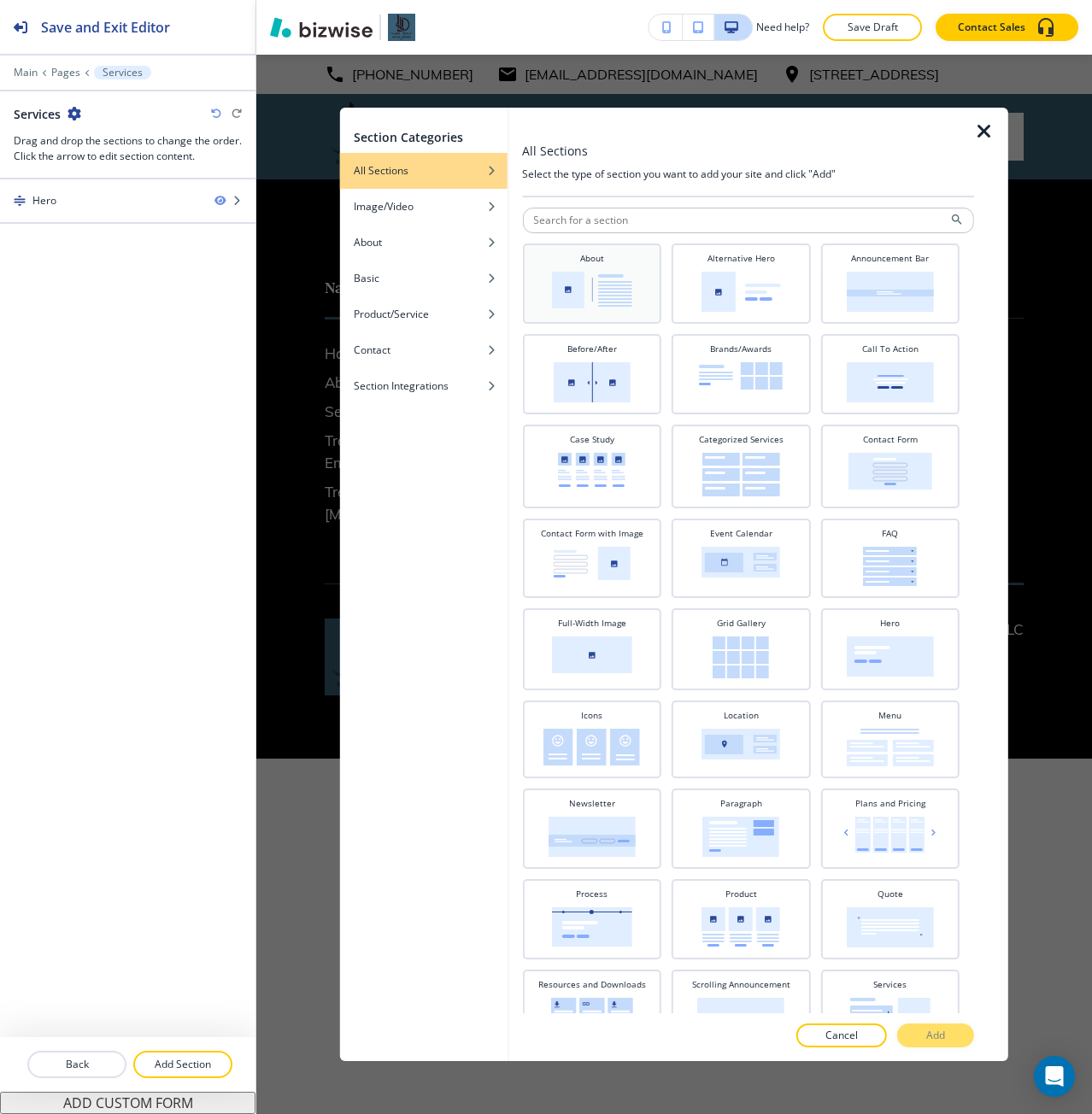
click at [611, 316] on div "About" at bounding box center [592, 284] width 139 height 81
click at [918, 1040] on button "Add" at bounding box center [936, 1035] width 77 height 24
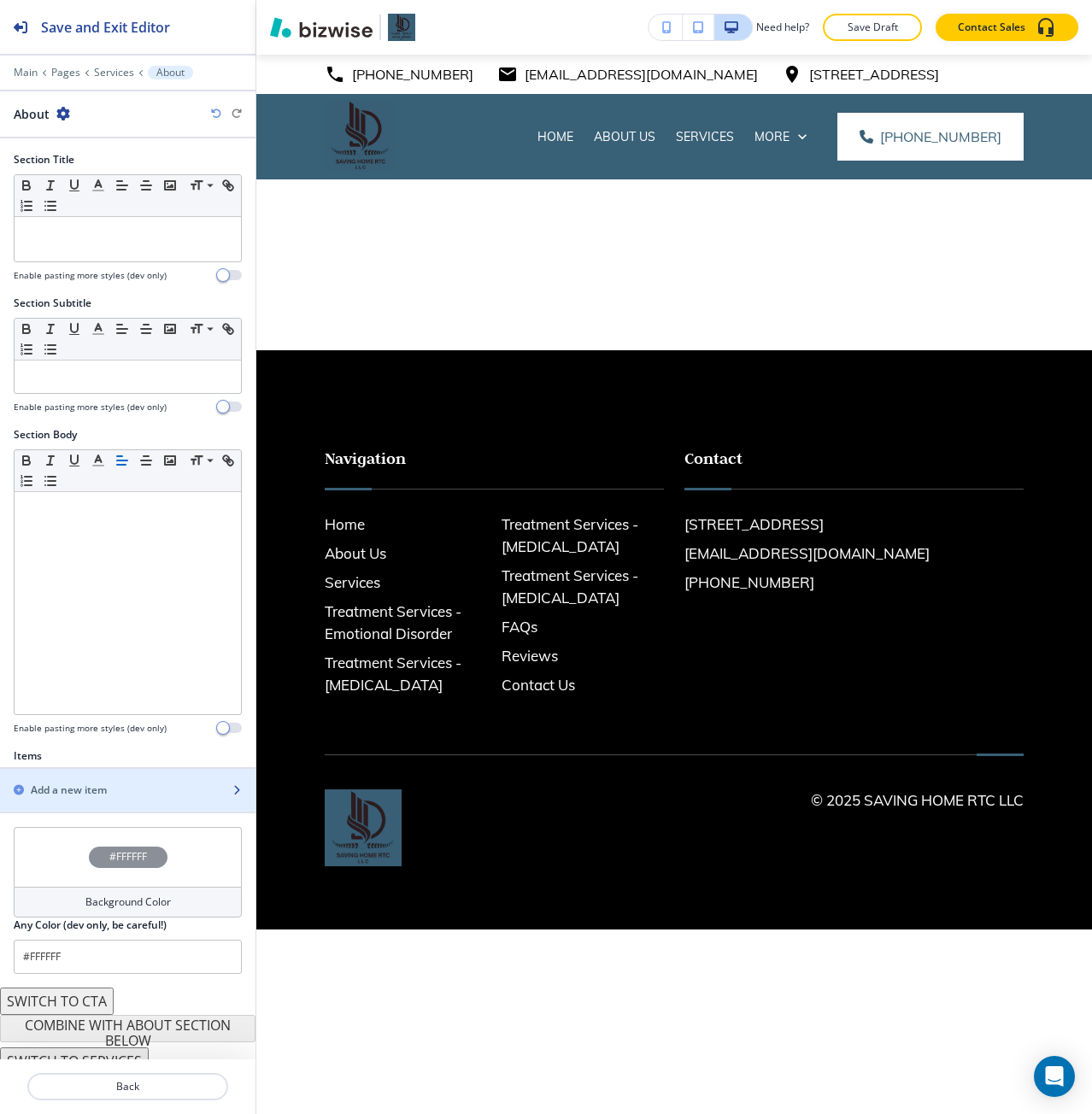
click at [111, 807] on div "button" at bounding box center [127, 805] width 255 height 14
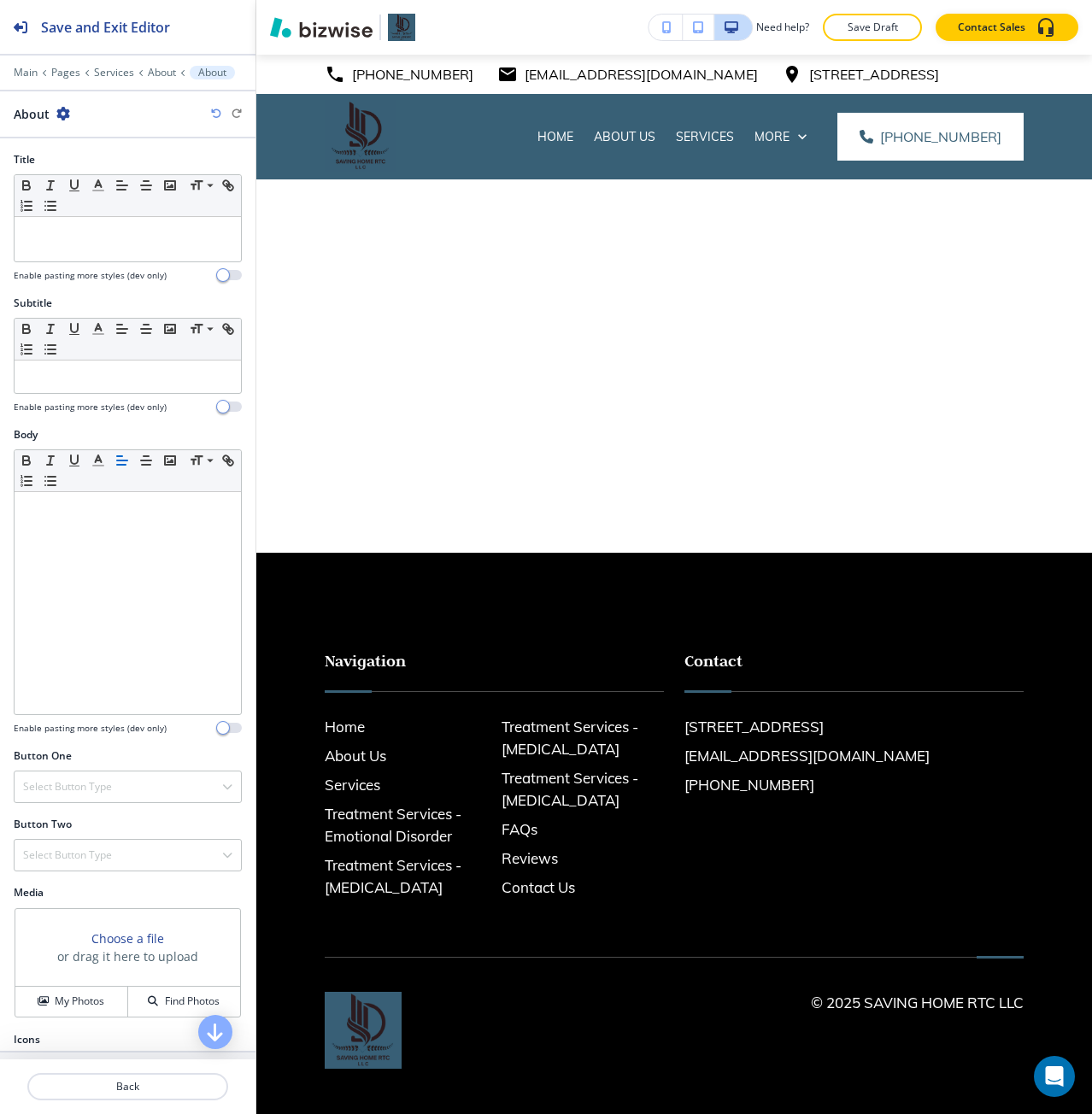
scroll to position [36, 0]
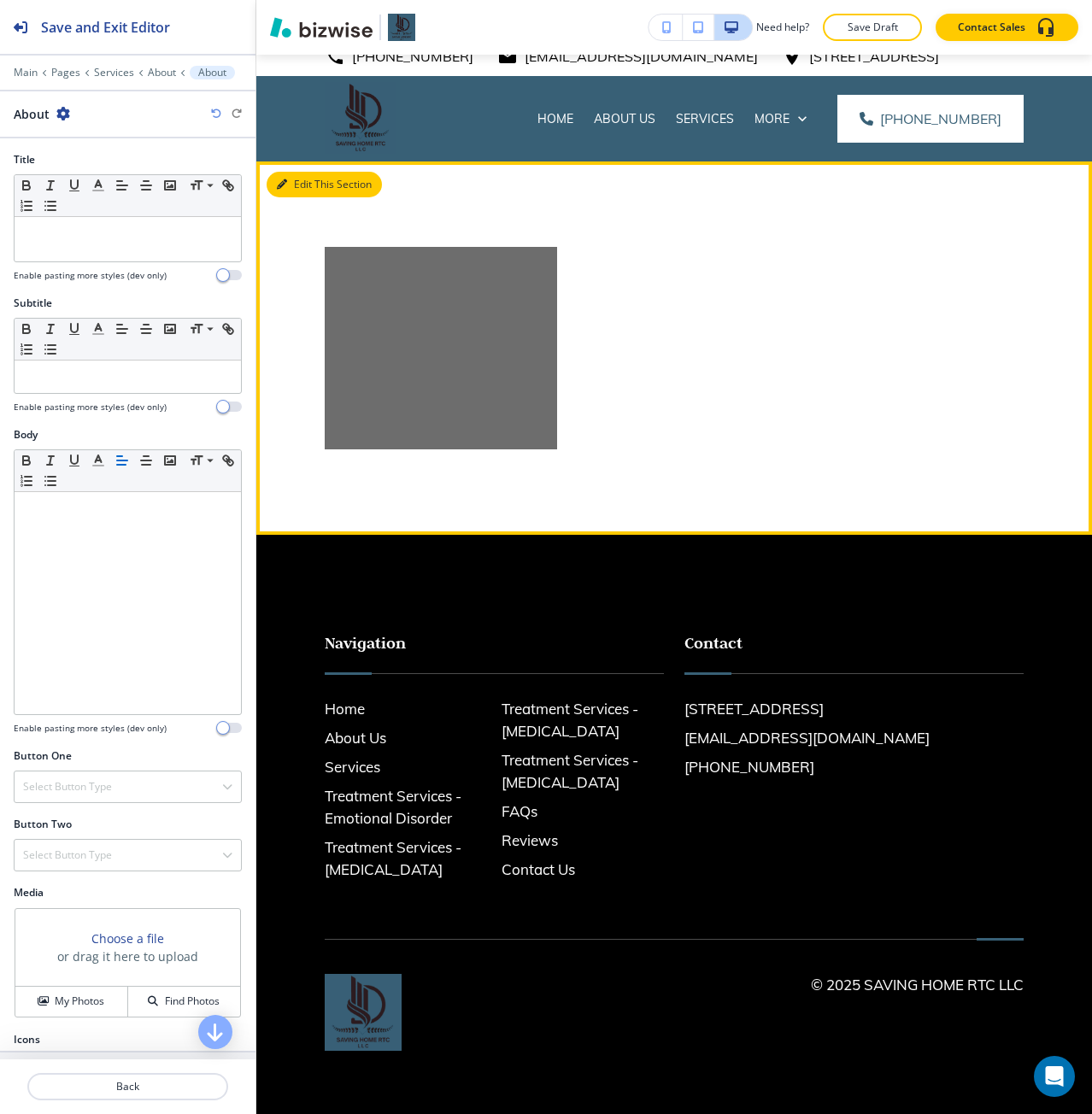
click at [280, 180] on icon "button" at bounding box center [282, 185] width 11 height 11
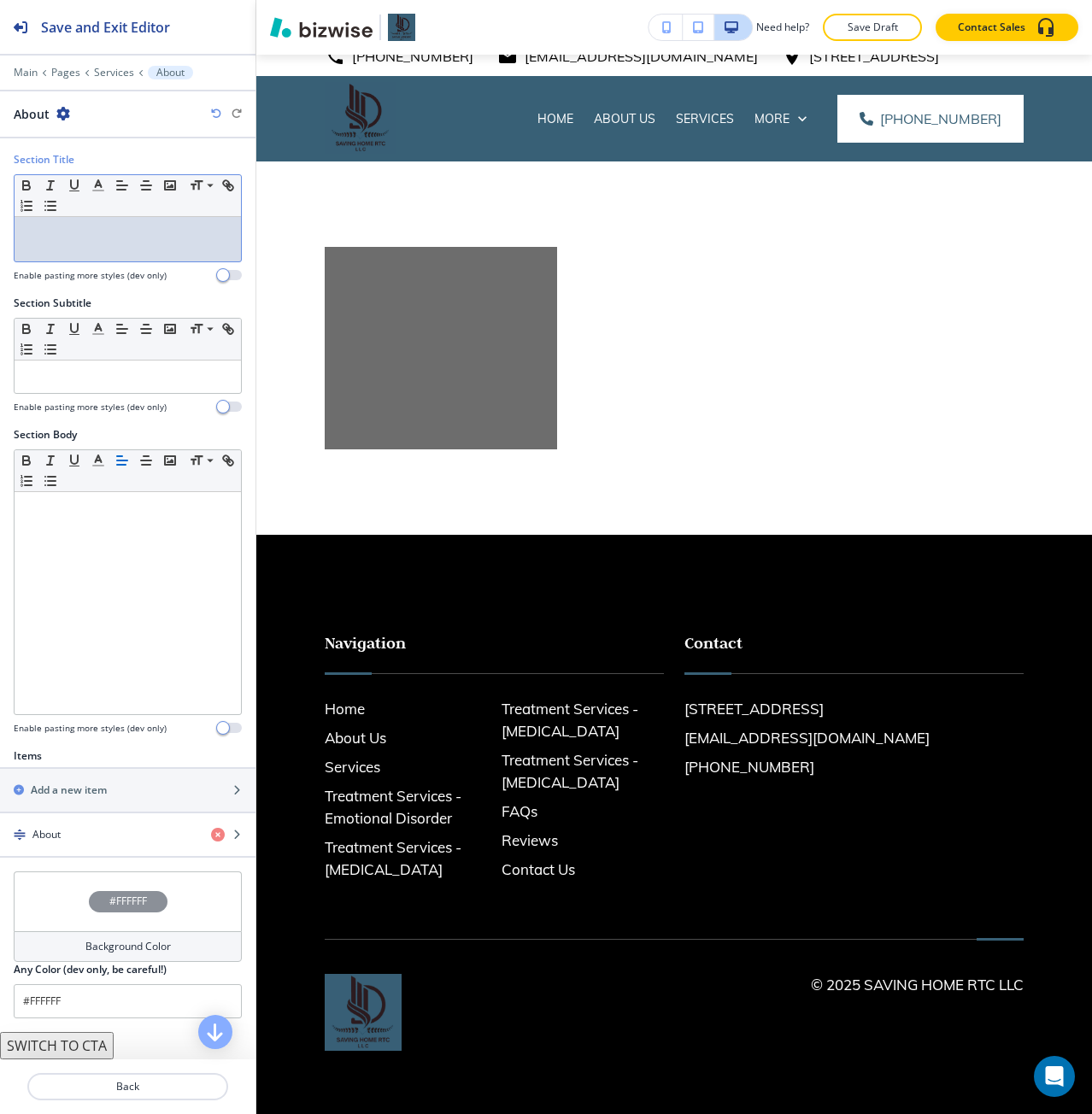
click at [161, 225] on p at bounding box center [127, 233] width 209 height 16
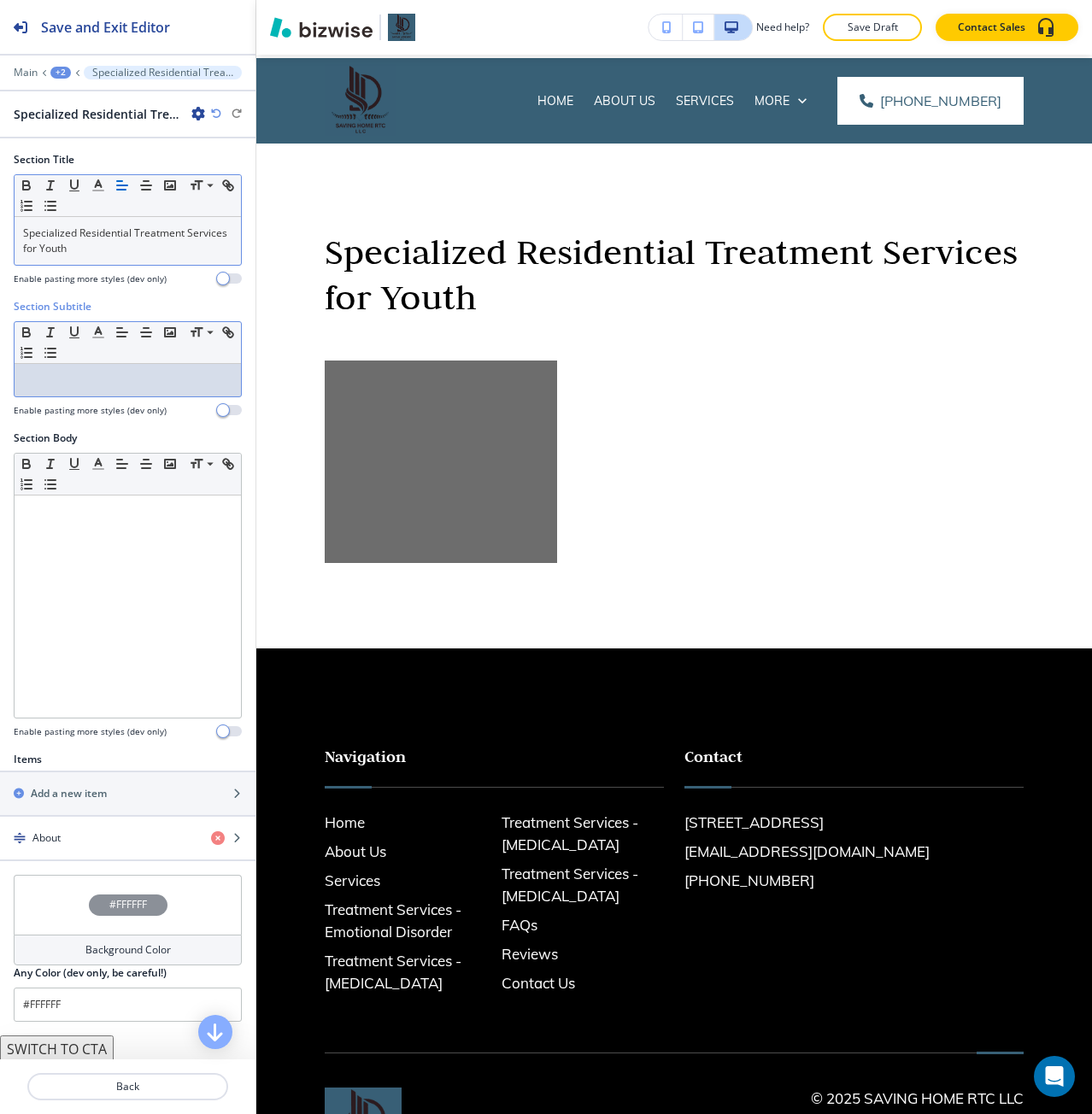
click at [152, 374] on p at bounding box center [127, 380] width 209 height 16
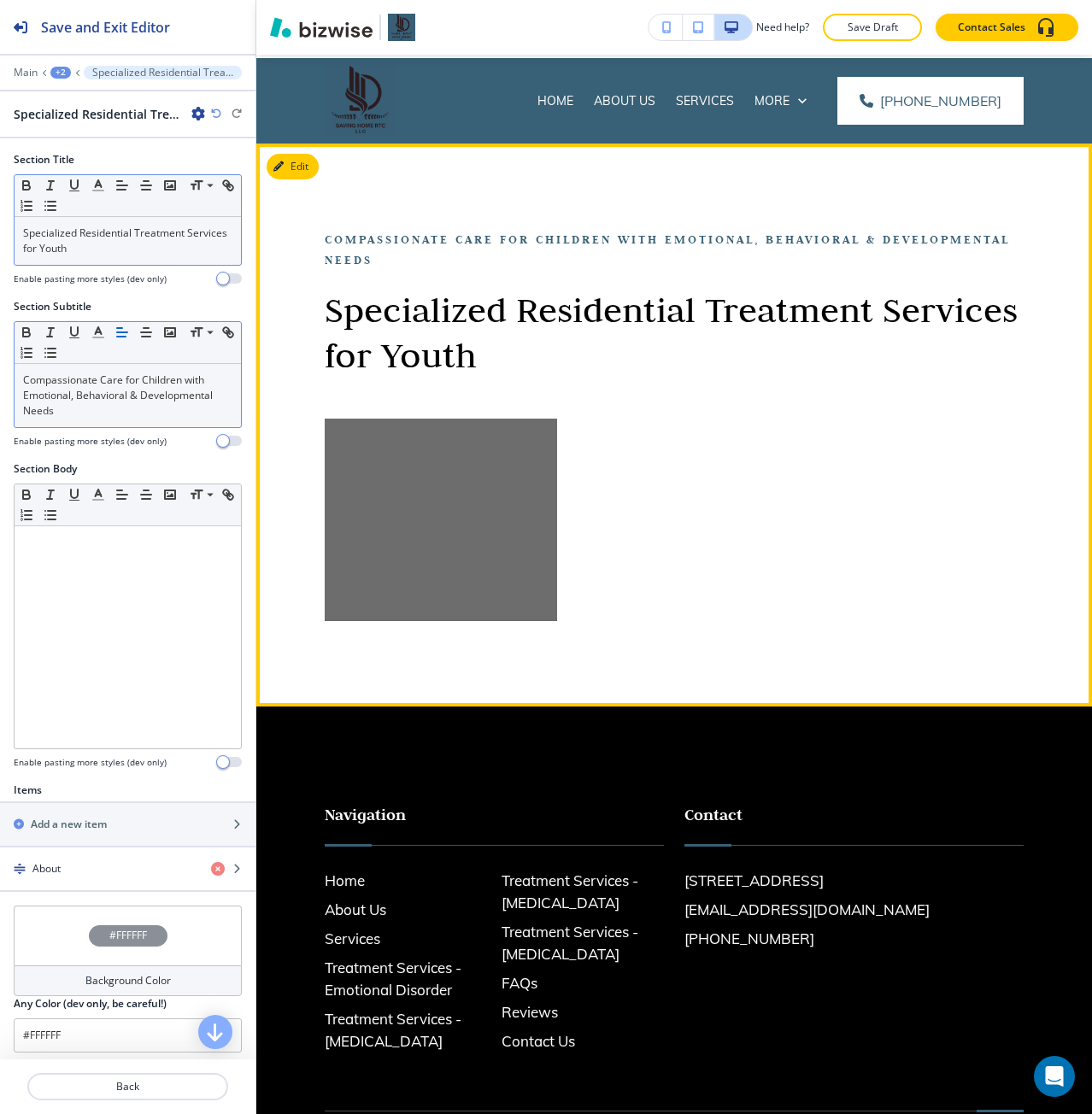
click at [639, 514] on div at bounding box center [791, 477] width 466 height 288
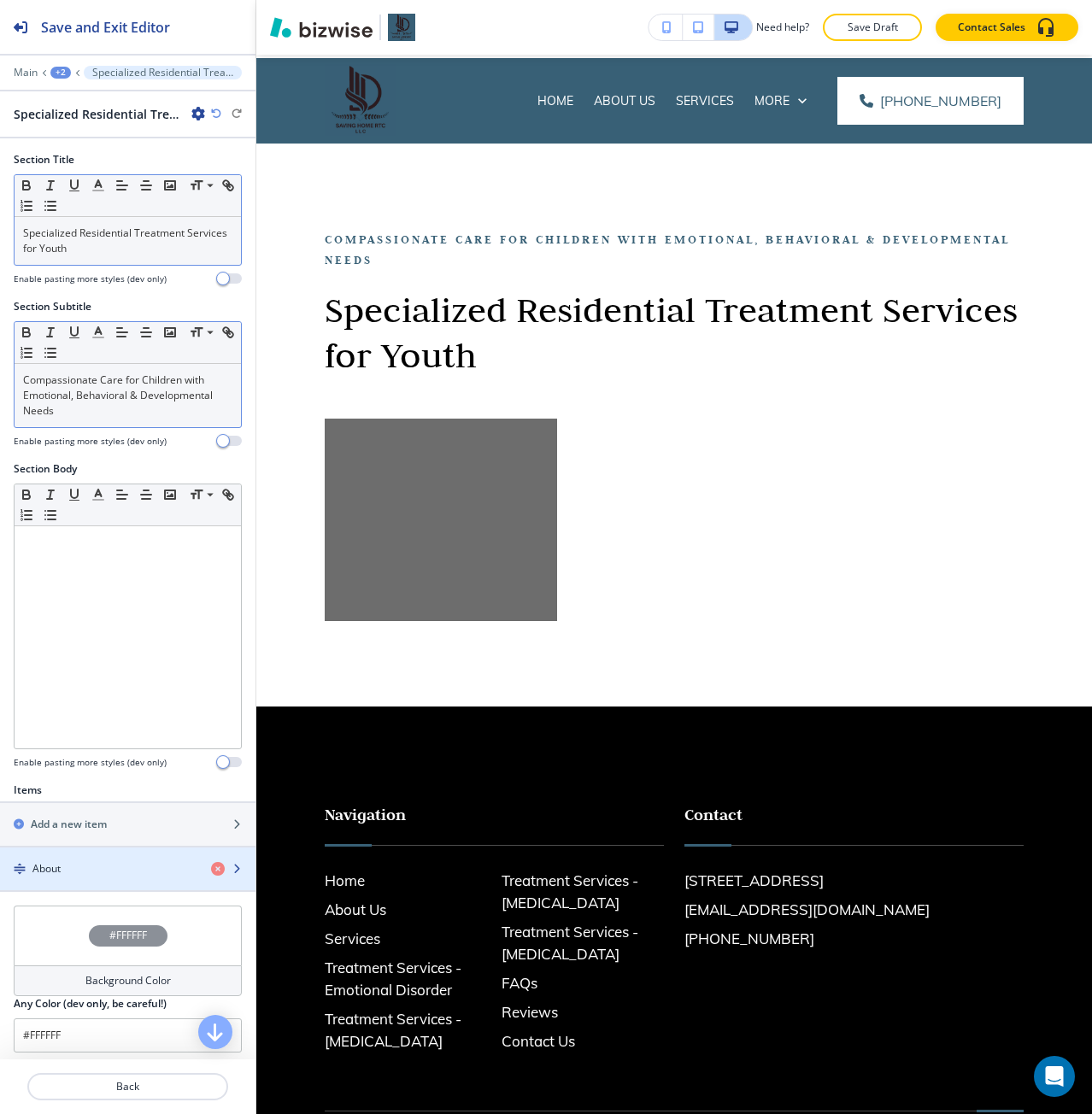
click at [112, 882] on div "button" at bounding box center [127, 883] width 255 height 14
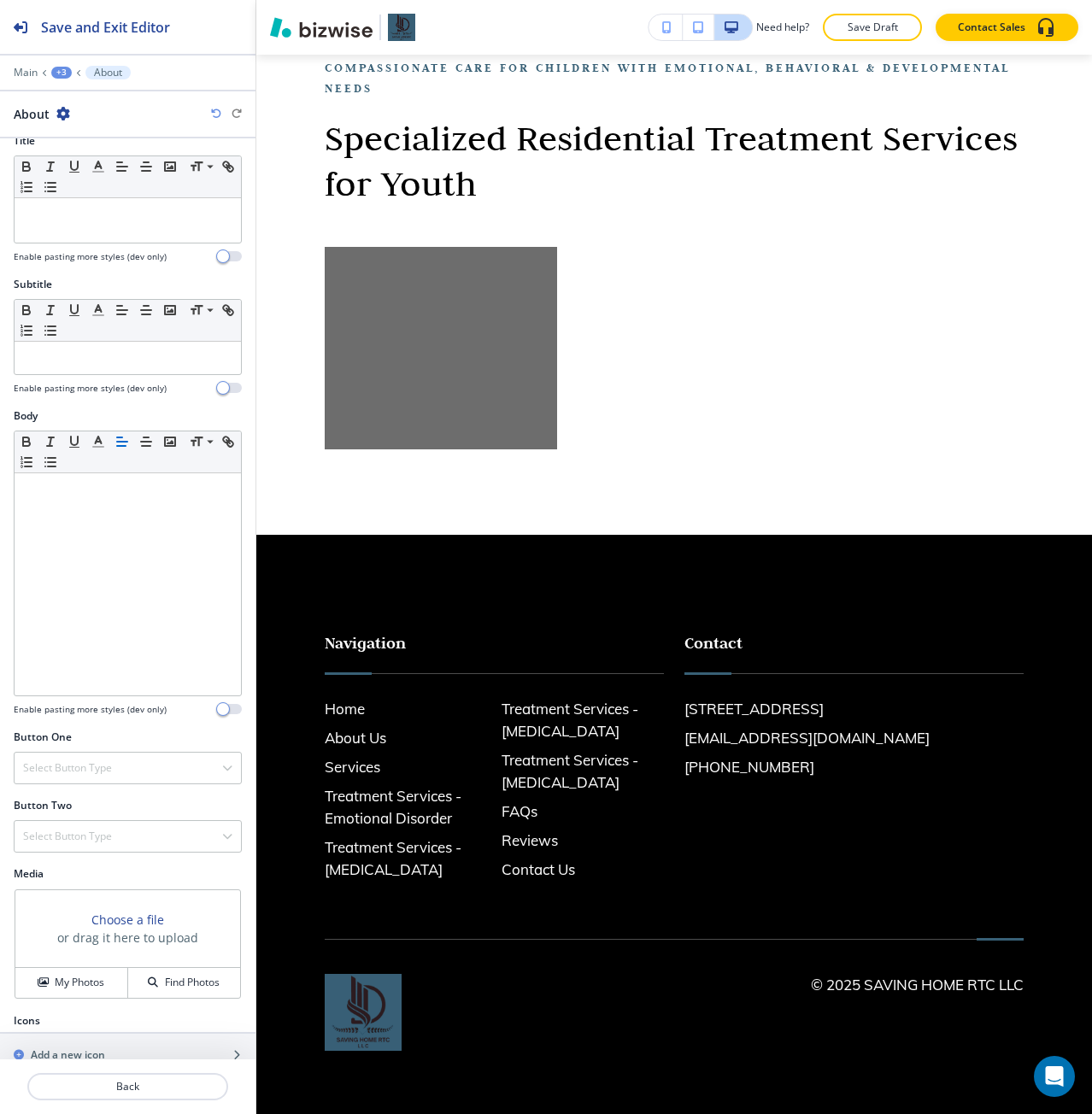
scroll to position [51, 0]
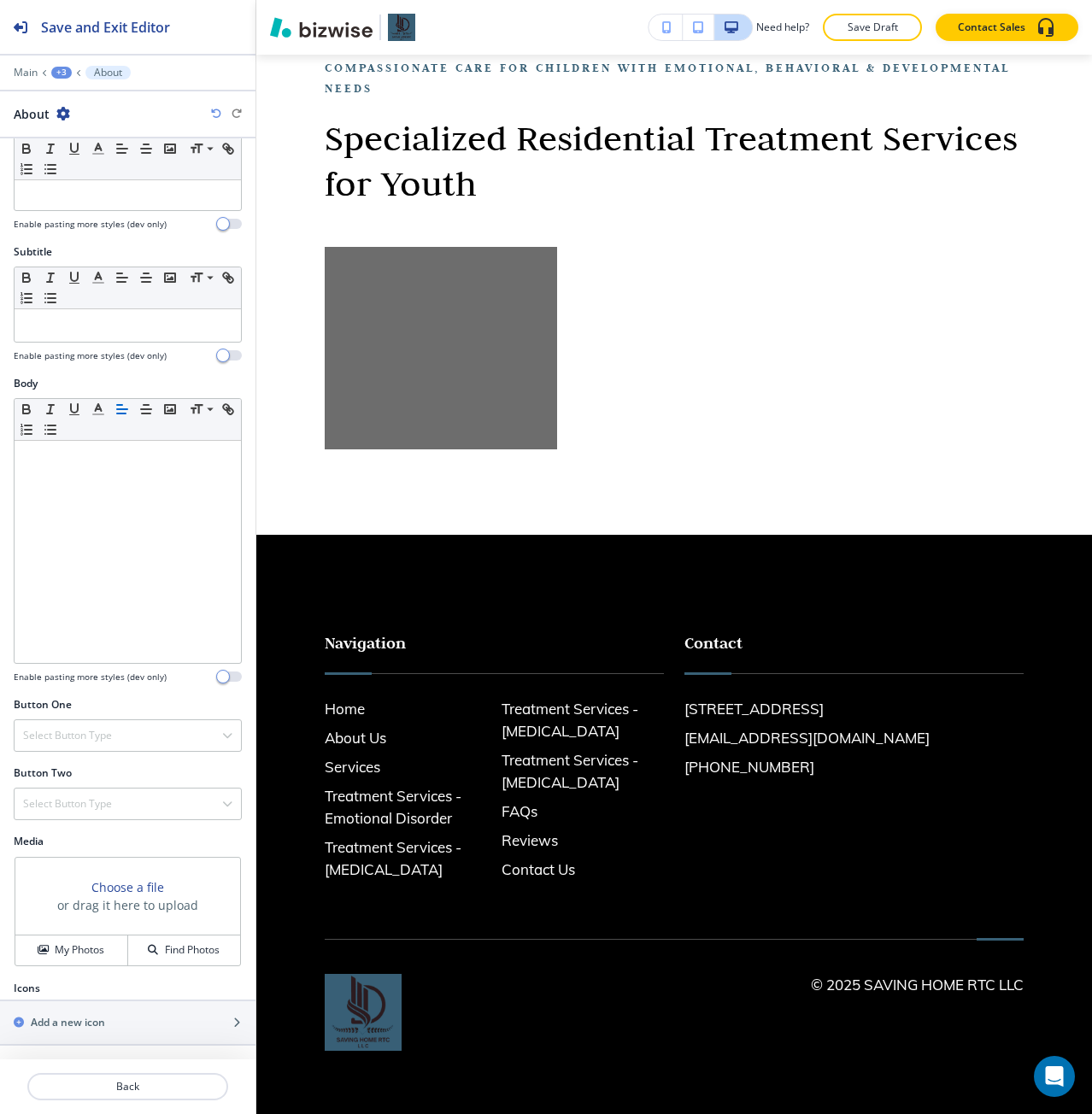
click at [115, 892] on h3 "Choose a file" at bounding box center [127, 887] width 73 height 18
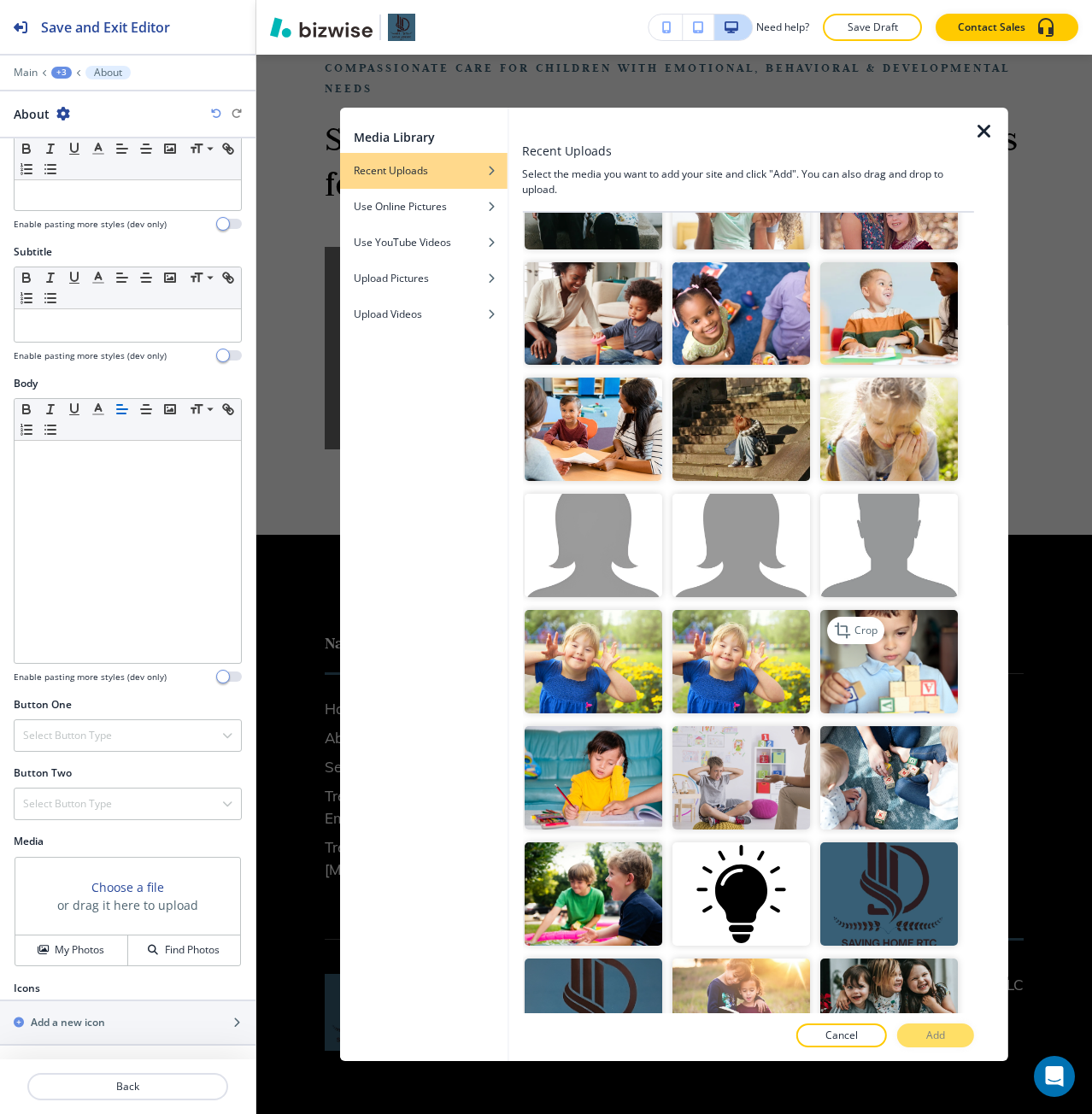
scroll to position [855, 0]
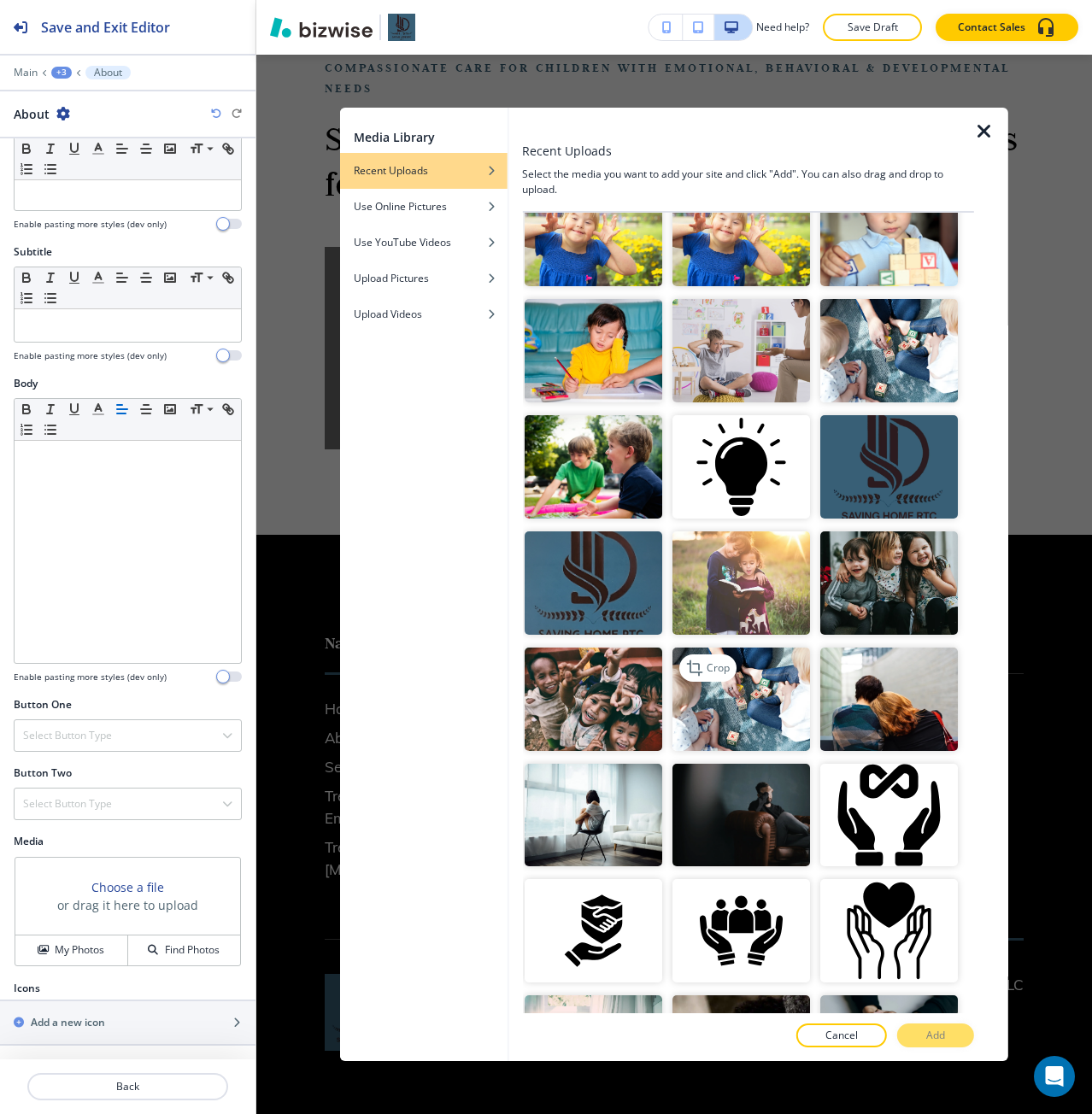
click at [793, 680] on img "button" at bounding box center [741, 699] width 138 height 103
click at [956, 1032] on button "Add" at bounding box center [936, 1035] width 77 height 24
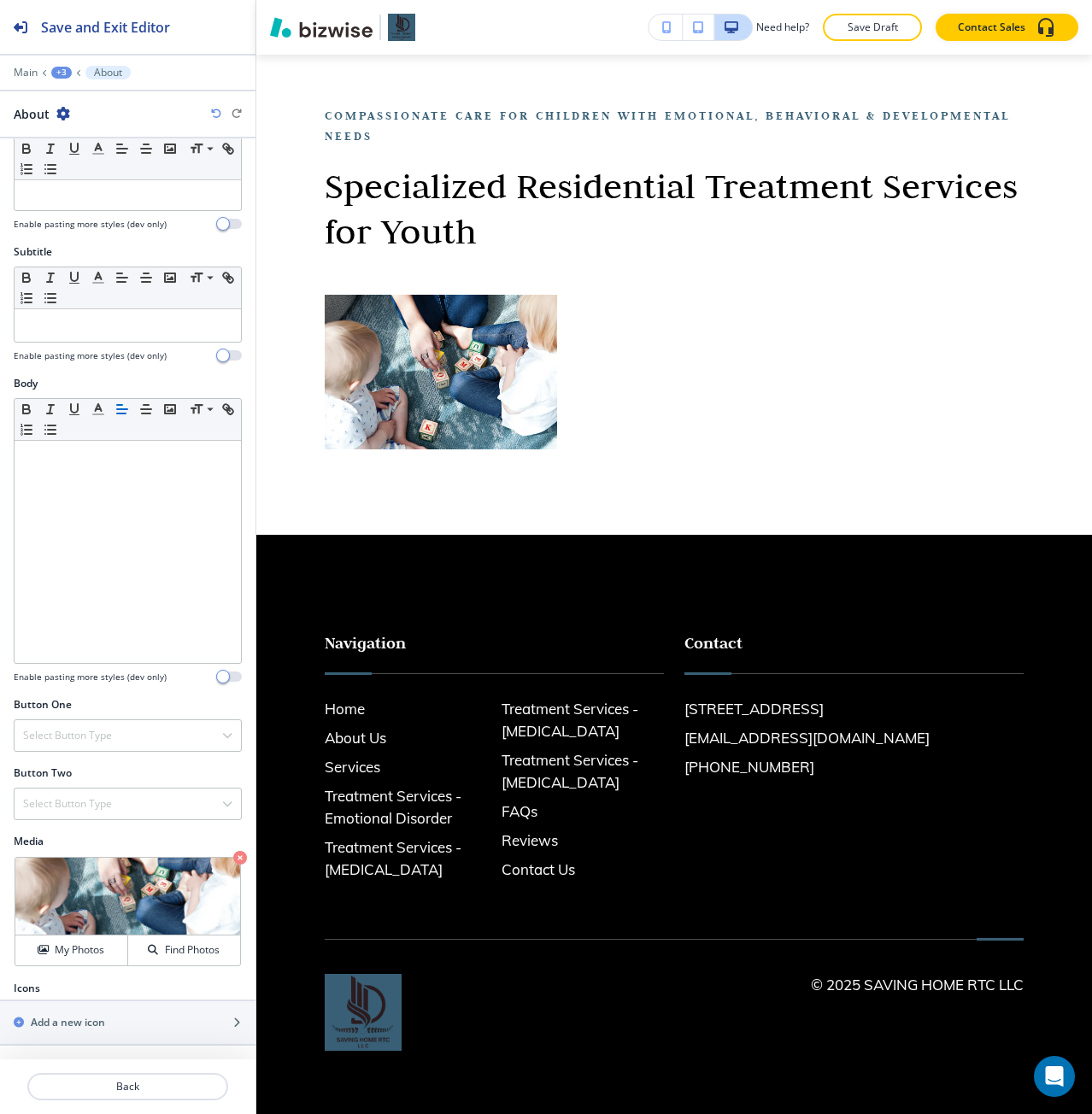
scroll to position [179, 0]
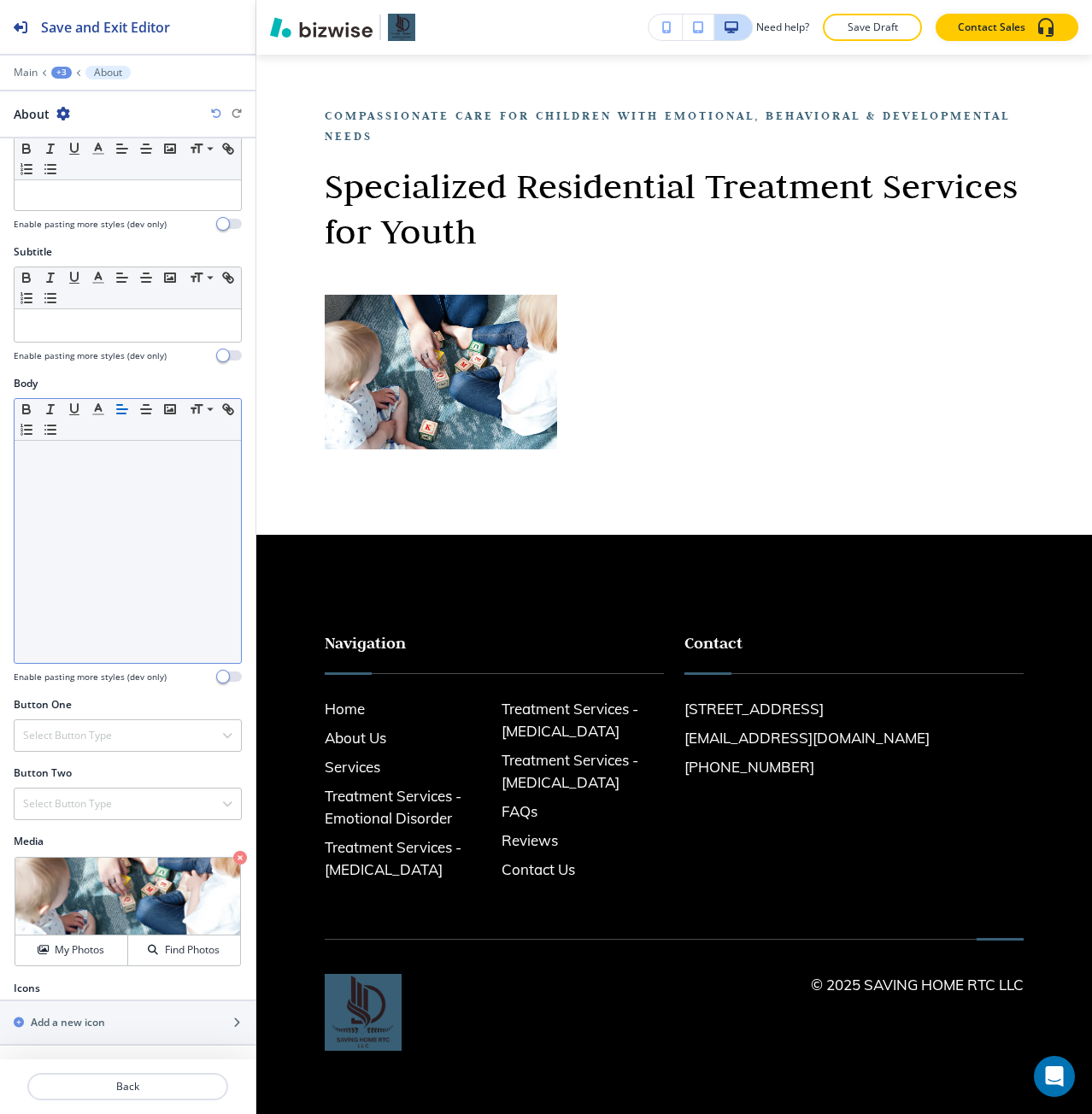
click at [110, 457] on p at bounding box center [127, 458] width 209 height 16
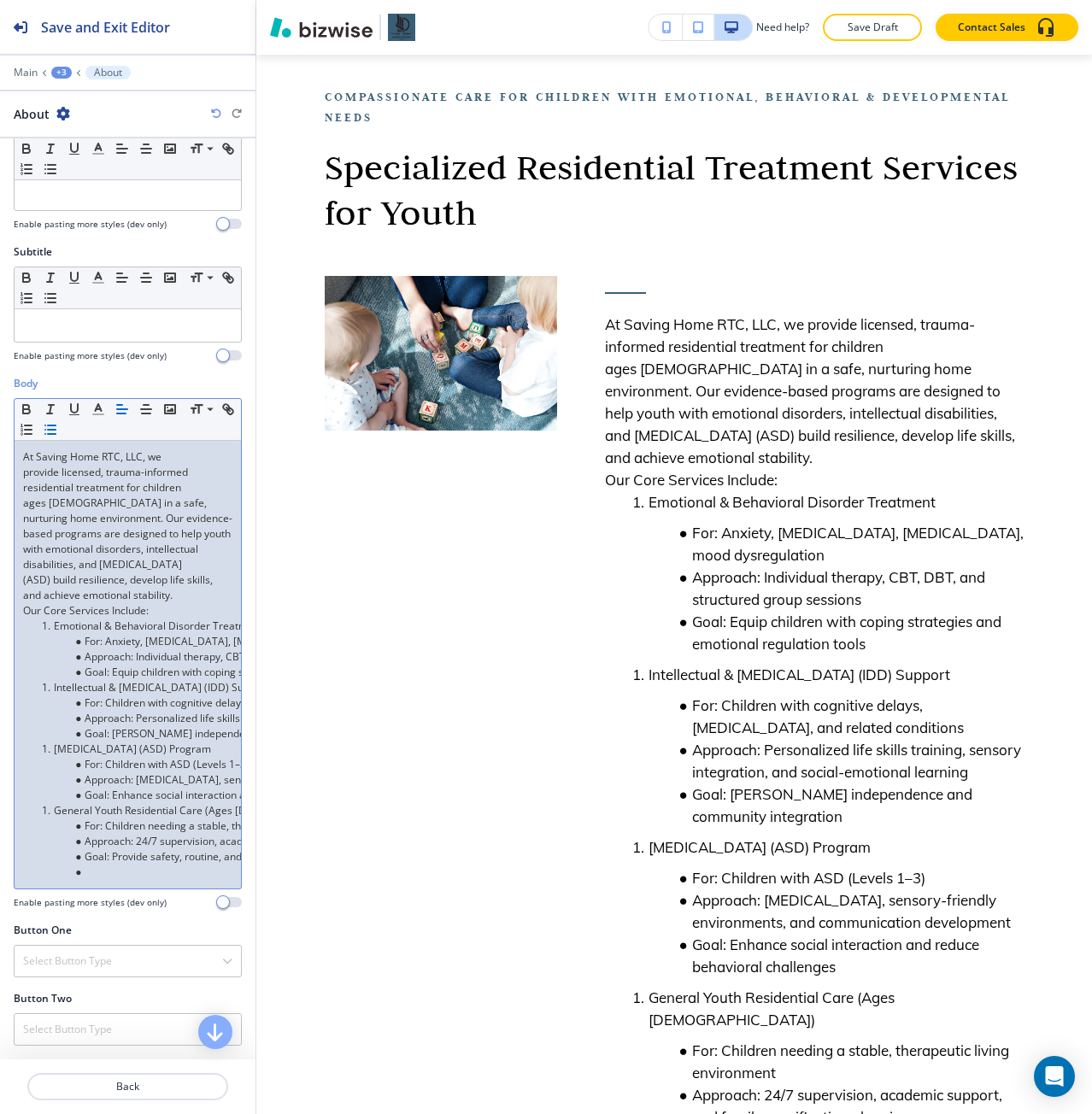
scroll to position [225, 0]
